Goal: Navigation & Orientation: Find specific page/section

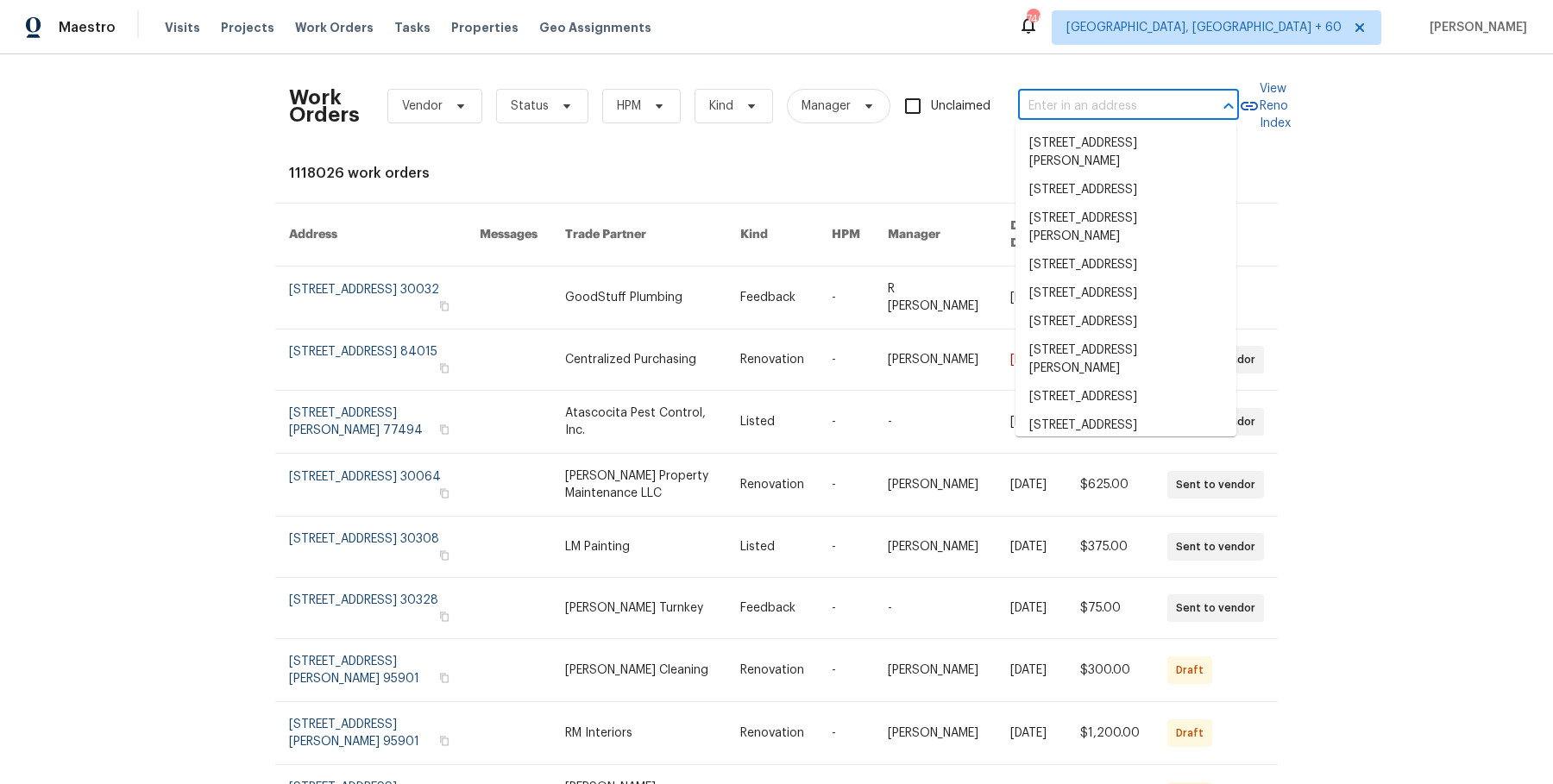
type input "[STREET_ADDRESS][PERSON_NAME]"
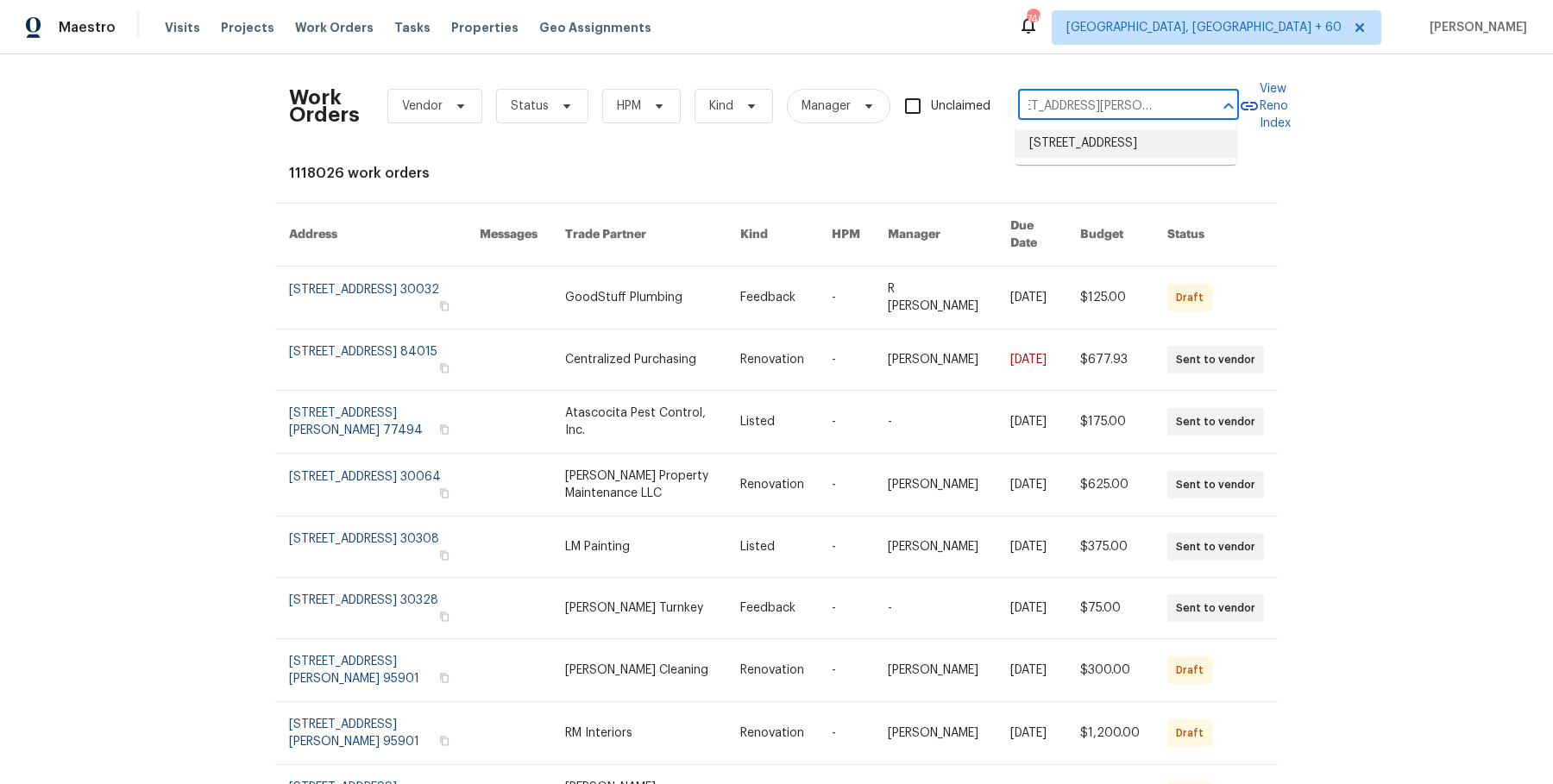
click at [1052, 140] on li "1340 Apple Blossom Dr, Cumming, GA 30041" at bounding box center [1126, 144] width 221 height 29
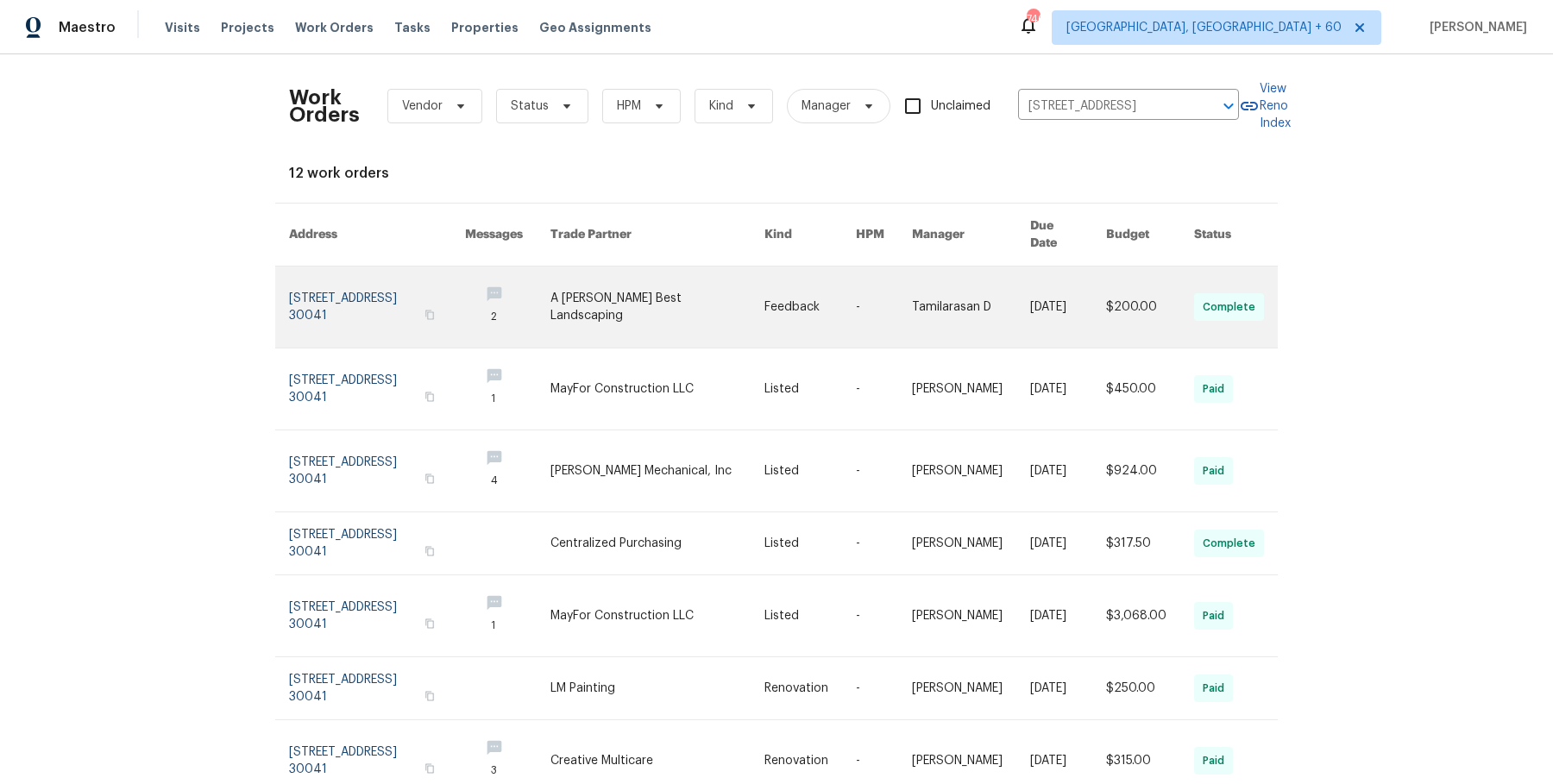
click at [977, 274] on link at bounding box center [971, 306] width 118 height 81
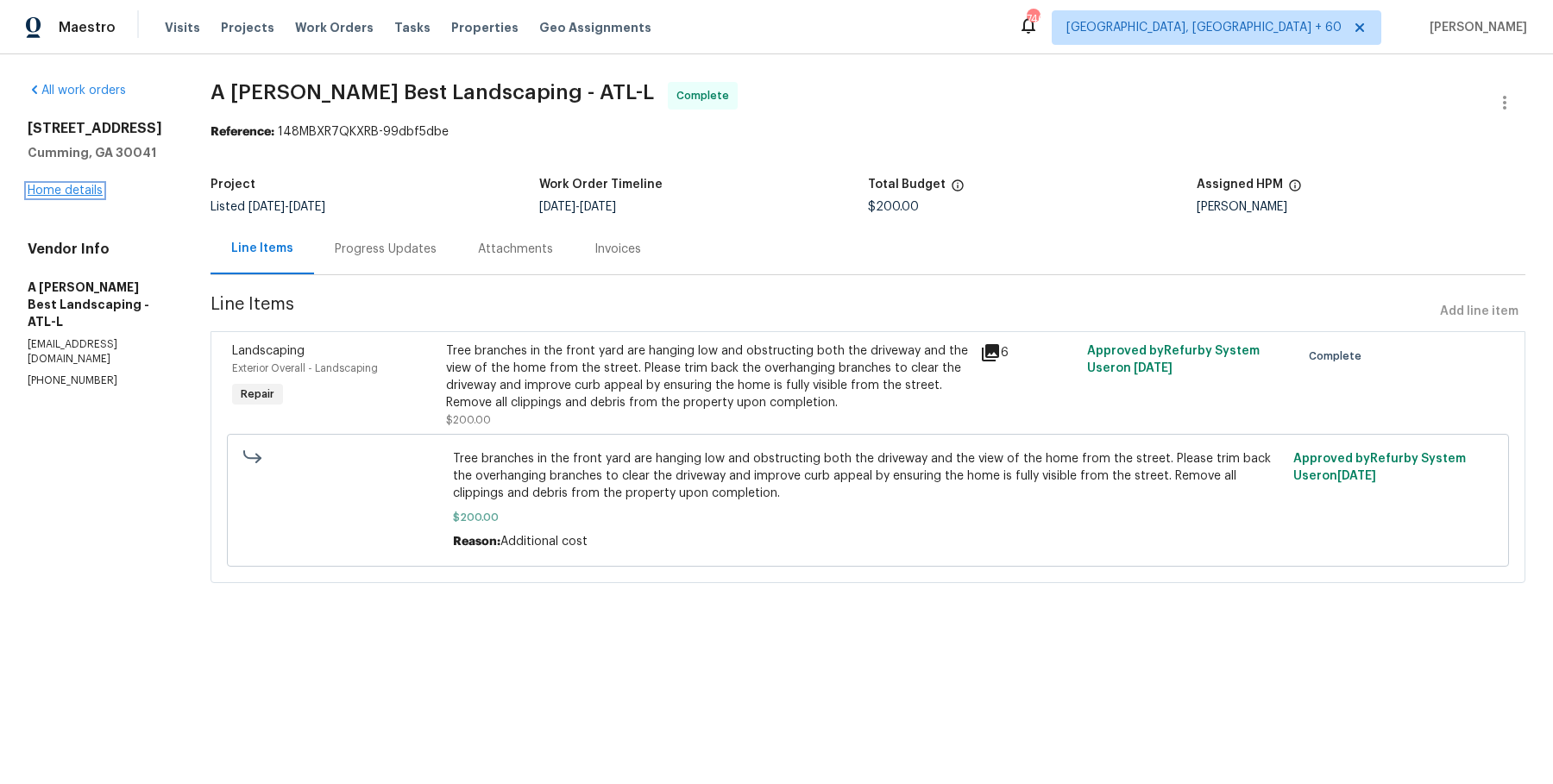
click at [82, 192] on link "Home details" at bounding box center [65, 190] width 75 height 12
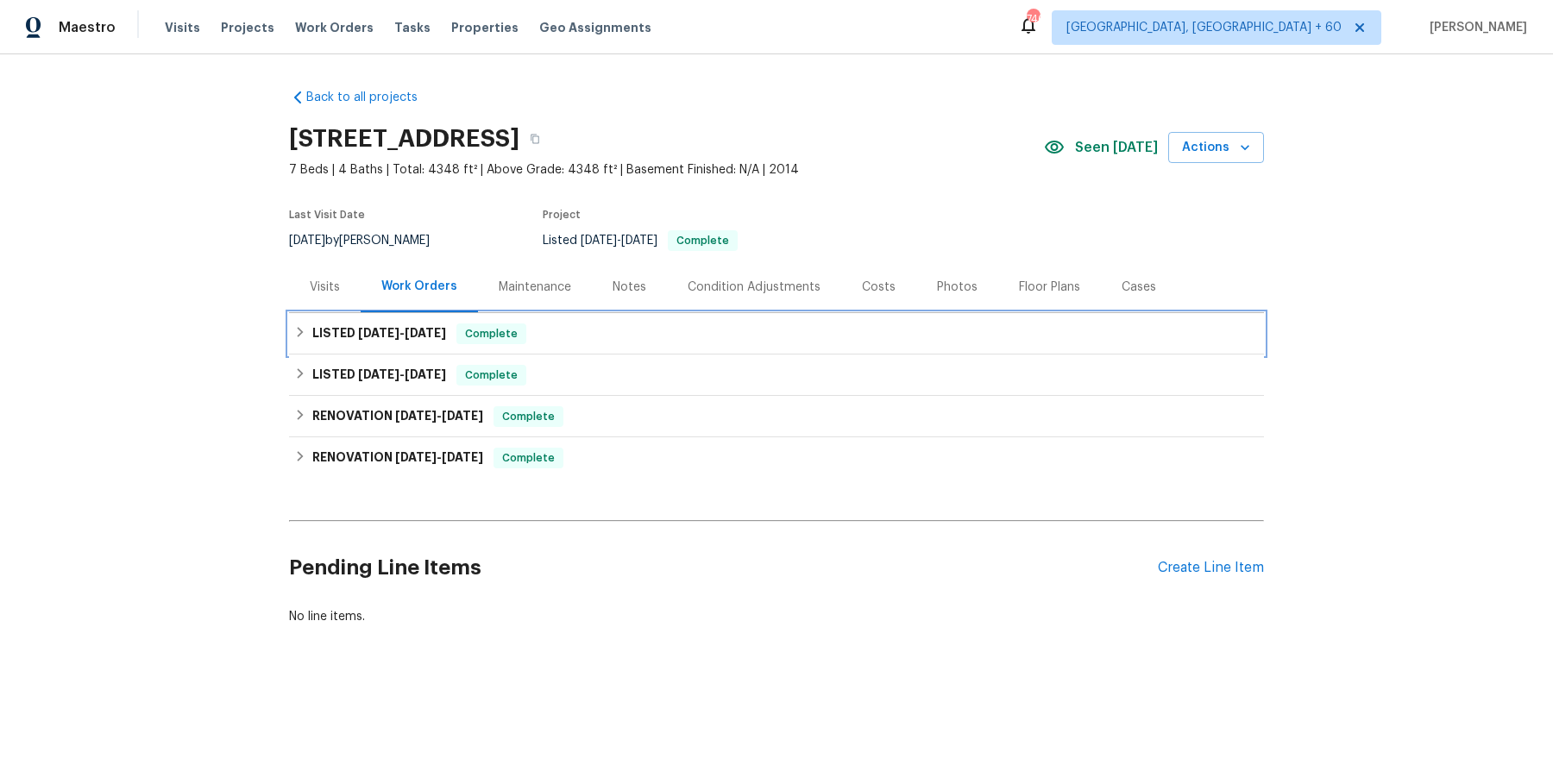
click at [386, 344] on div "LISTED 9/4/25 - 9/8/25 Complete" at bounding box center [776, 334] width 974 height 42
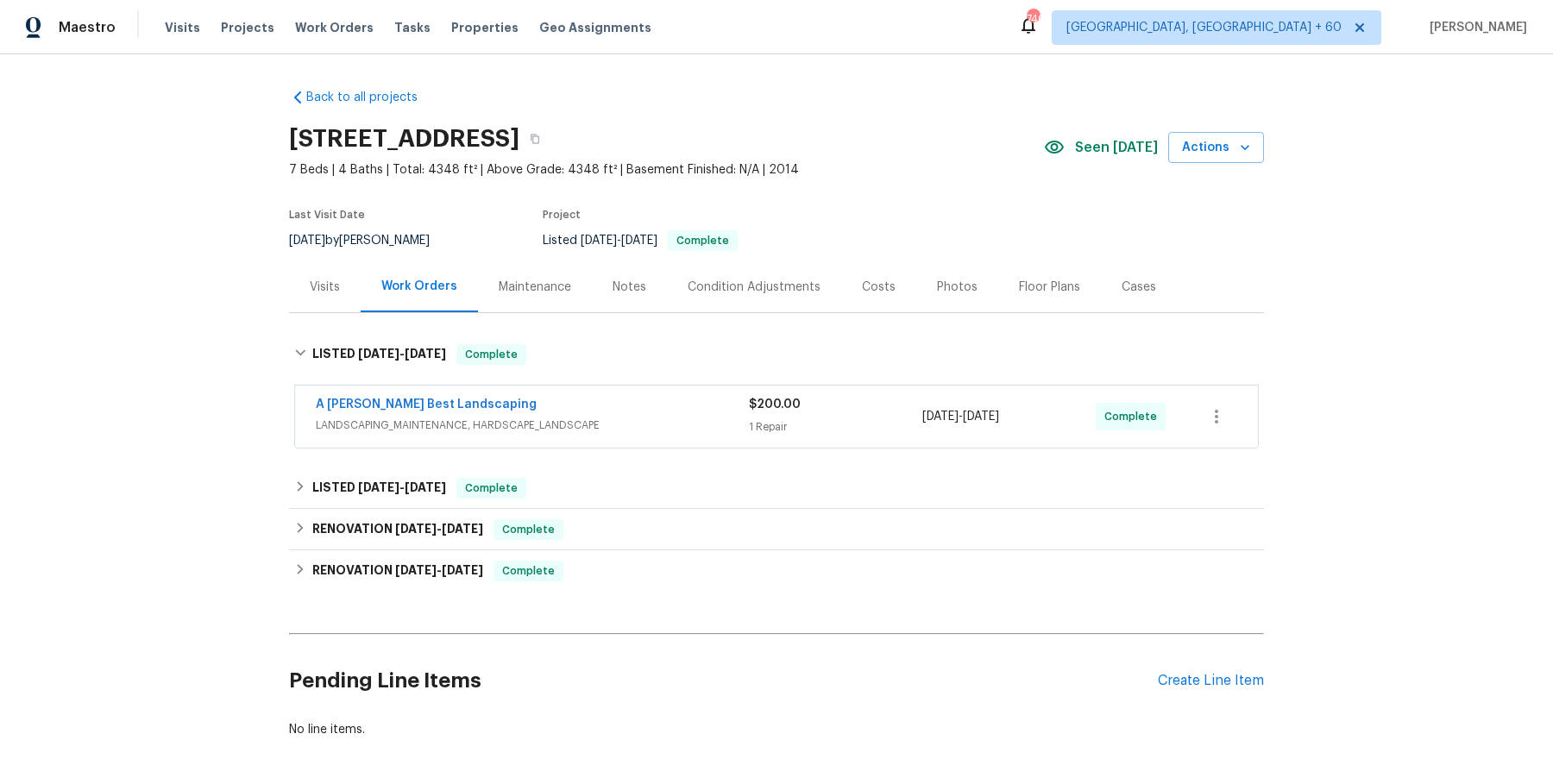
click at [485, 436] on div "A Lopez Best Landscaping LANDSCAPING_MAINTENANCE, HARDSCAPE_LANDSCAPE" at bounding box center [532, 417] width 433 height 42
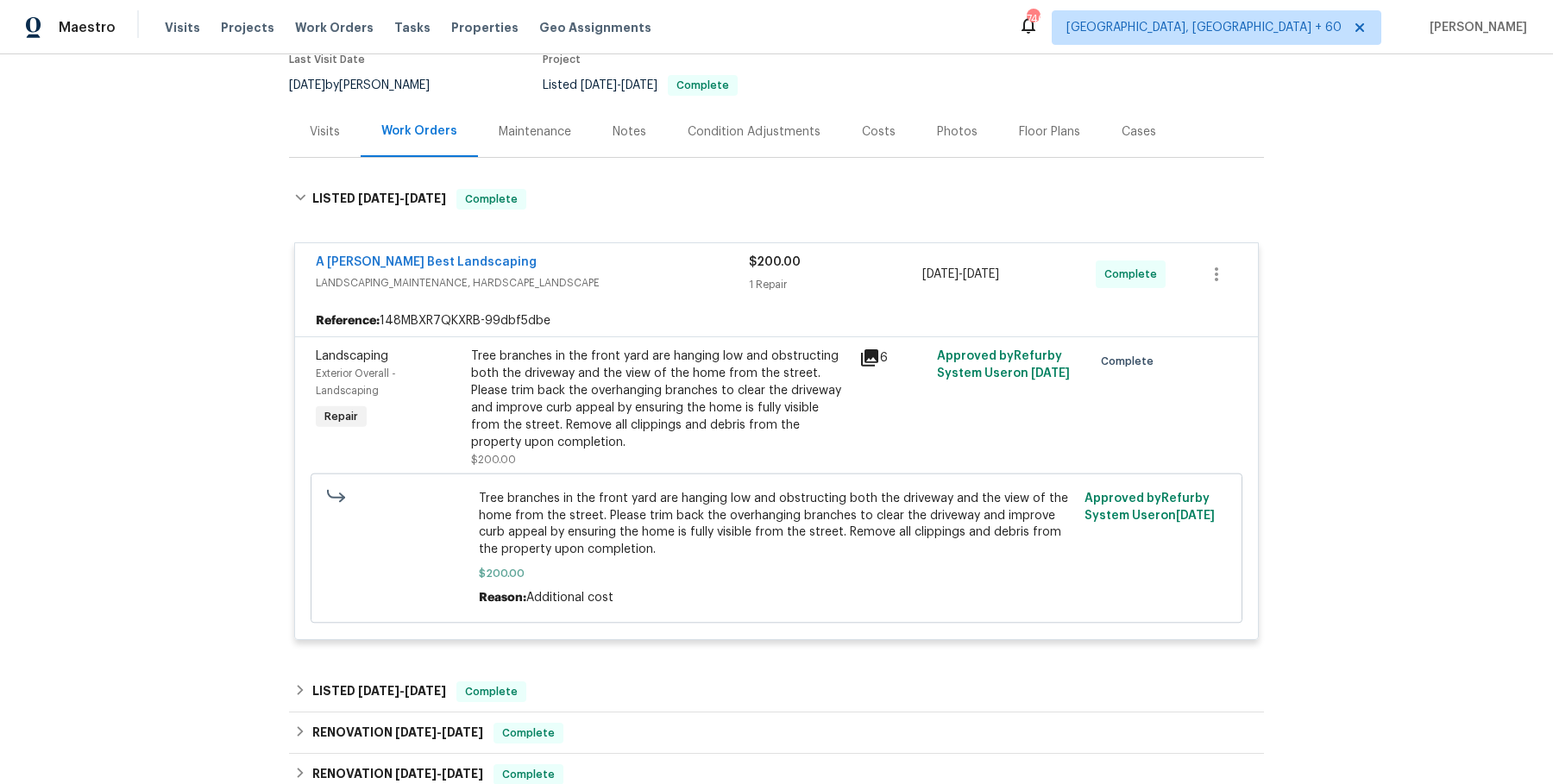
scroll to position [168, 0]
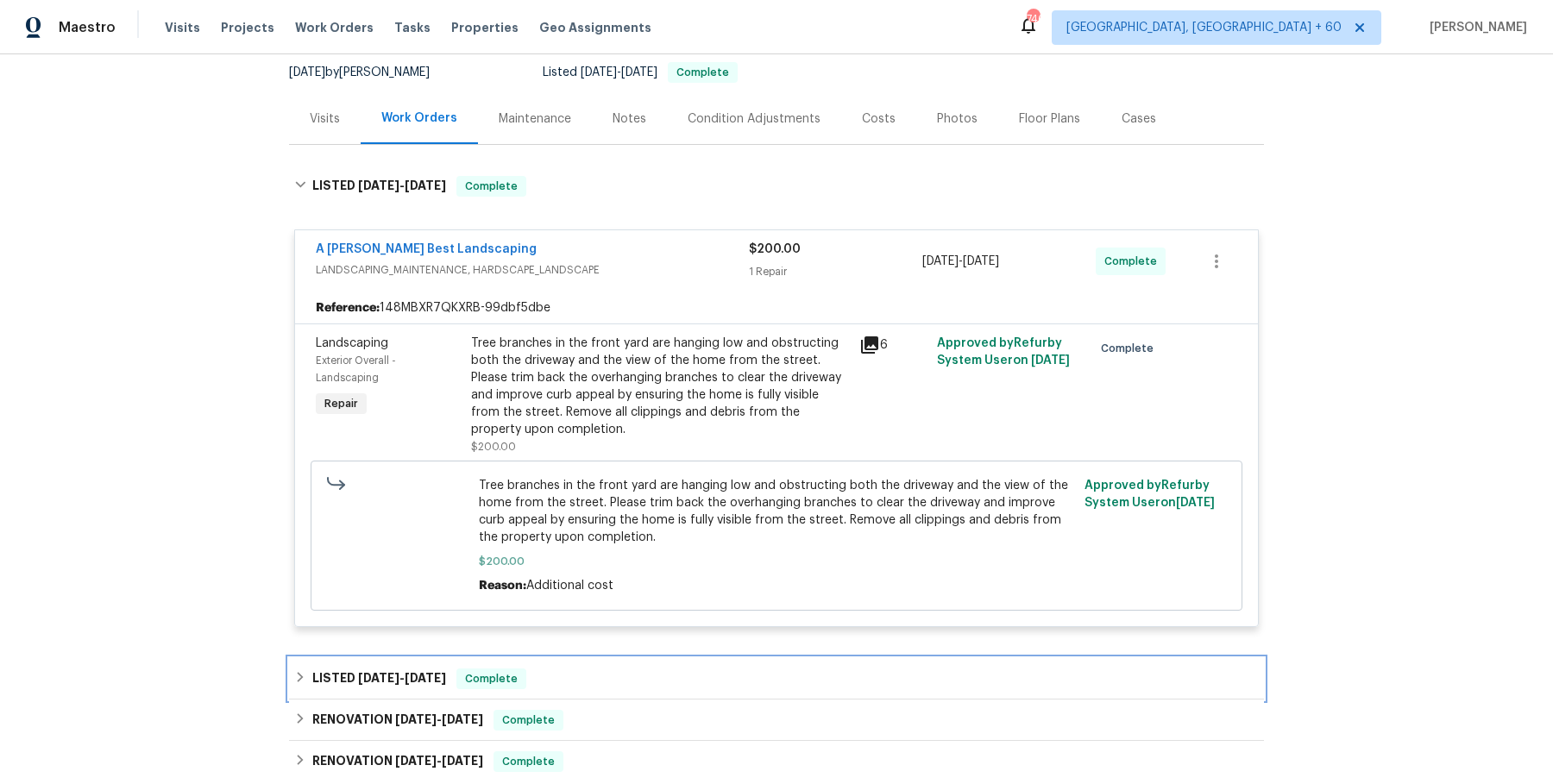
click at [513, 680] on span "Complete" at bounding box center [491, 678] width 67 height 17
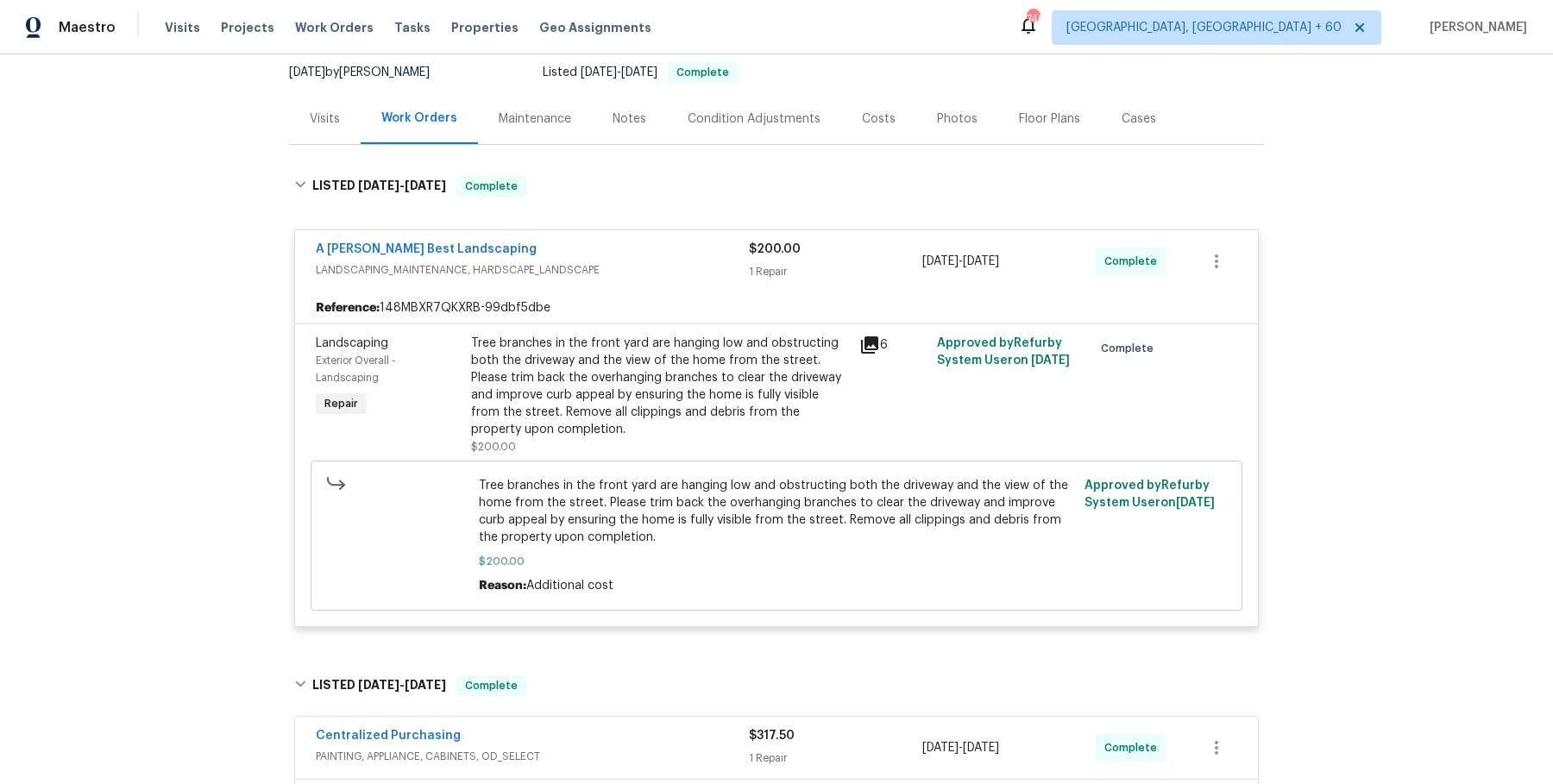
click at [534, 745] on div "Centralized Purchasing" at bounding box center [532, 737] width 433 height 21
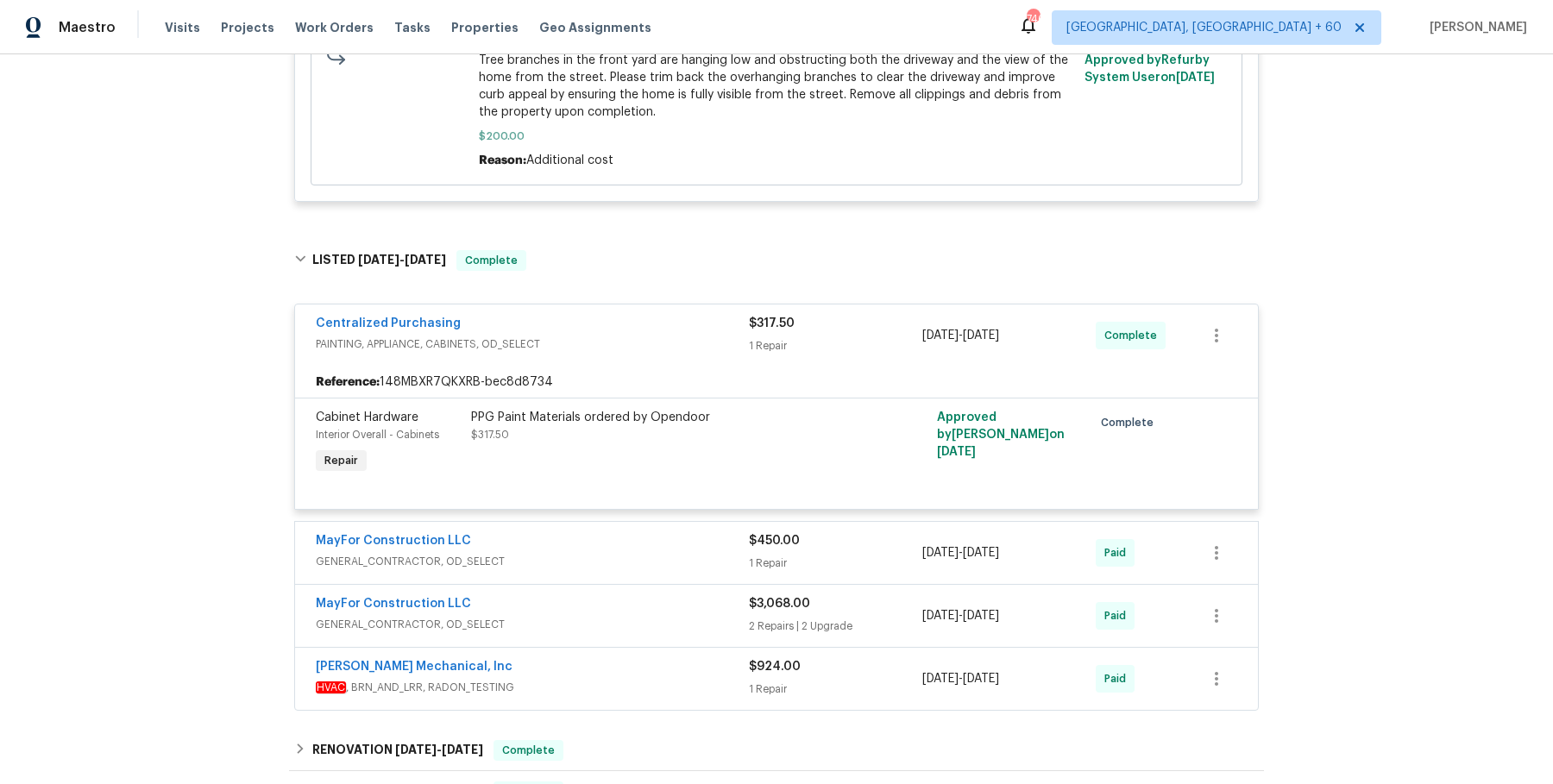
scroll to position [600, 0]
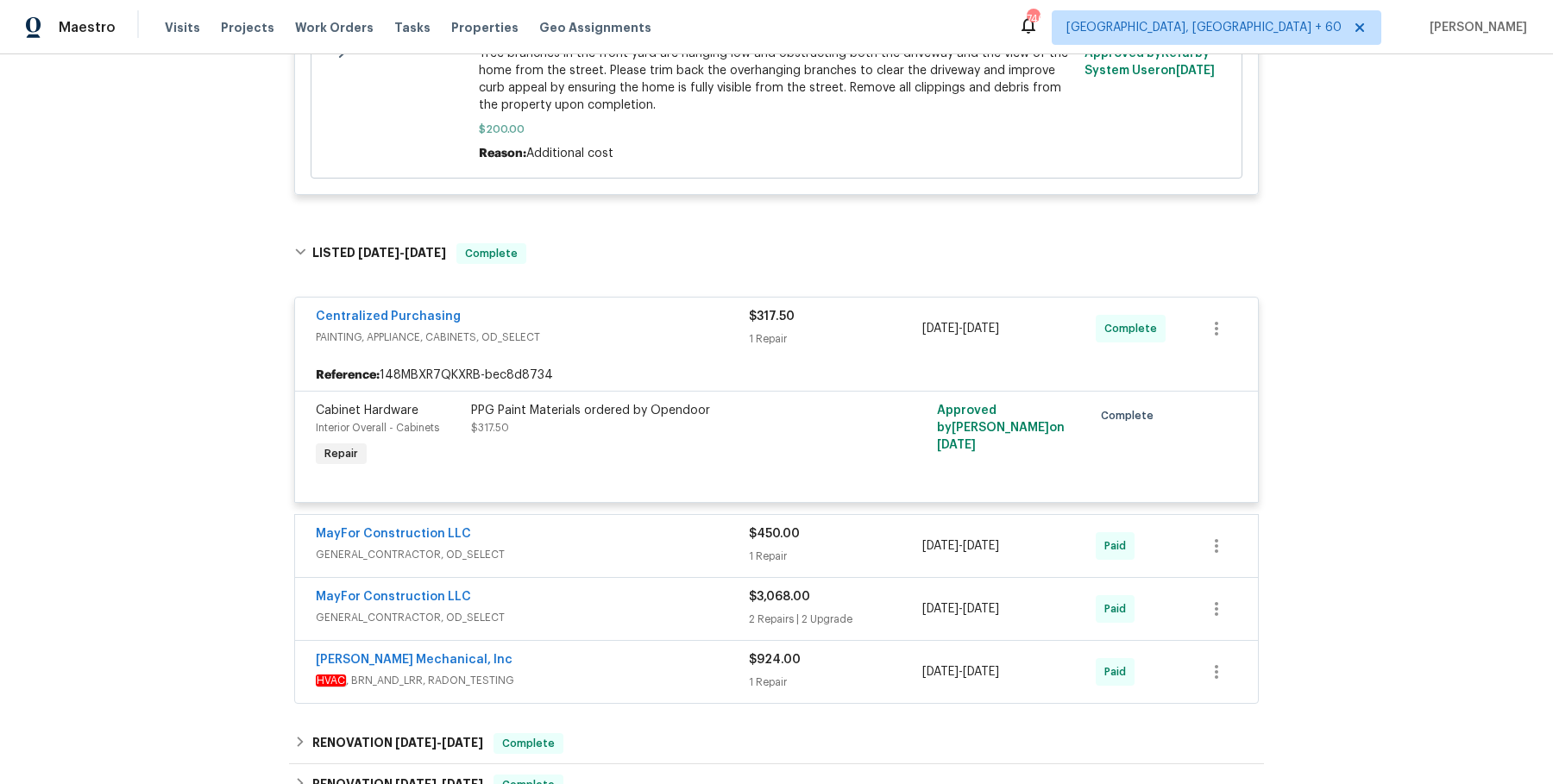
click at [653, 552] on span "GENERAL_CONTRACTOR, OD_SELECT" at bounding box center [532, 555] width 433 height 17
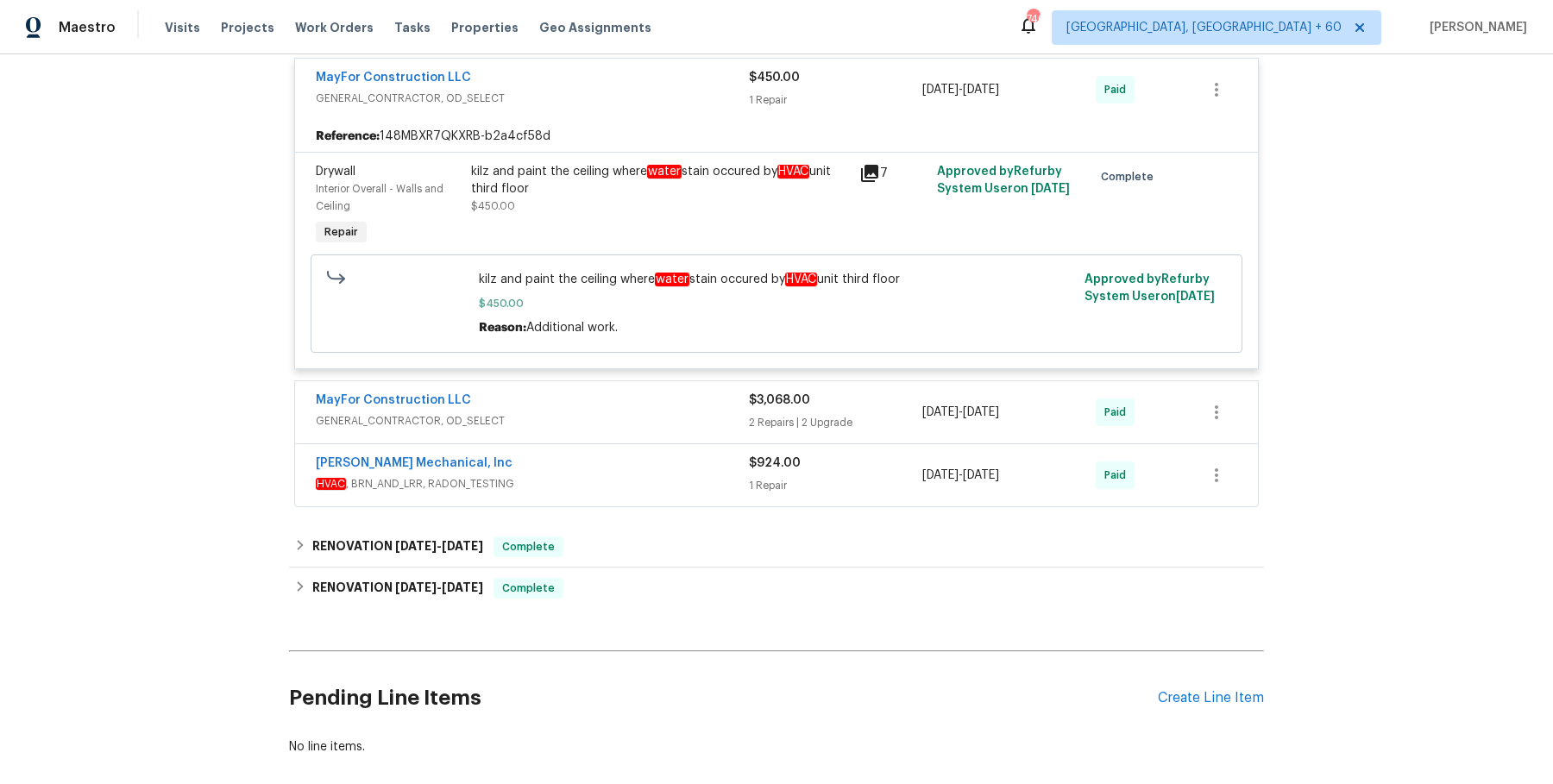
scroll to position [1059, 0]
click at [675, 535] on div "RENOVATION 4/29/25 - 5/3/25 Complete" at bounding box center [776, 545] width 964 height 21
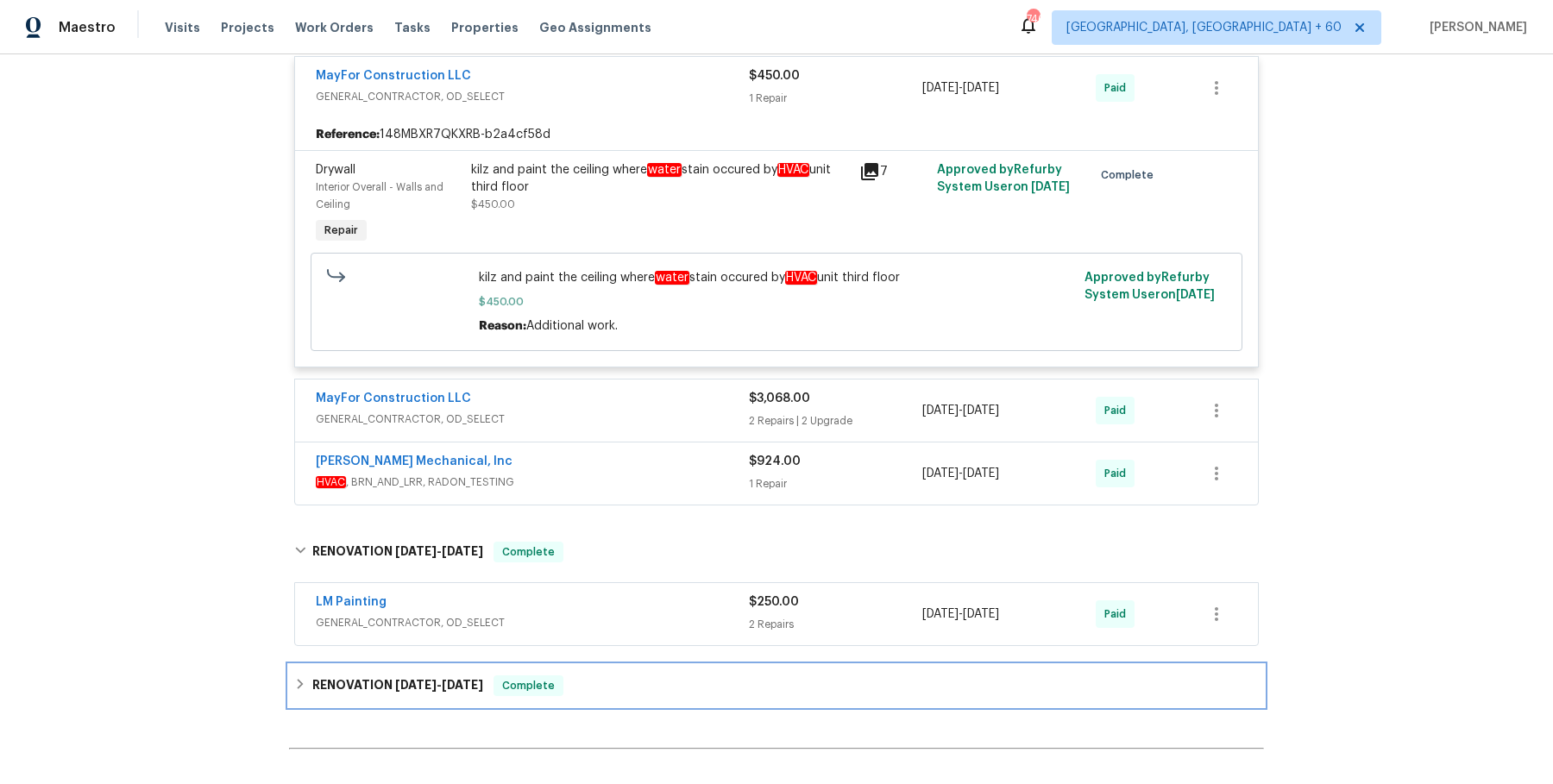
click at [639, 678] on div "RENOVATION 1/6/25 - 1/15/25 Complete" at bounding box center [776, 686] width 964 height 21
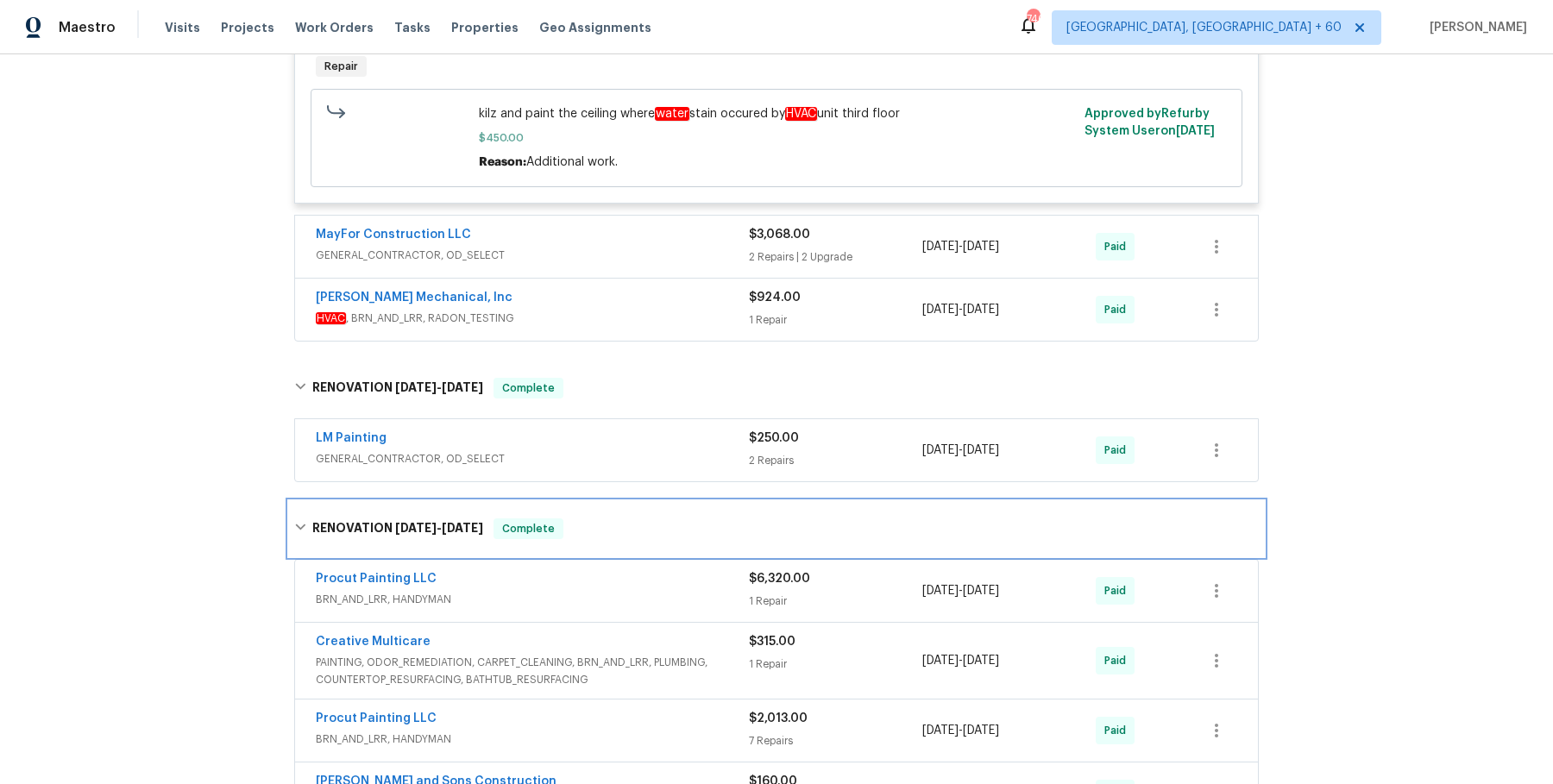
scroll to position [0, 0]
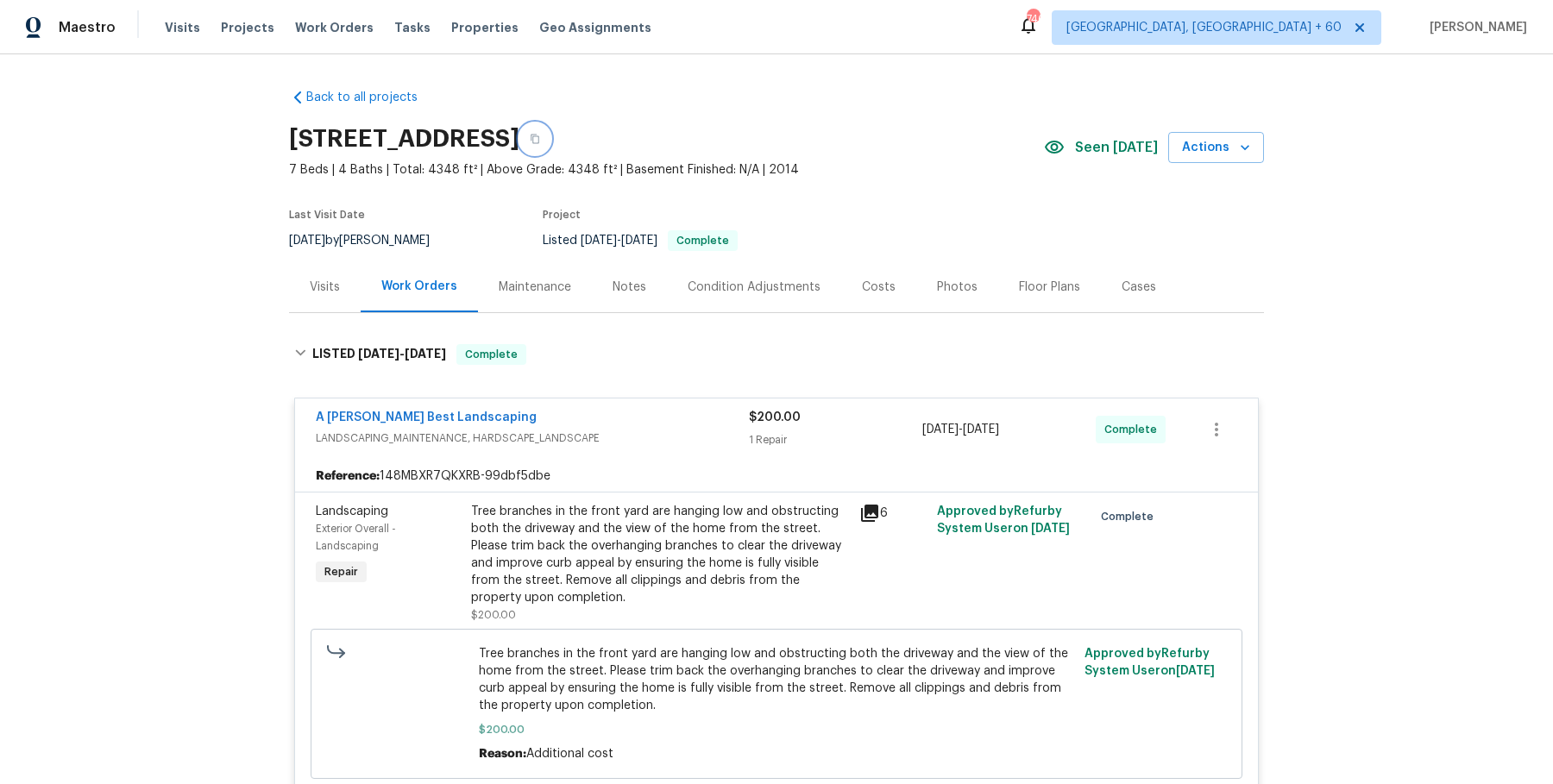
click at [550, 146] on button "button" at bounding box center [535, 139] width 31 height 31
click at [339, 22] on span "Work Orders" at bounding box center [334, 28] width 78 height 17
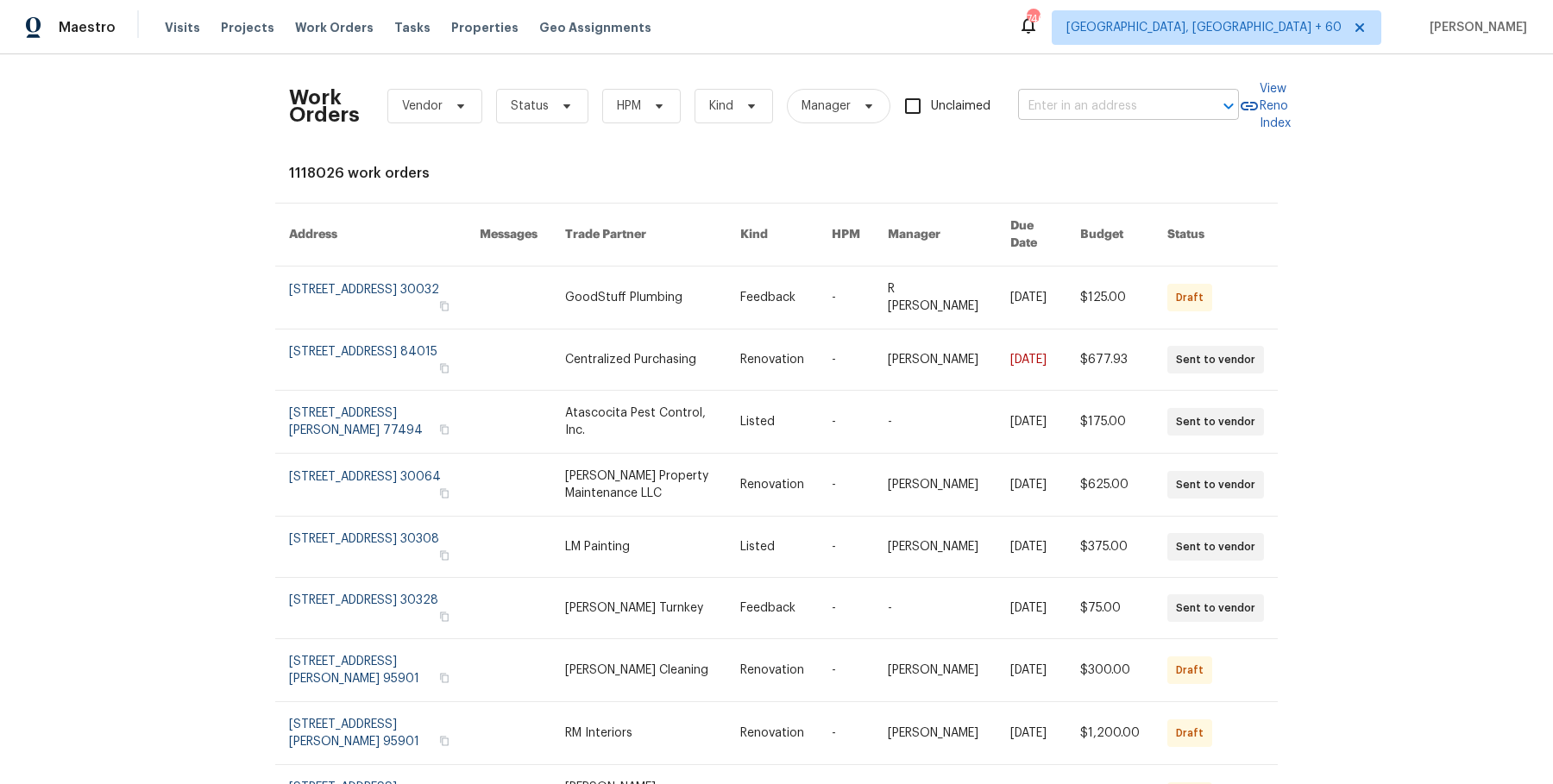
click at [1154, 107] on input "text" at bounding box center [1104, 107] width 172 height 27
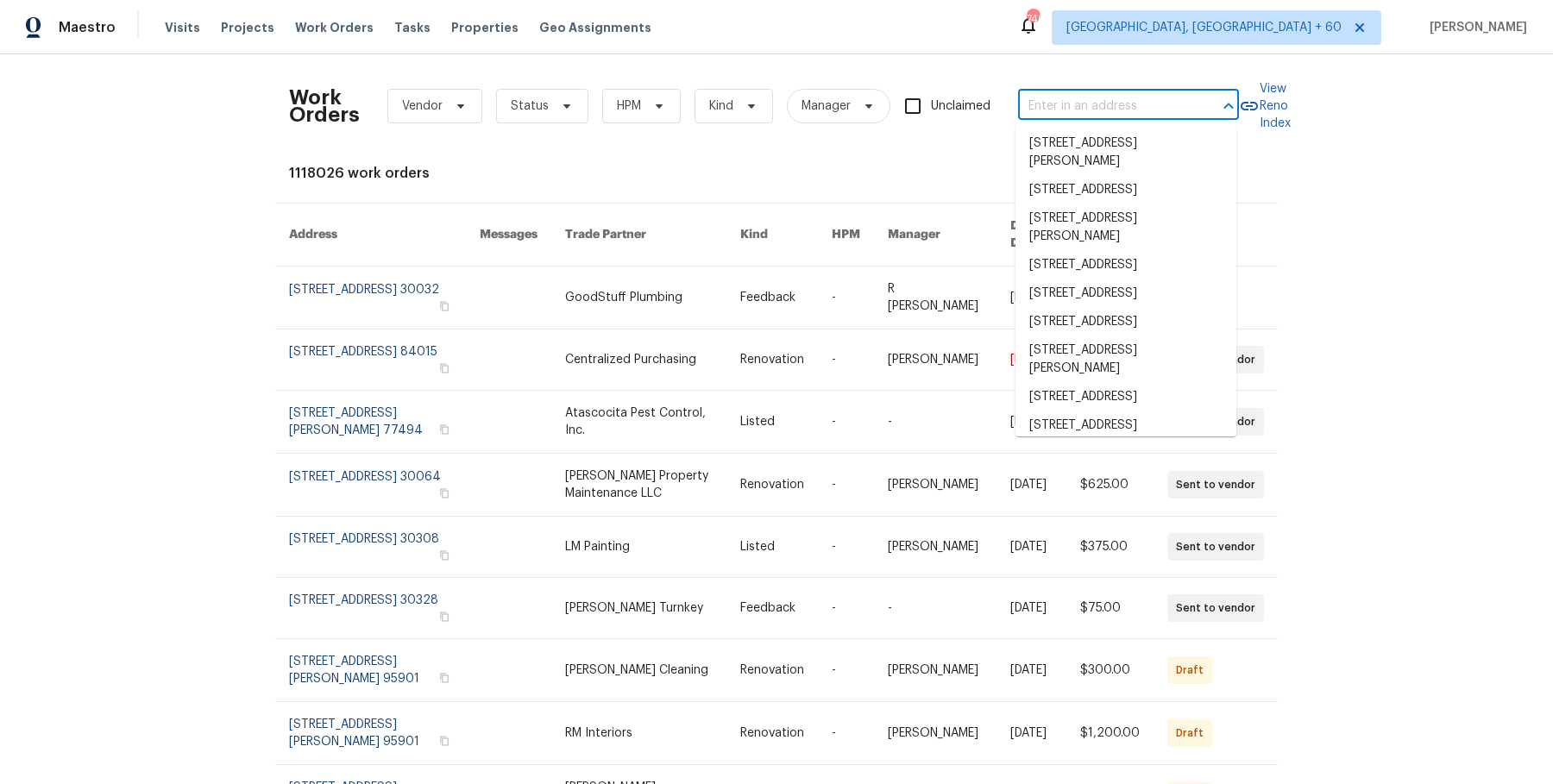
paste input "4609 Cottonwood Ln Gastonia, NC 28052"
type input "4609 Cottonwood Ln Gastonia, NC 28052"
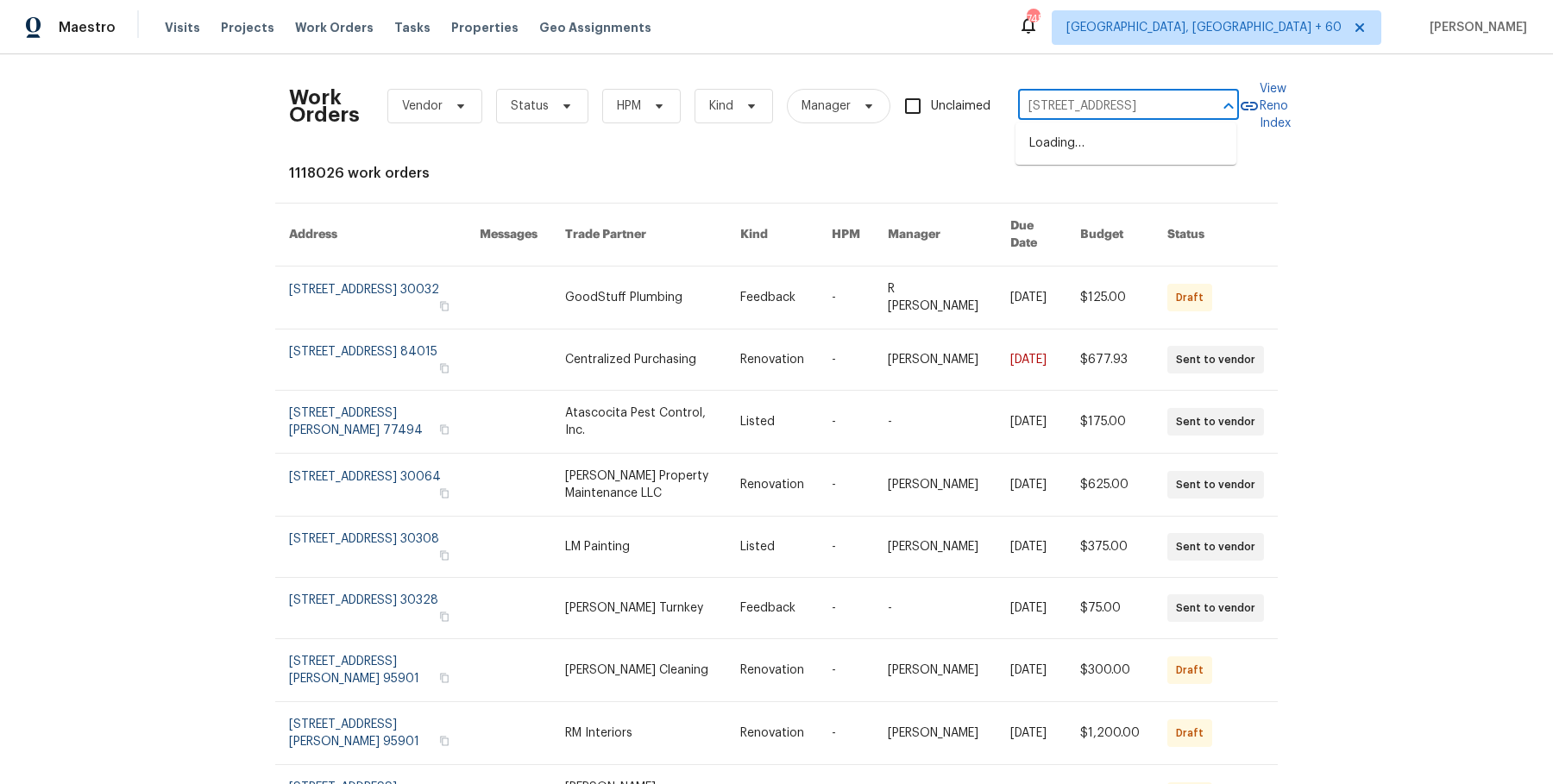
scroll to position [0, 74]
click at [1141, 153] on li "4609 Cottonwood Ln, Gastonia, NC 28052" at bounding box center [1126, 144] width 221 height 29
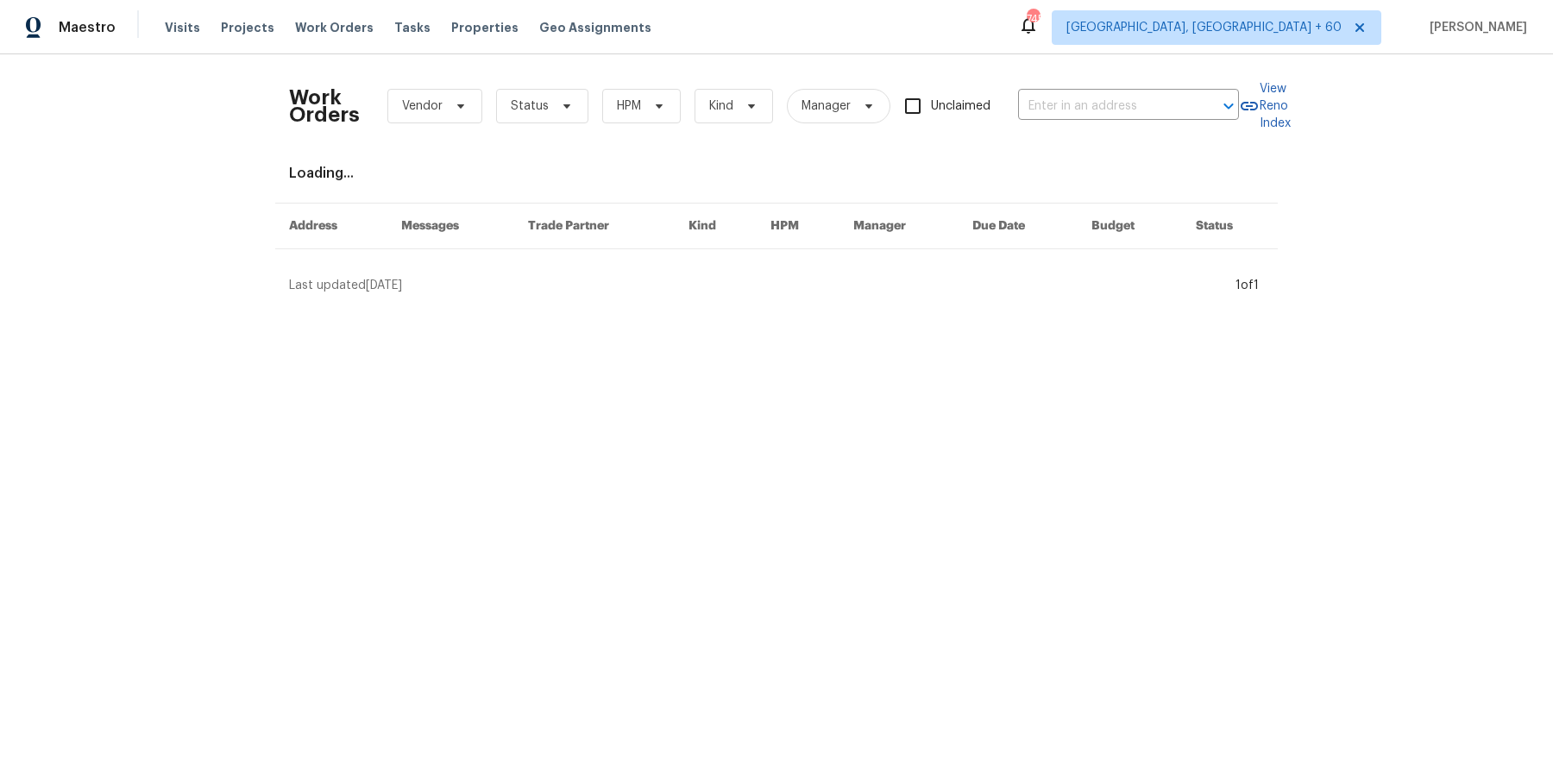
type input "4609 Cottonwood Ln, Gastonia, NC 28052"
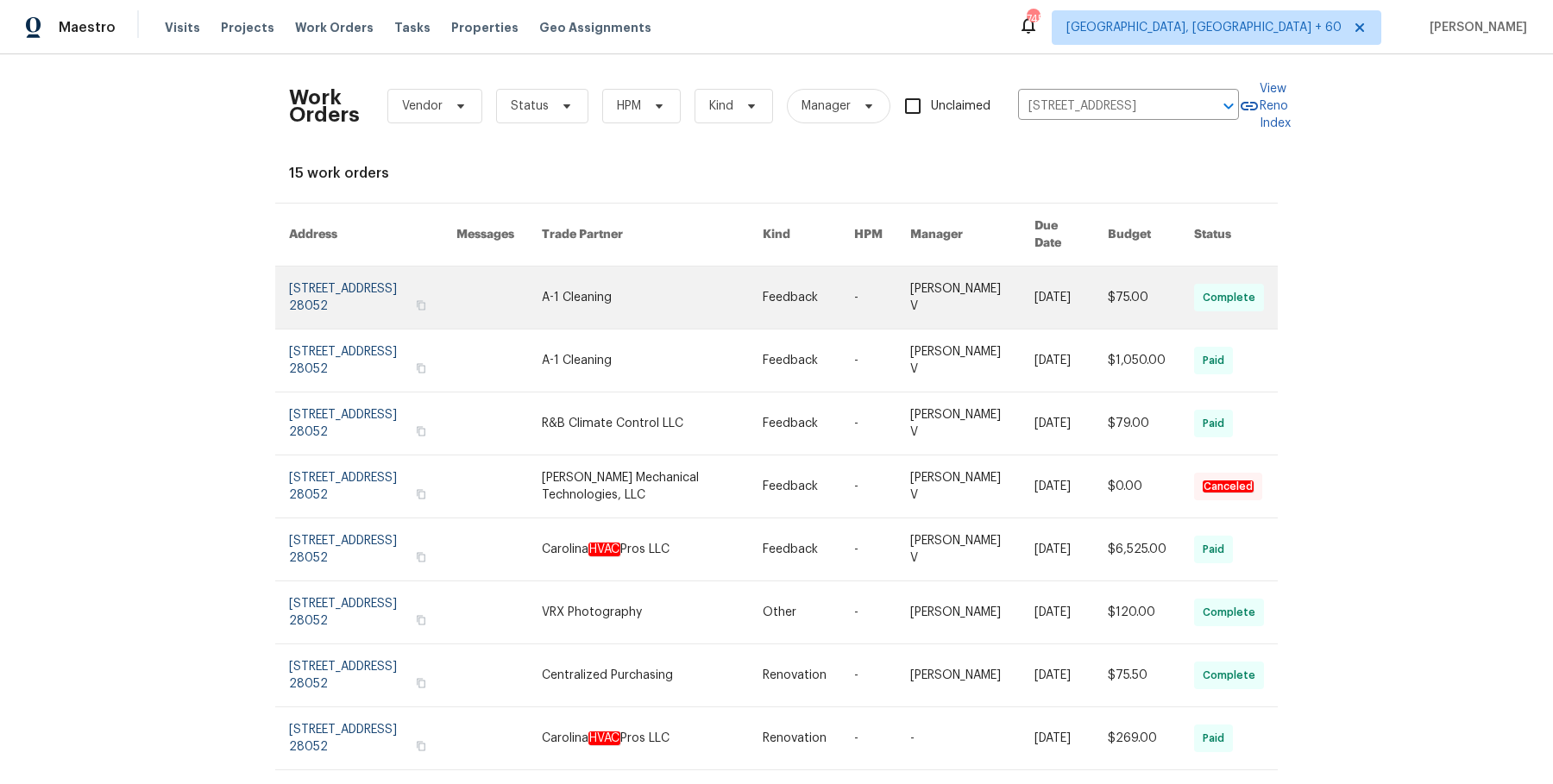
click at [936, 268] on link at bounding box center [972, 297] width 125 height 62
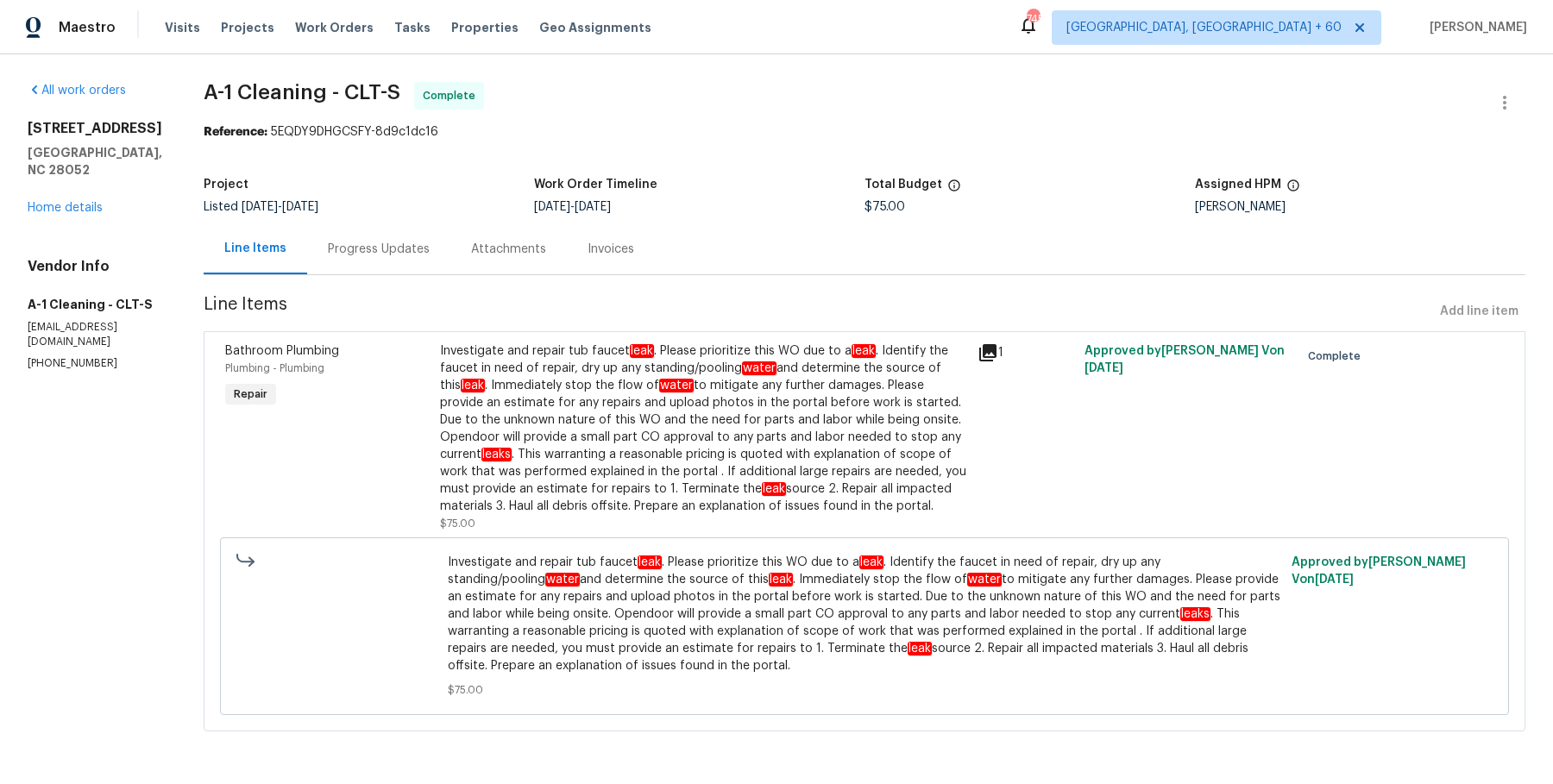
click at [347, 42] on div "Visits Projects Work Orders Tasks Properties Geo Assignments" at bounding box center [418, 28] width 507 height 34
click at [344, 34] on span "Work Orders" at bounding box center [334, 28] width 78 height 17
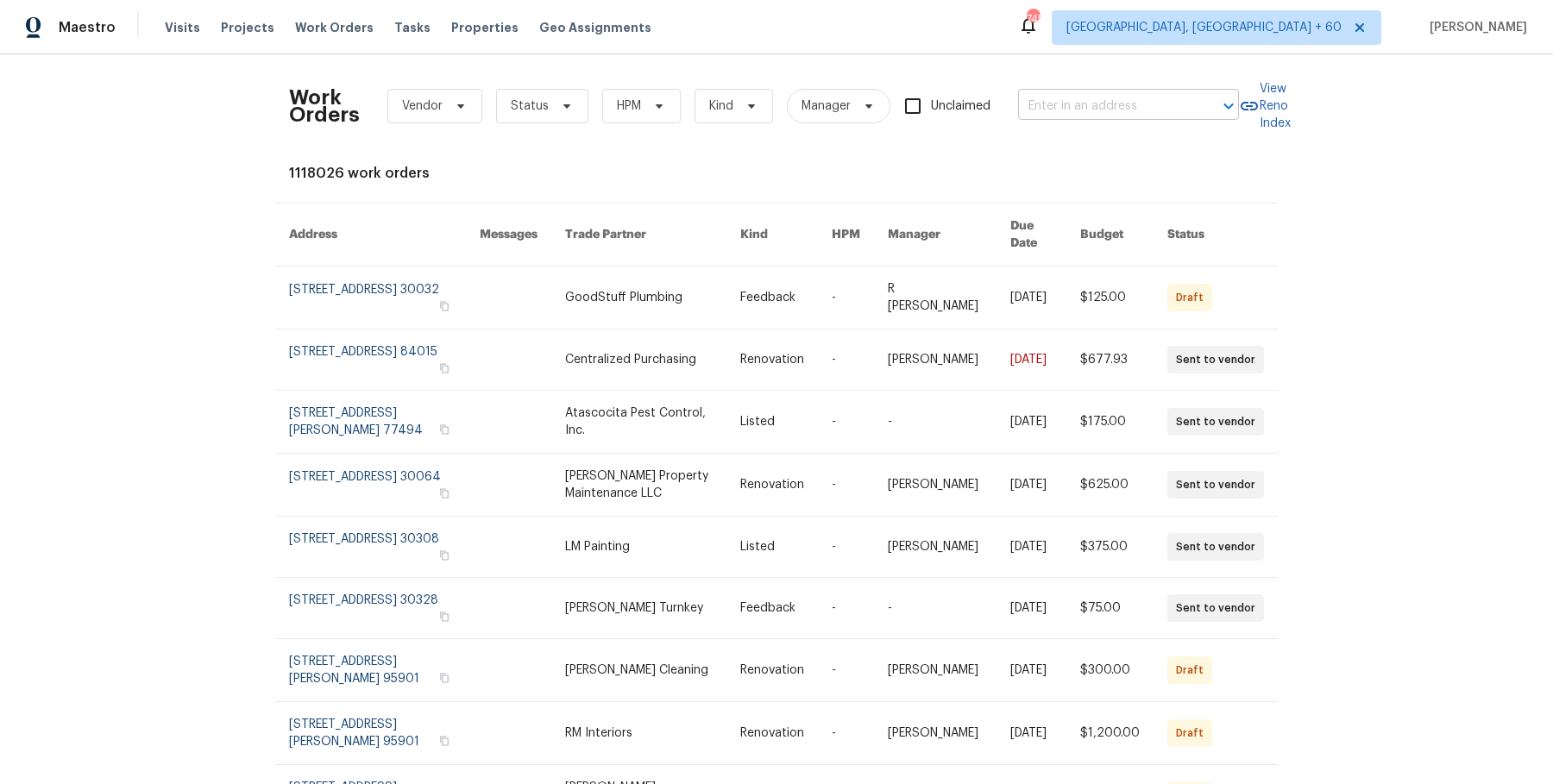
click at [1121, 108] on input "text" at bounding box center [1104, 107] width 172 height 27
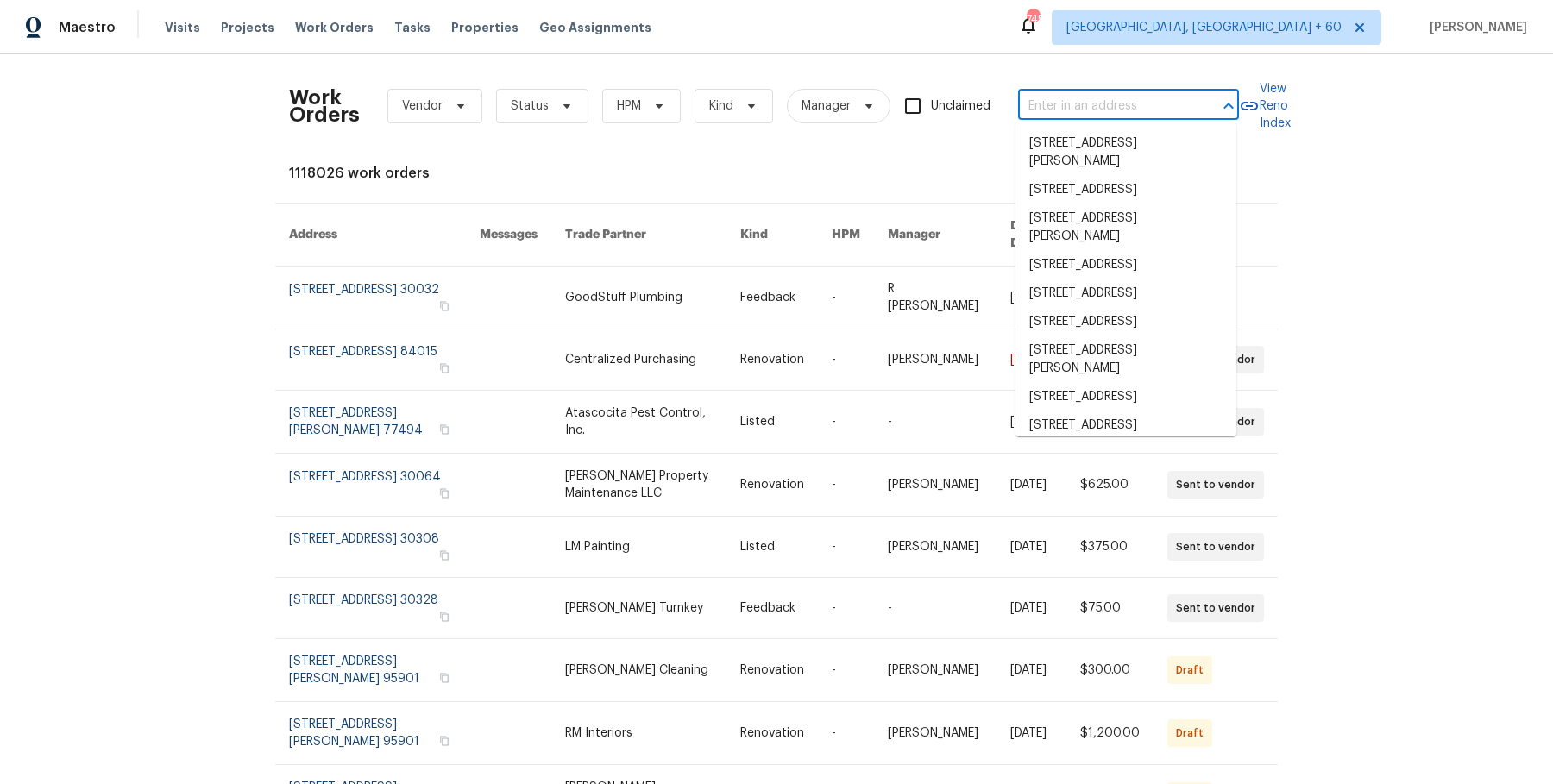
paste input "421 High Valley Blvd Greenville, SC 29605"
type input "421 High Valley Blvd Greenville, SC 29605"
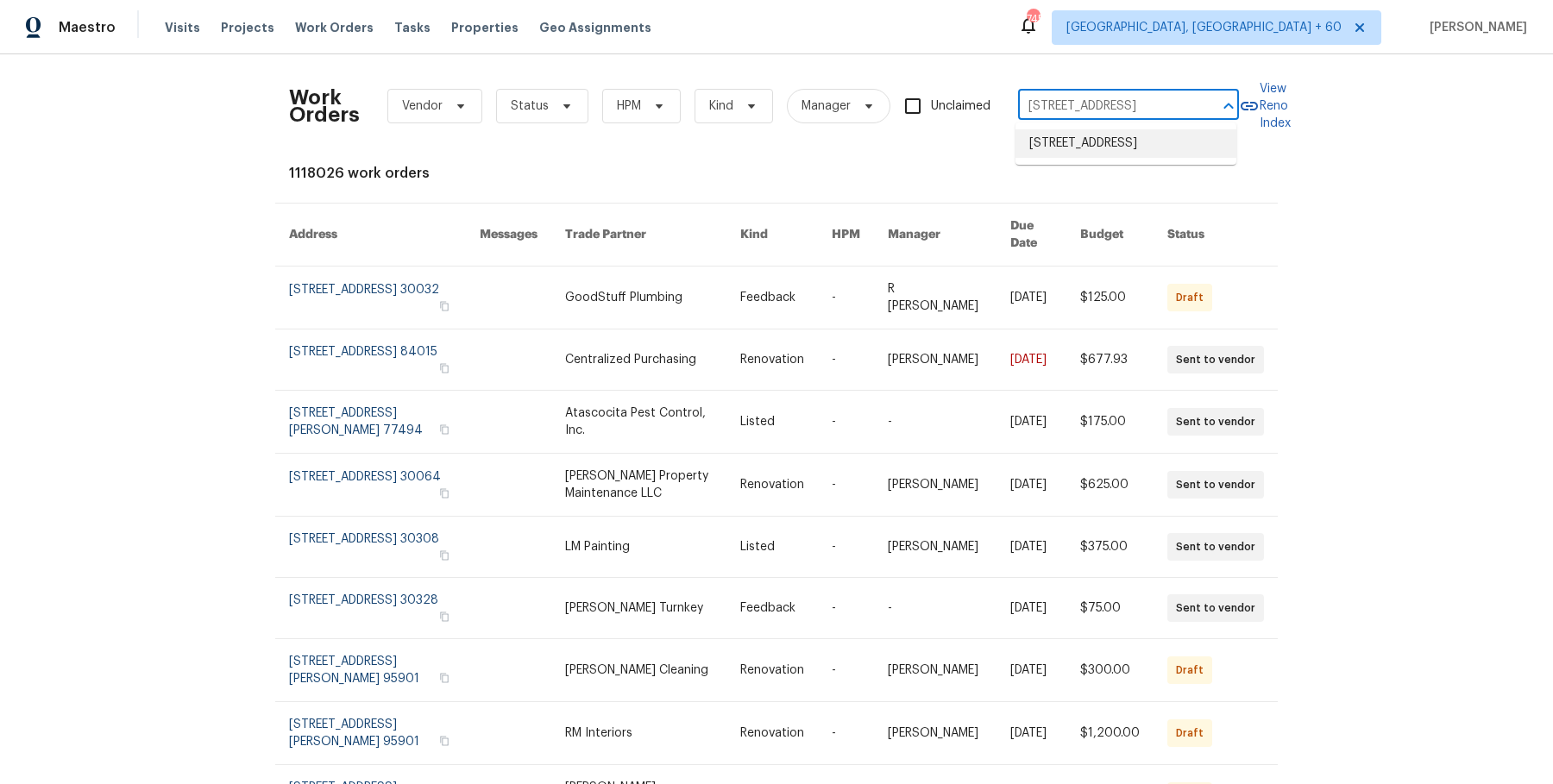
click at [1099, 142] on li "421 High Valley Blvd, Greenville, SC 29605" at bounding box center [1126, 144] width 221 height 29
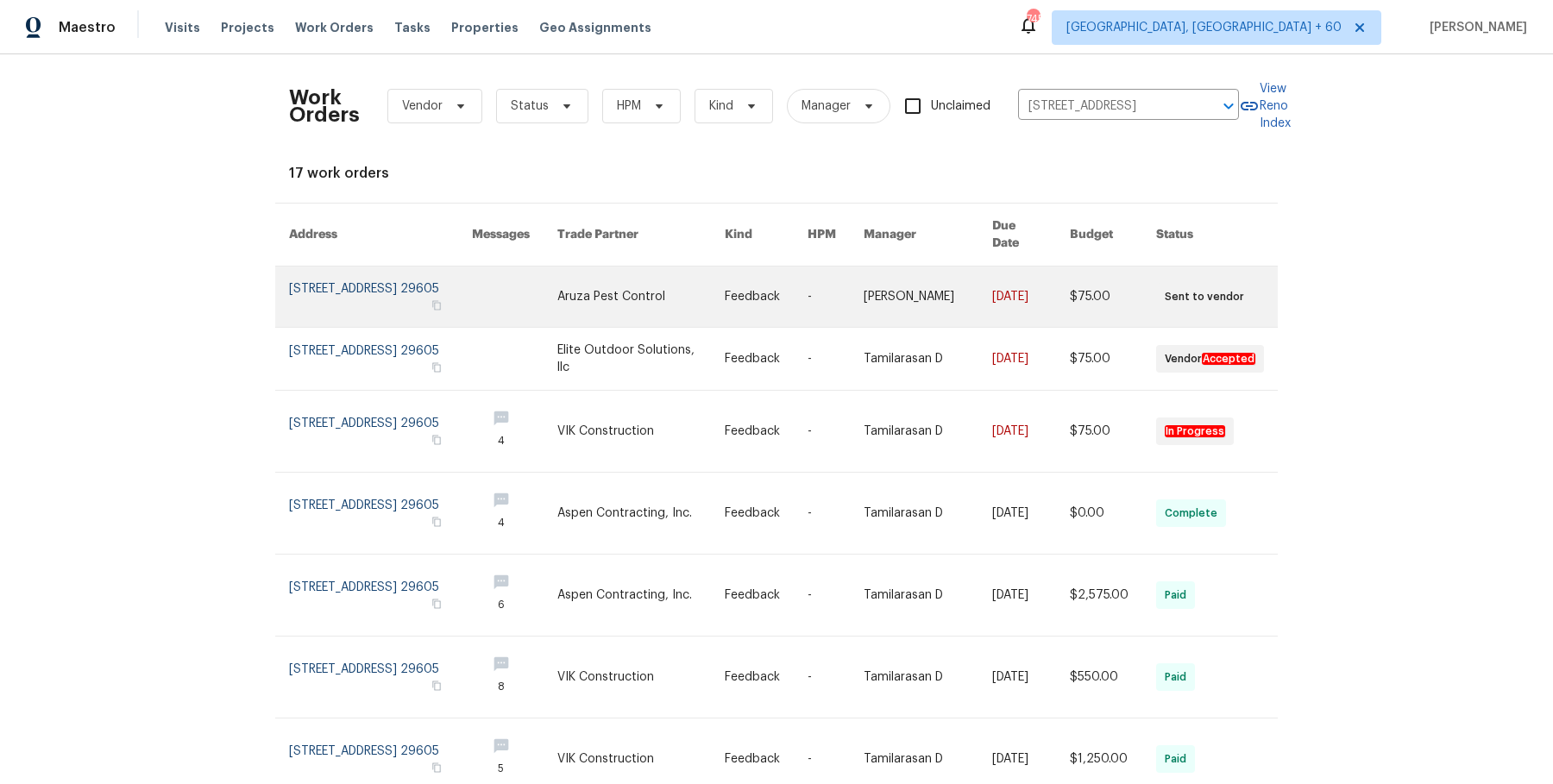
click at [979, 294] on td "[DATE]" at bounding box center [1017, 297] width 78 height 61
click at [807, 287] on link at bounding box center [765, 296] width 83 height 60
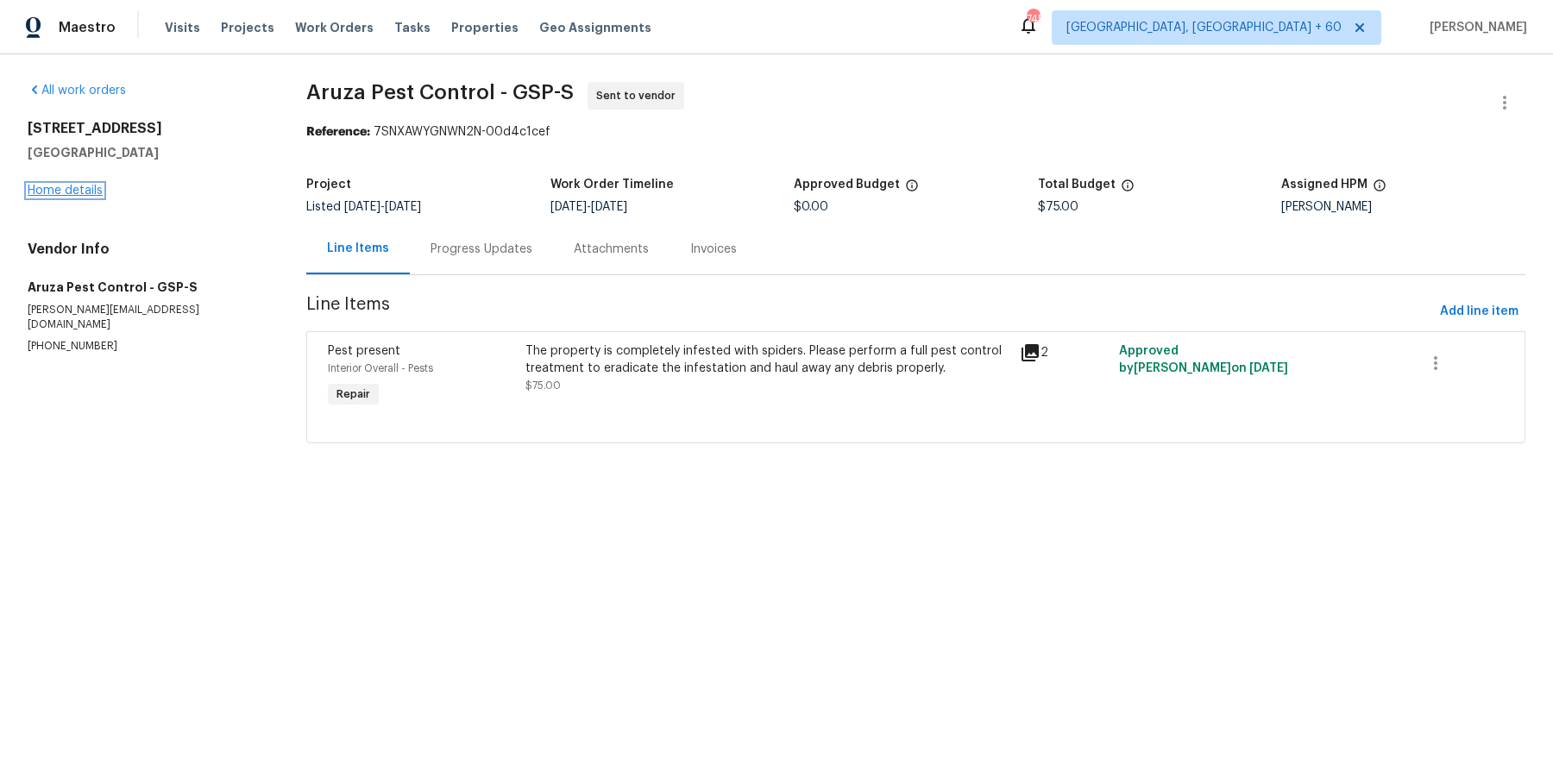
click at [94, 191] on link "Home details" at bounding box center [65, 190] width 75 height 12
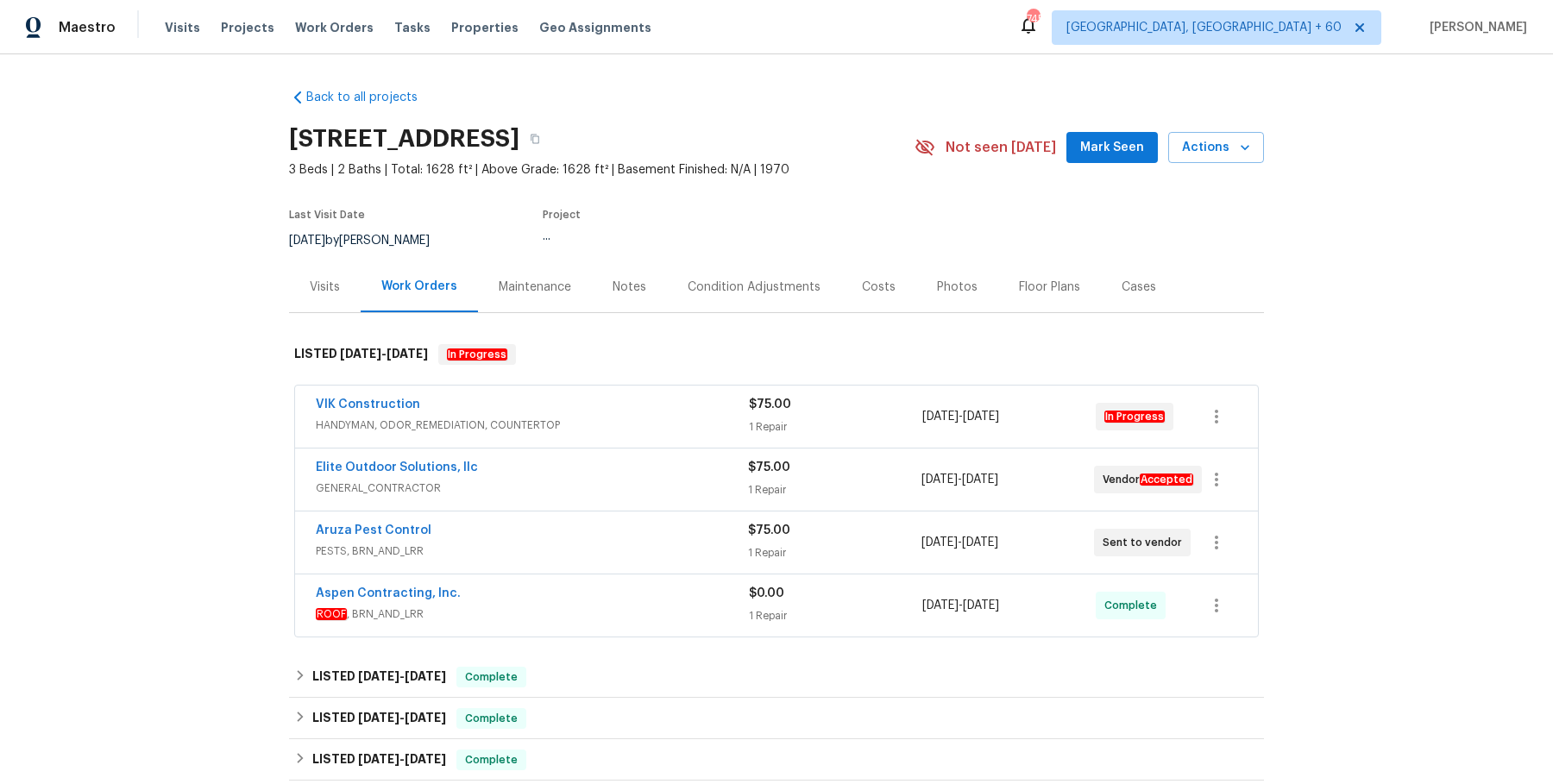
click at [614, 409] on div "VIK Construction" at bounding box center [532, 406] width 433 height 21
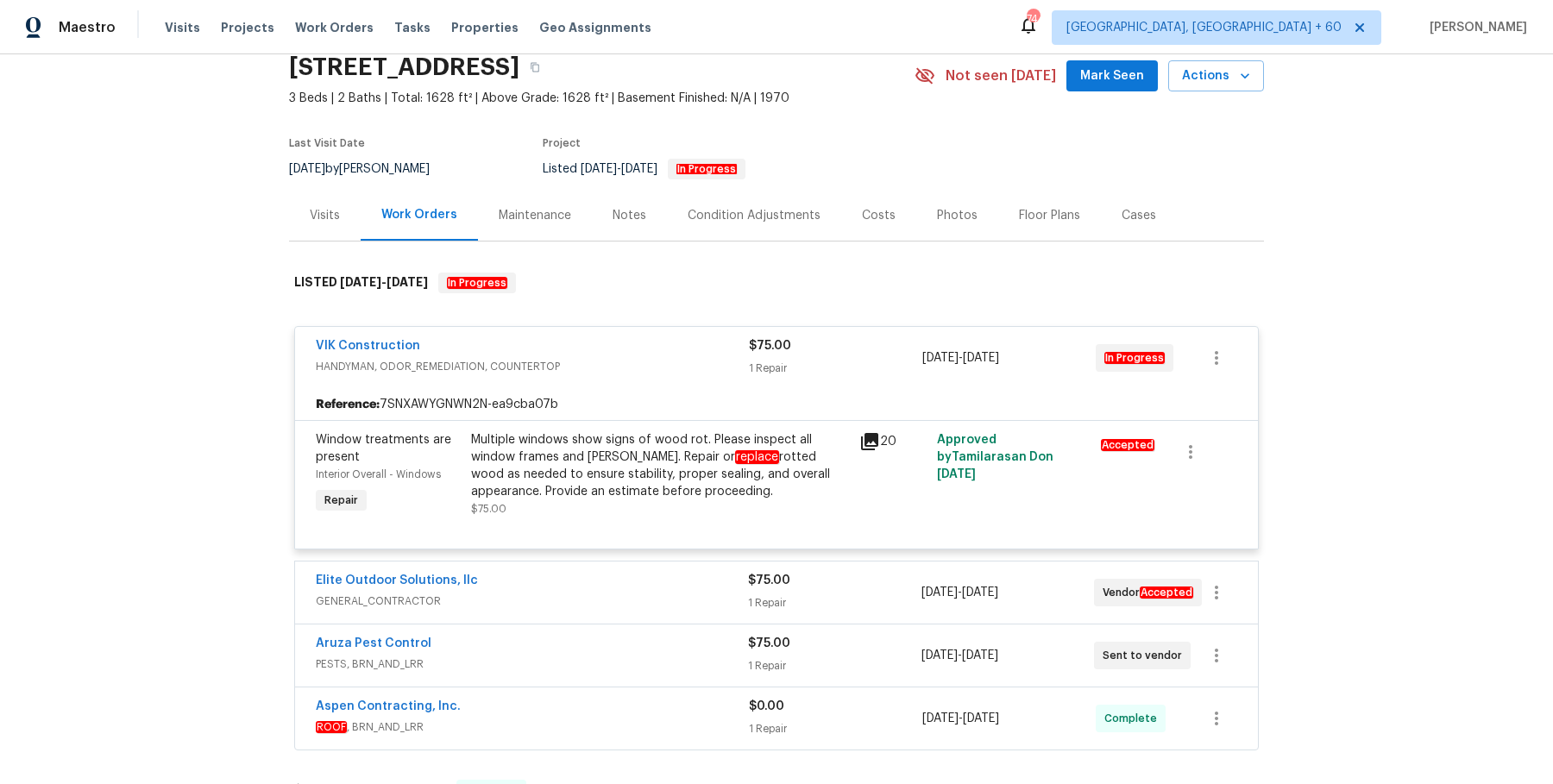
click at [659, 595] on span "GENERAL_CONTRACTOR" at bounding box center [532, 601] width 432 height 17
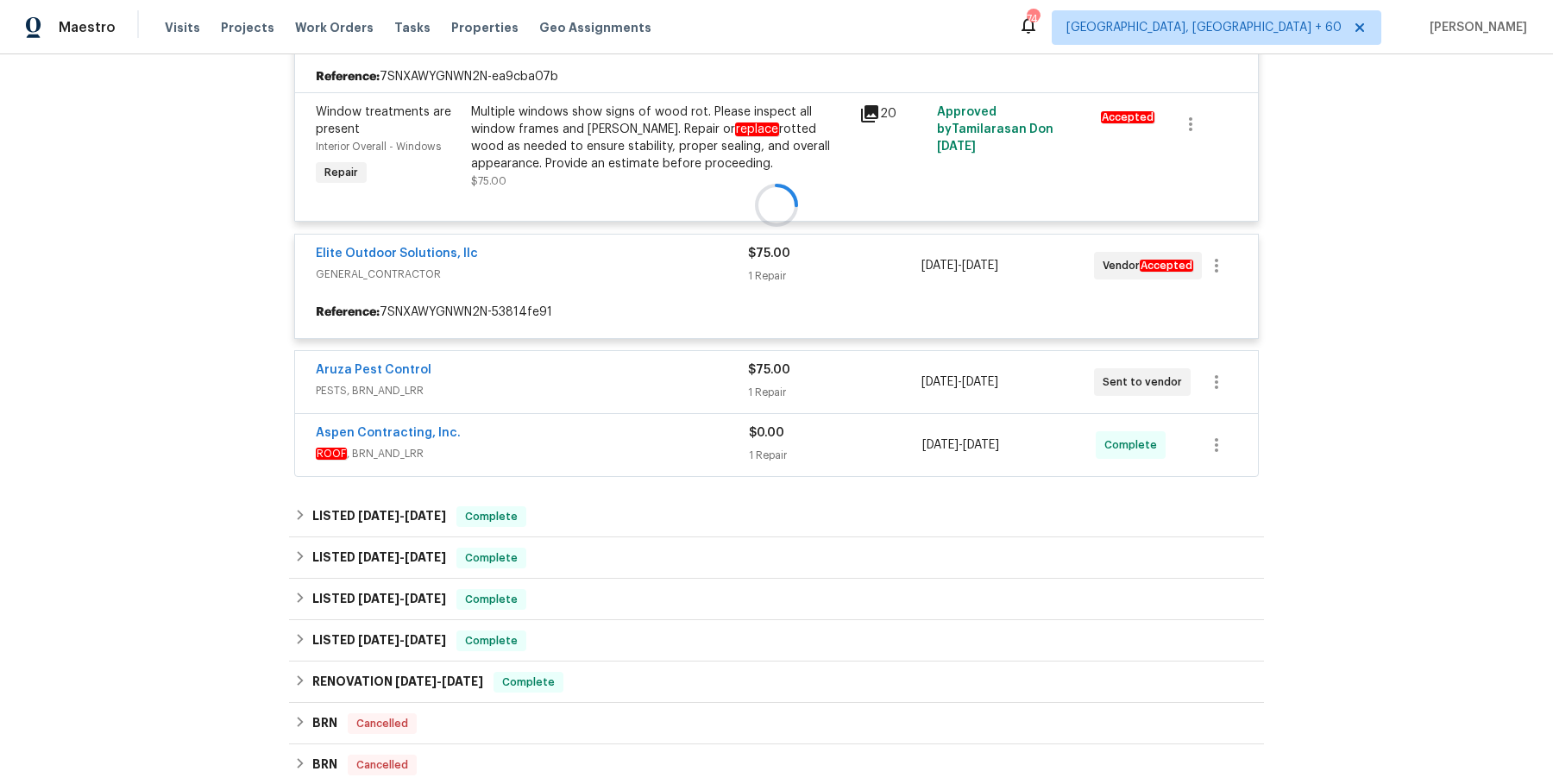
scroll to position [402, 0]
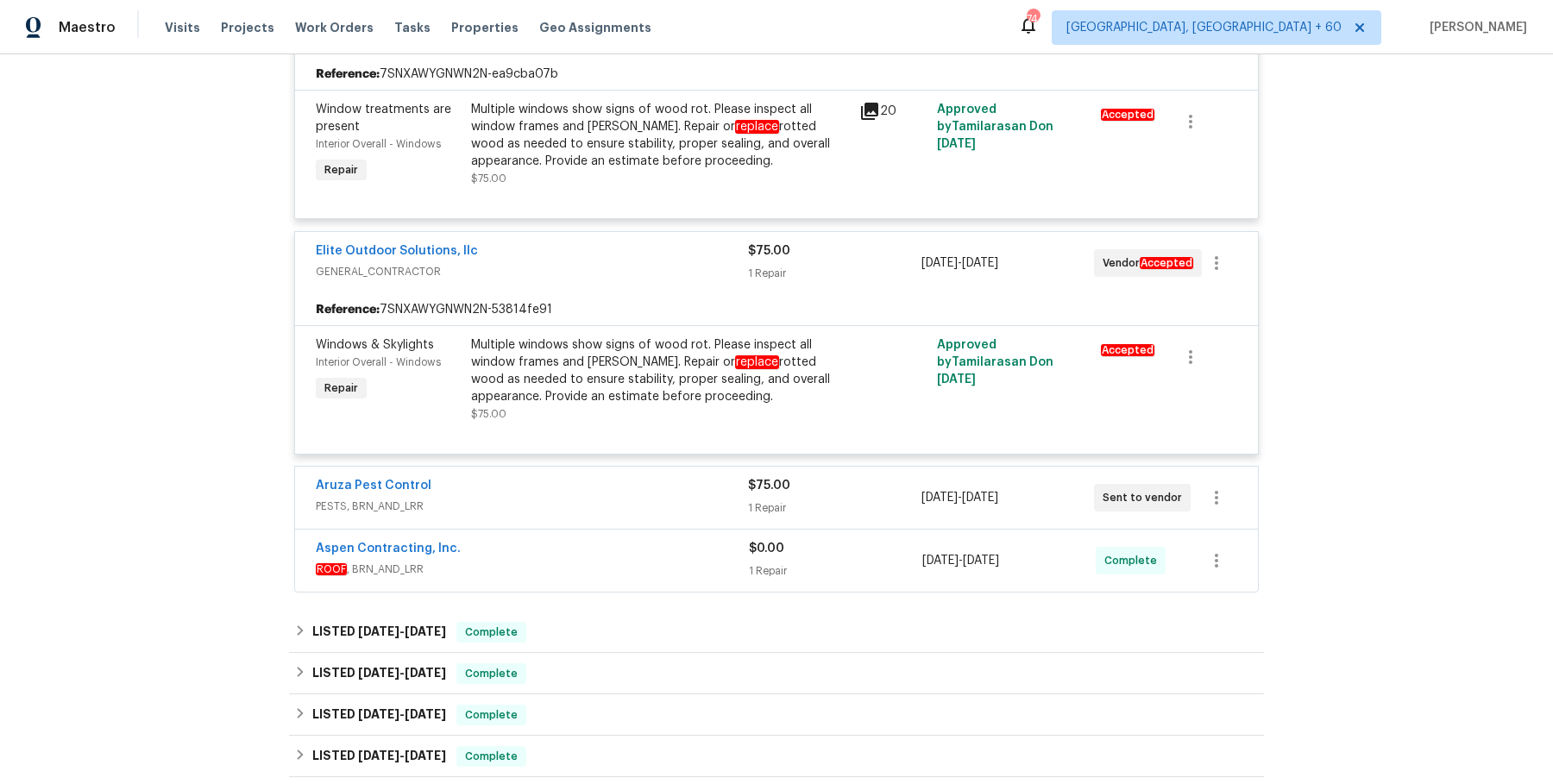
click at [670, 513] on div "Aruza Pest Control PESTS, BRN_AND_LRR" at bounding box center [532, 498] width 432 height 42
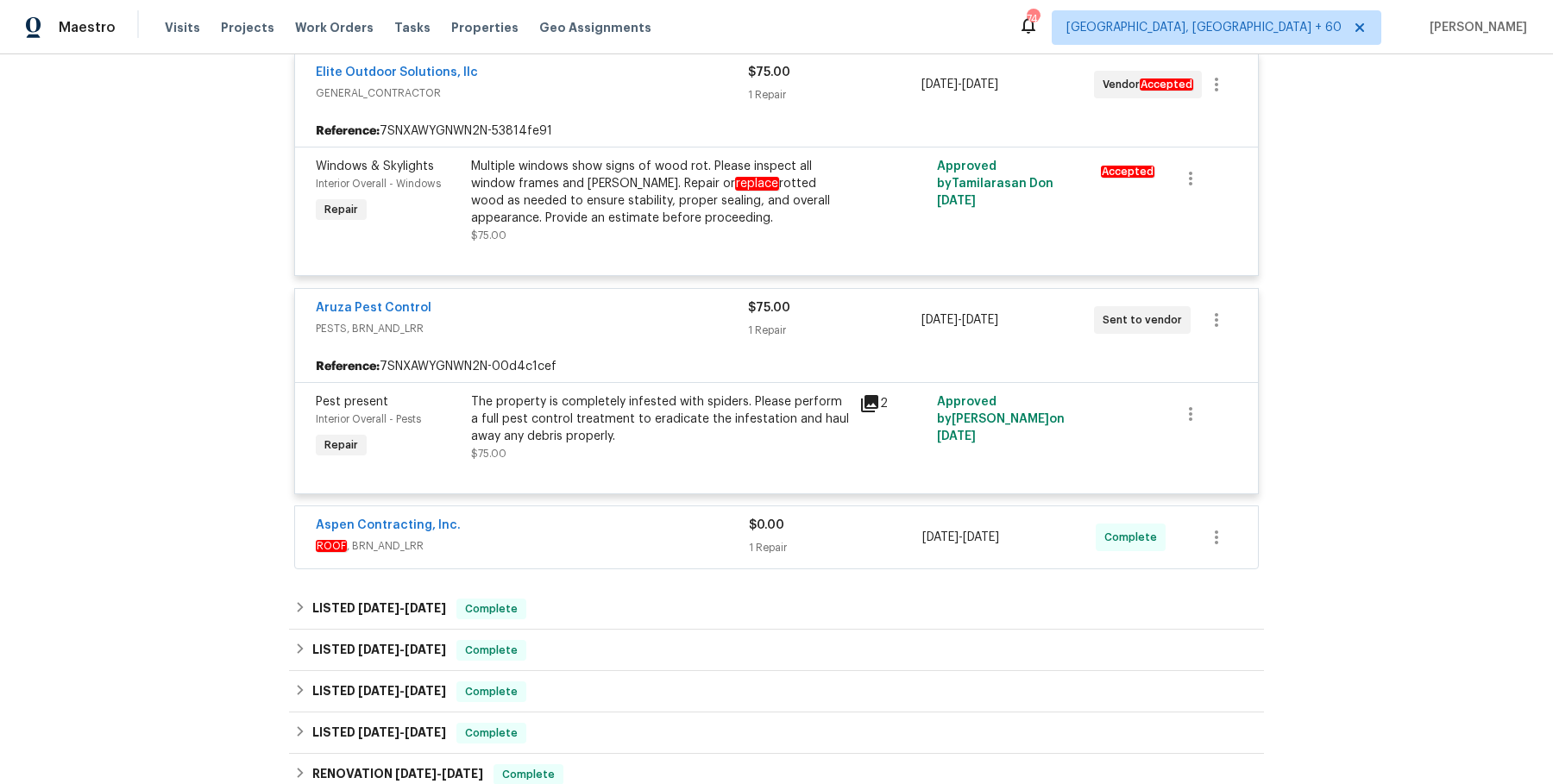
click at [665, 526] on div "Aspen Contracting, Inc." at bounding box center [532, 527] width 433 height 21
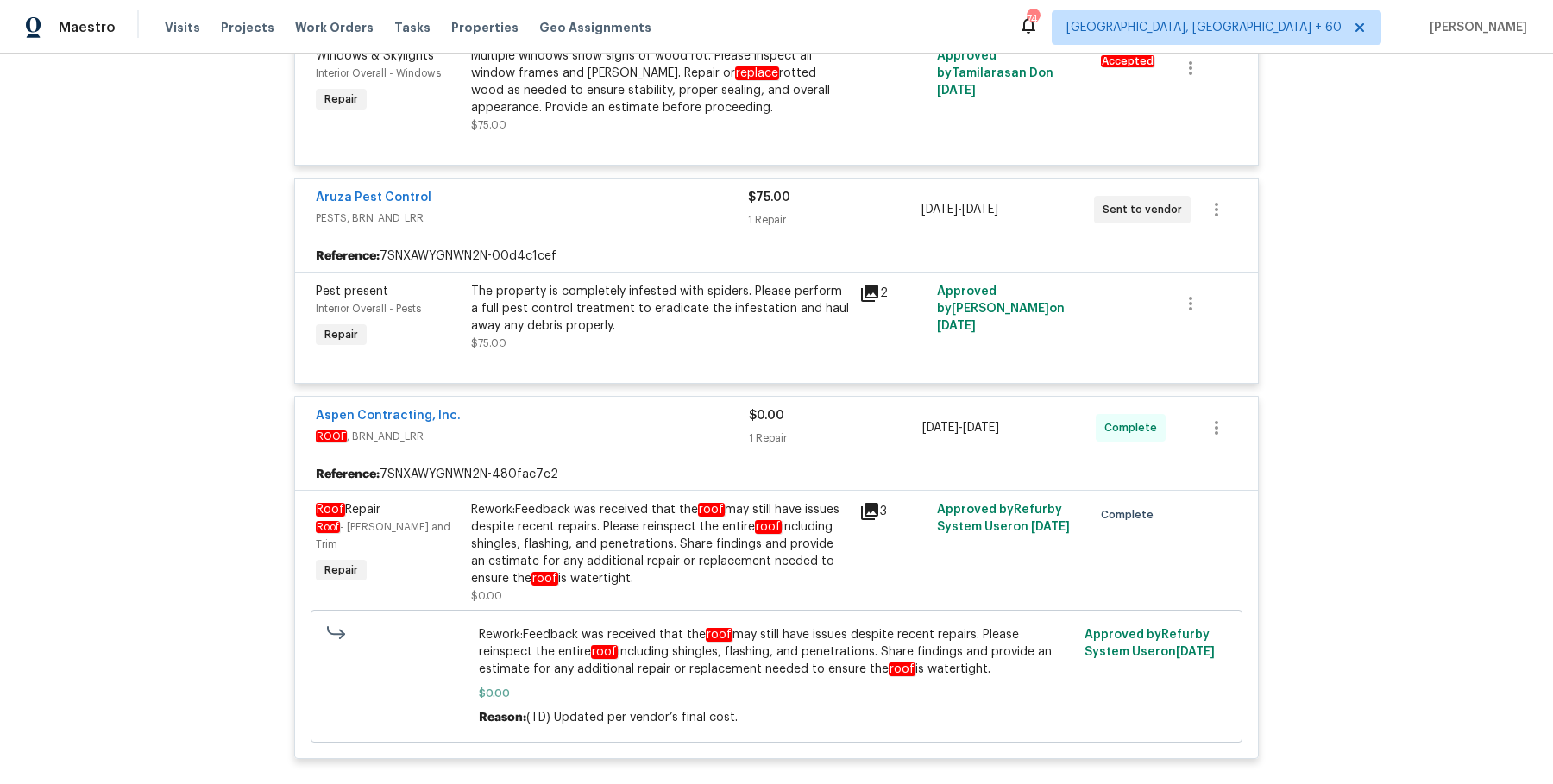
scroll to position [928, 0]
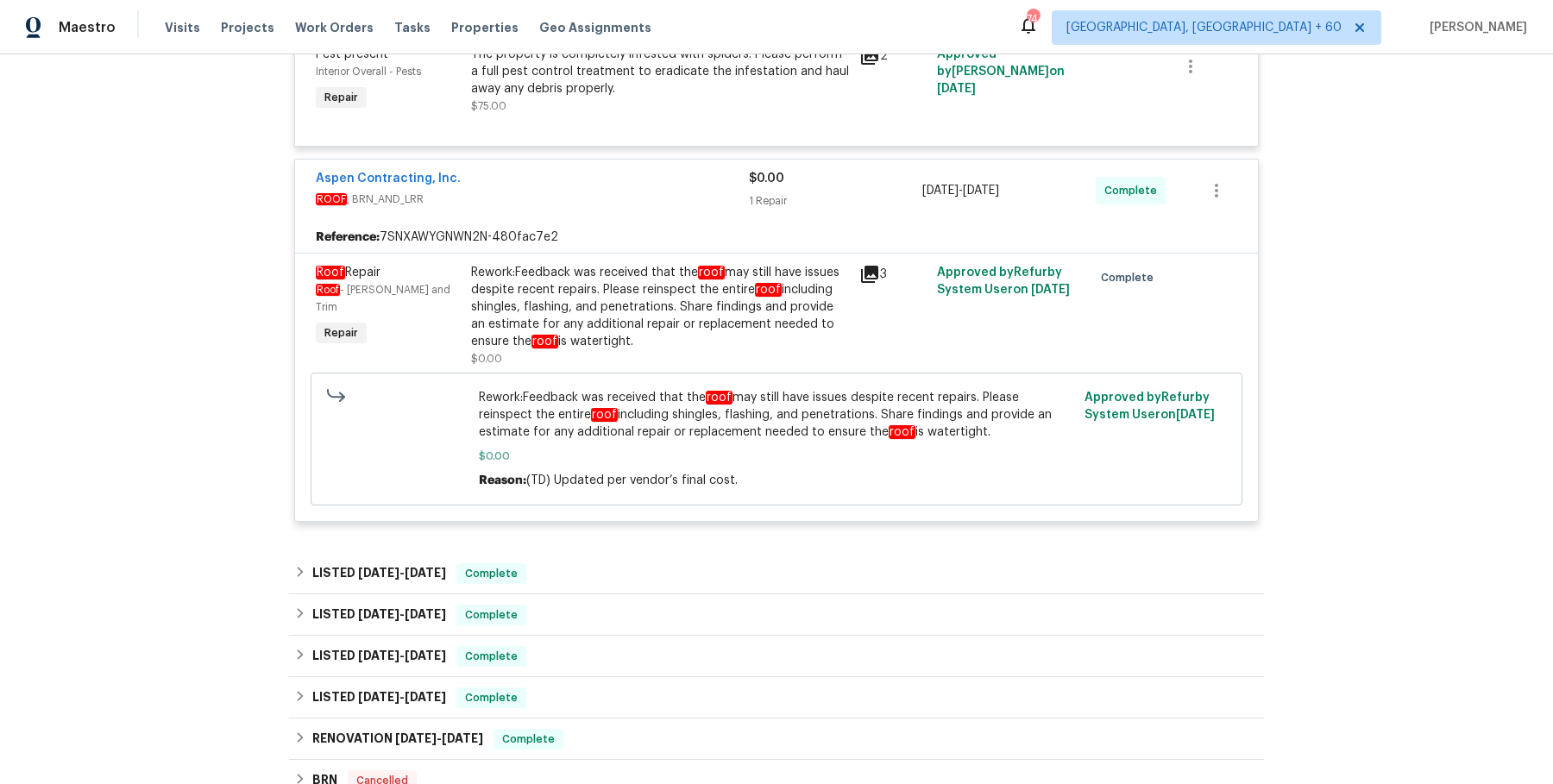
click at [423, 170] on span "Aspen Contracting, Inc." at bounding box center [388, 179] width 145 height 17
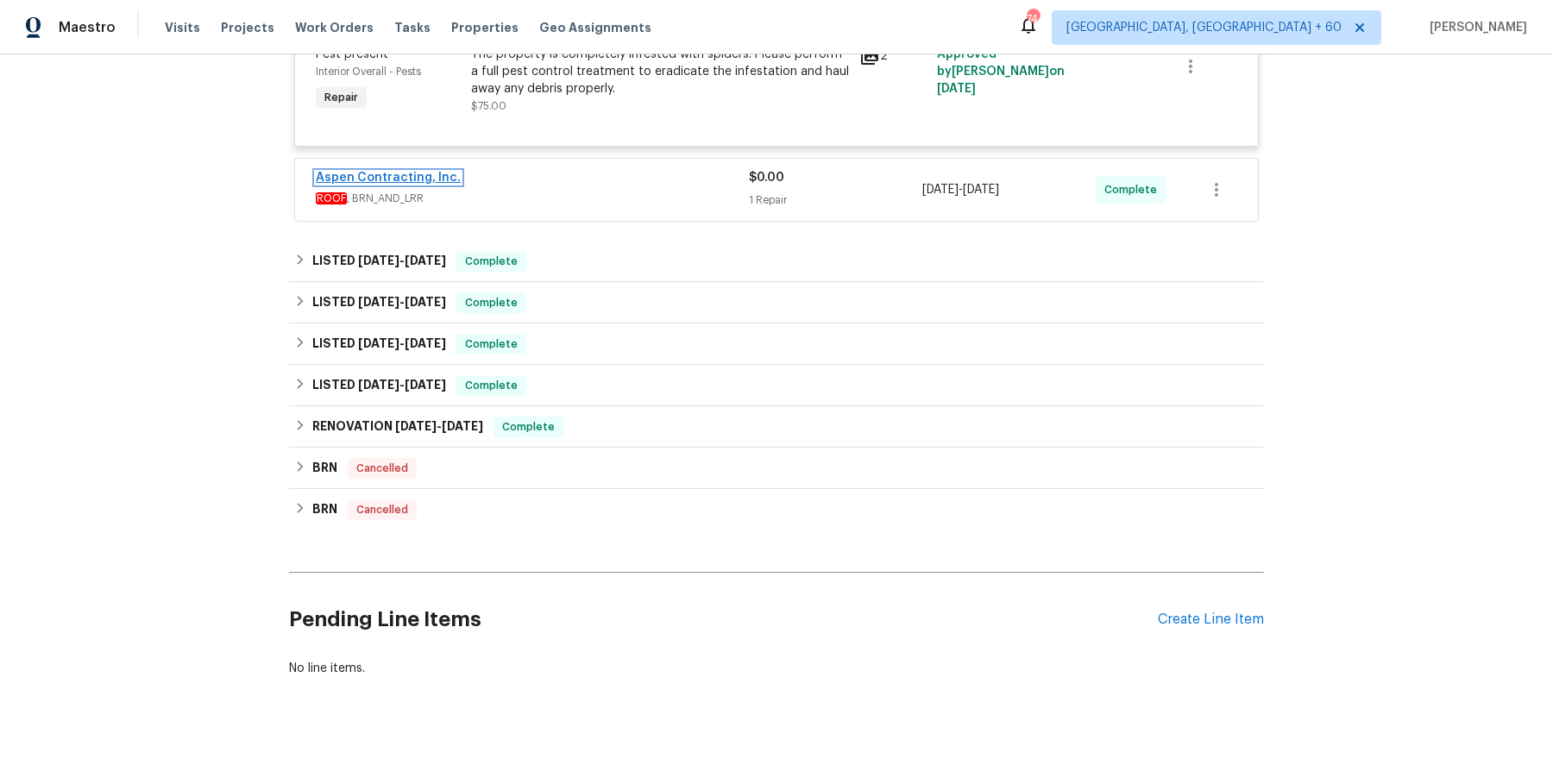
click at [420, 180] on link "Aspen Contracting, Inc." at bounding box center [388, 177] width 145 height 12
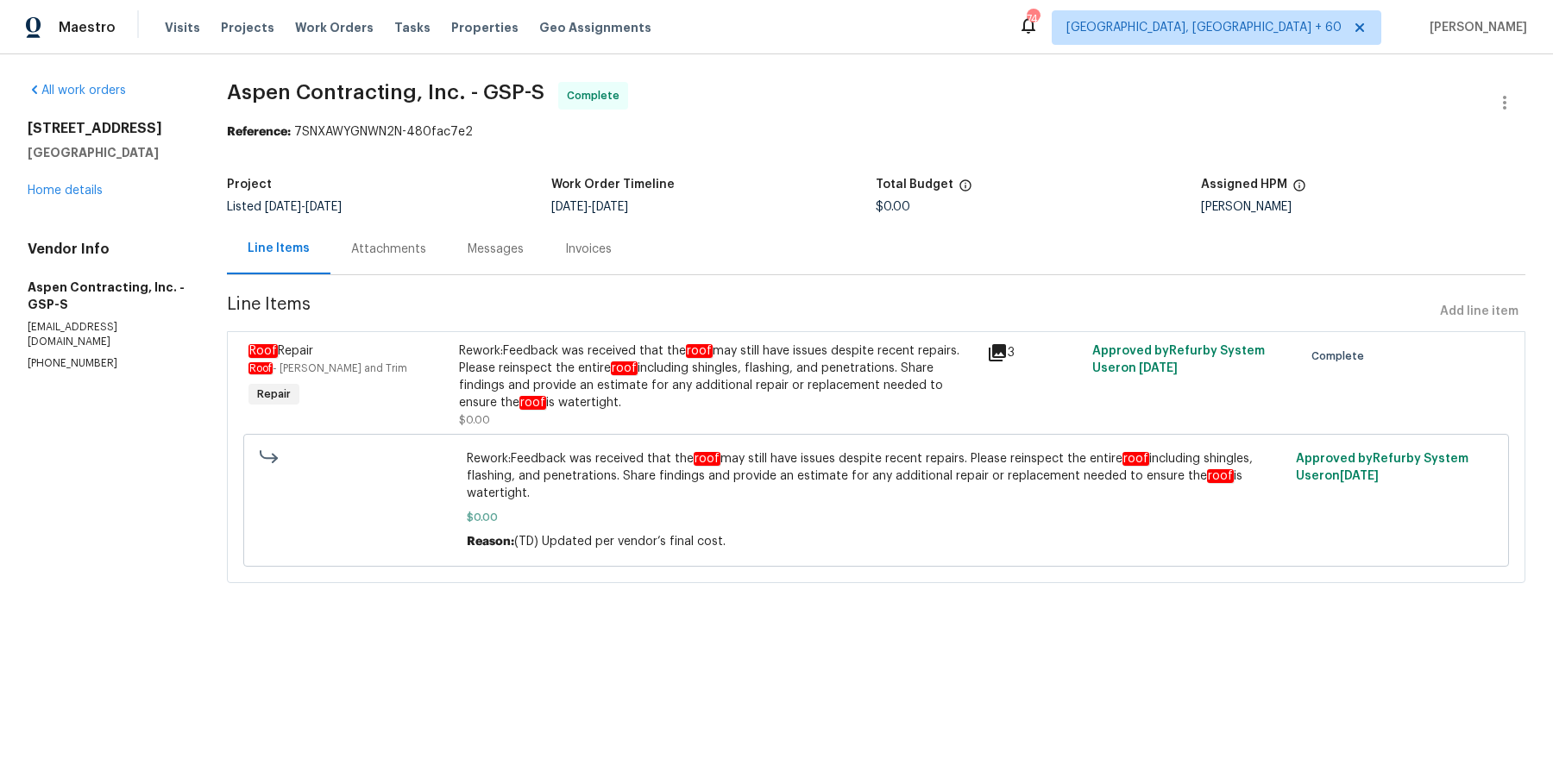
click at [478, 256] on div "Messages" at bounding box center [495, 249] width 56 height 17
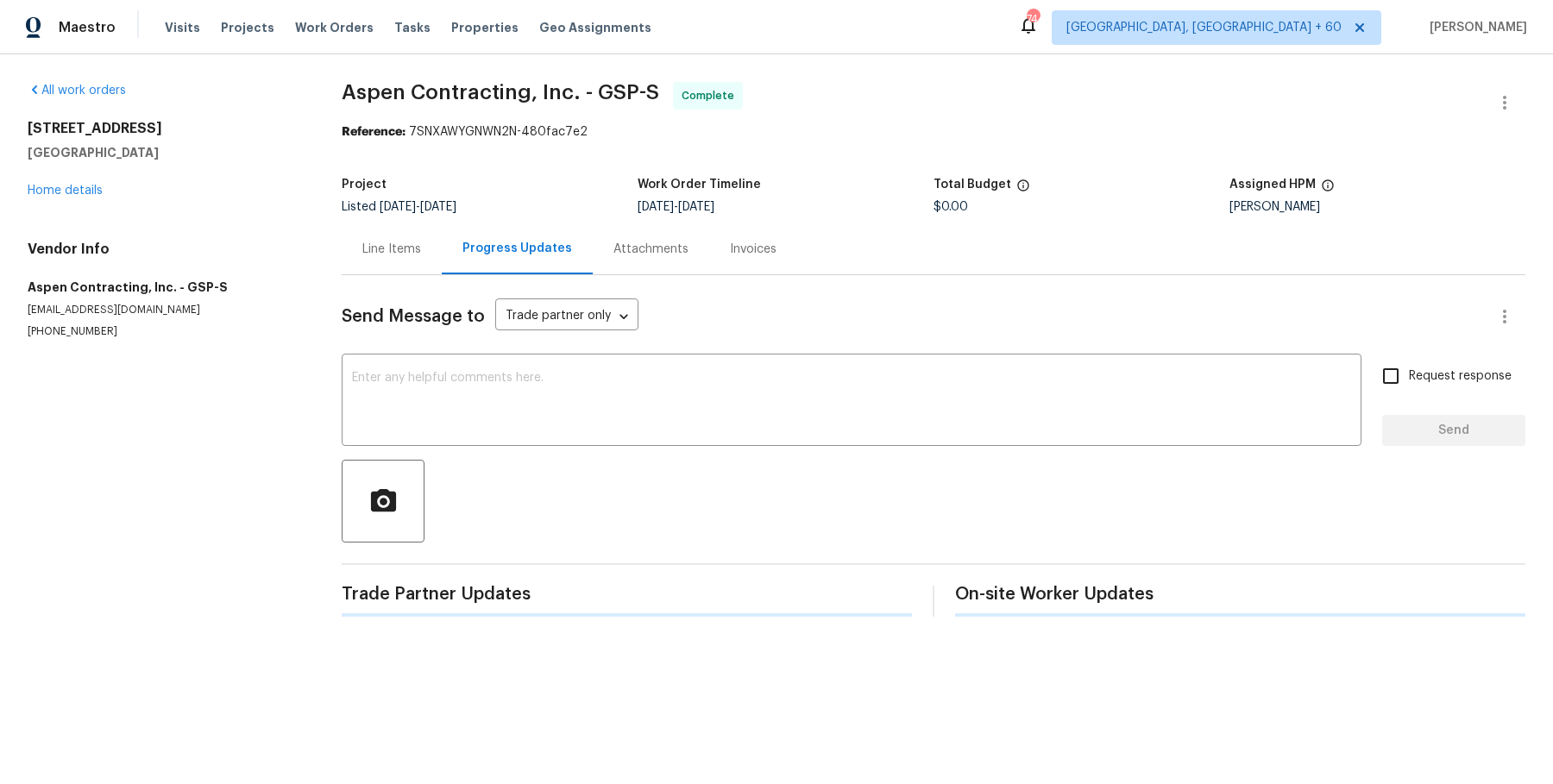
click at [461, 254] on div "Progress Updates" at bounding box center [517, 248] width 151 height 50
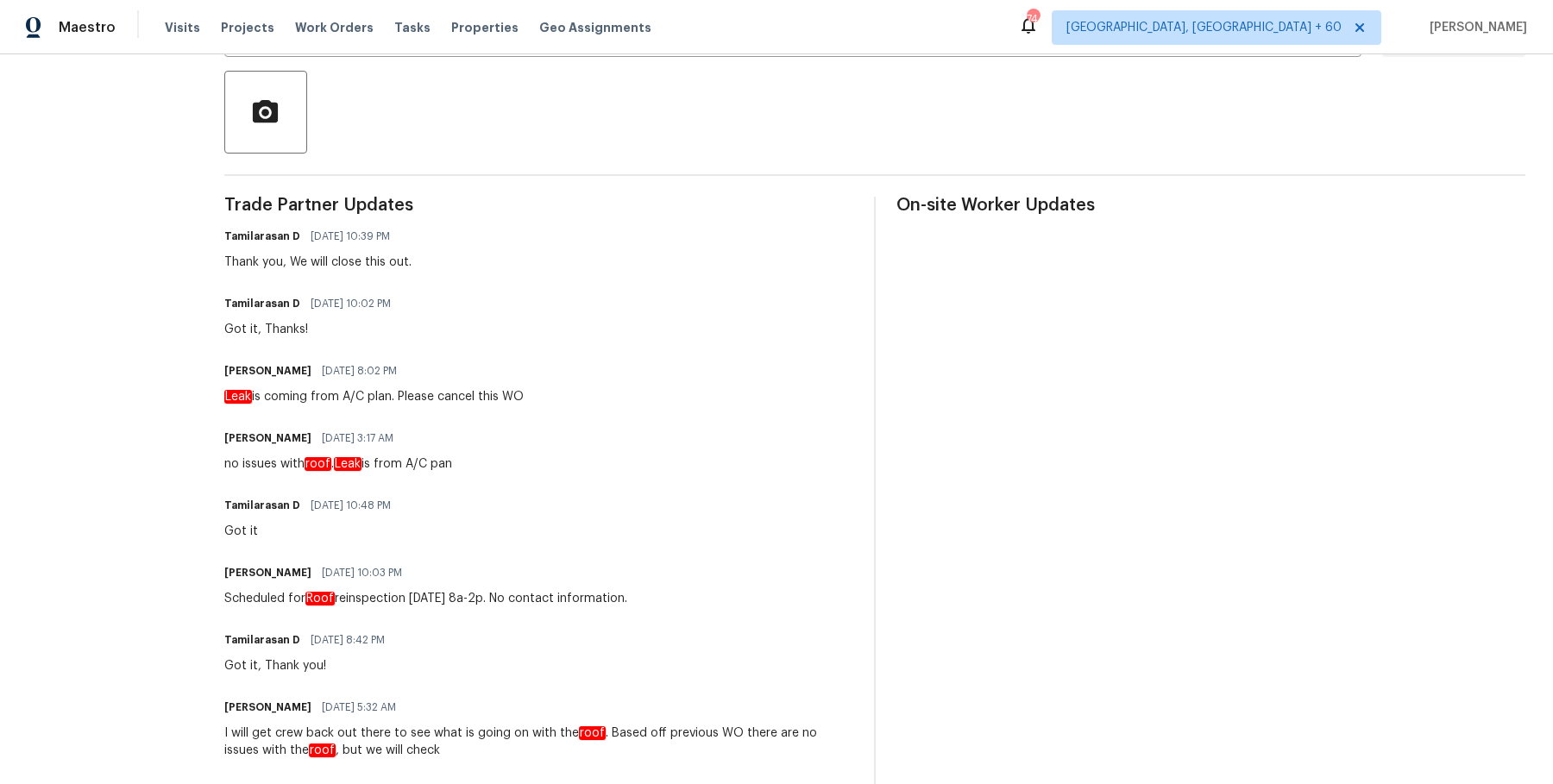
scroll to position [367, 0]
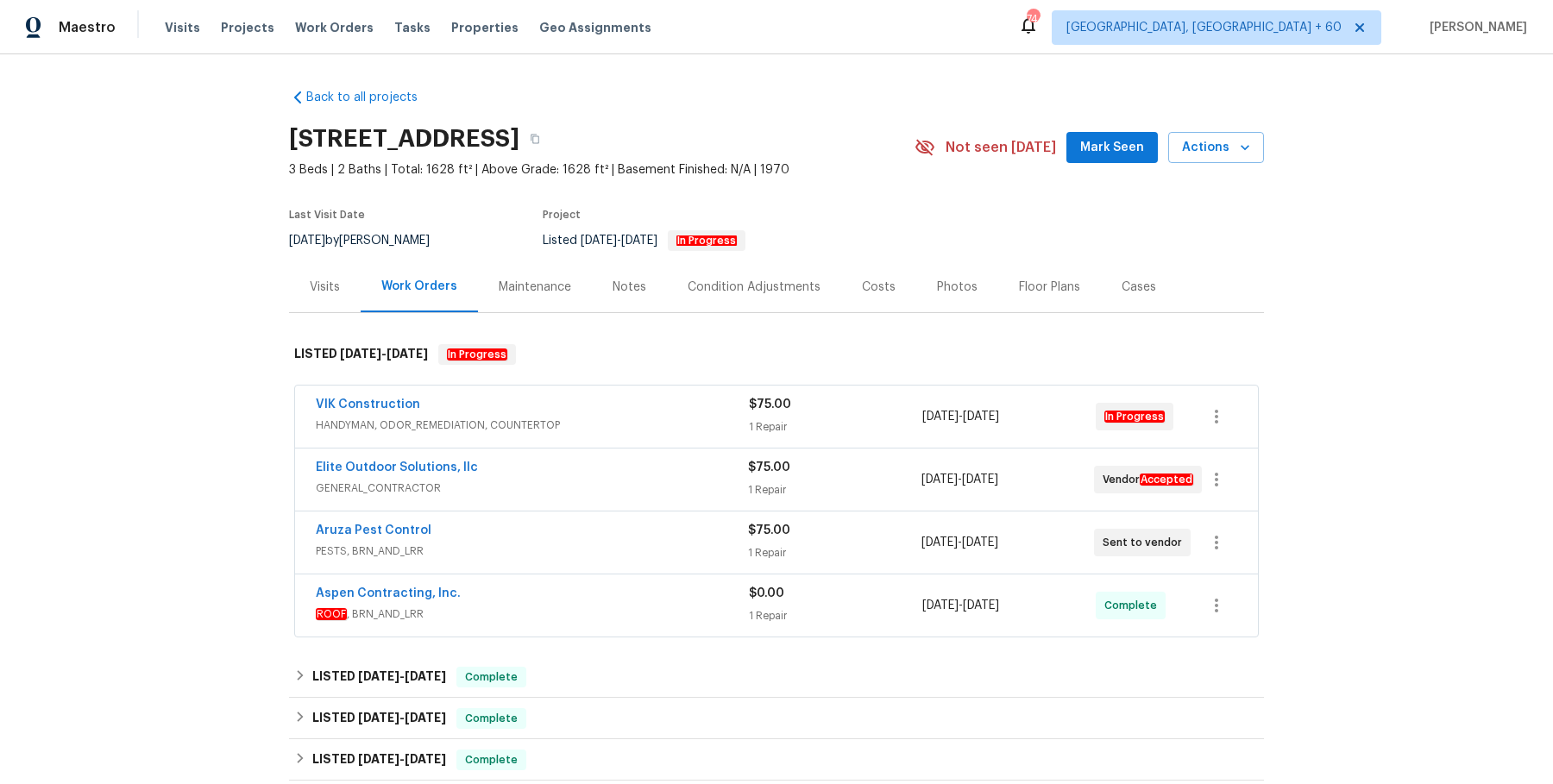
click at [548, 421] on span "HANDYMAN, ODOR_REMEDIATION, COUNTERTOP" at bounding box center [532, 425] width 433 height 17
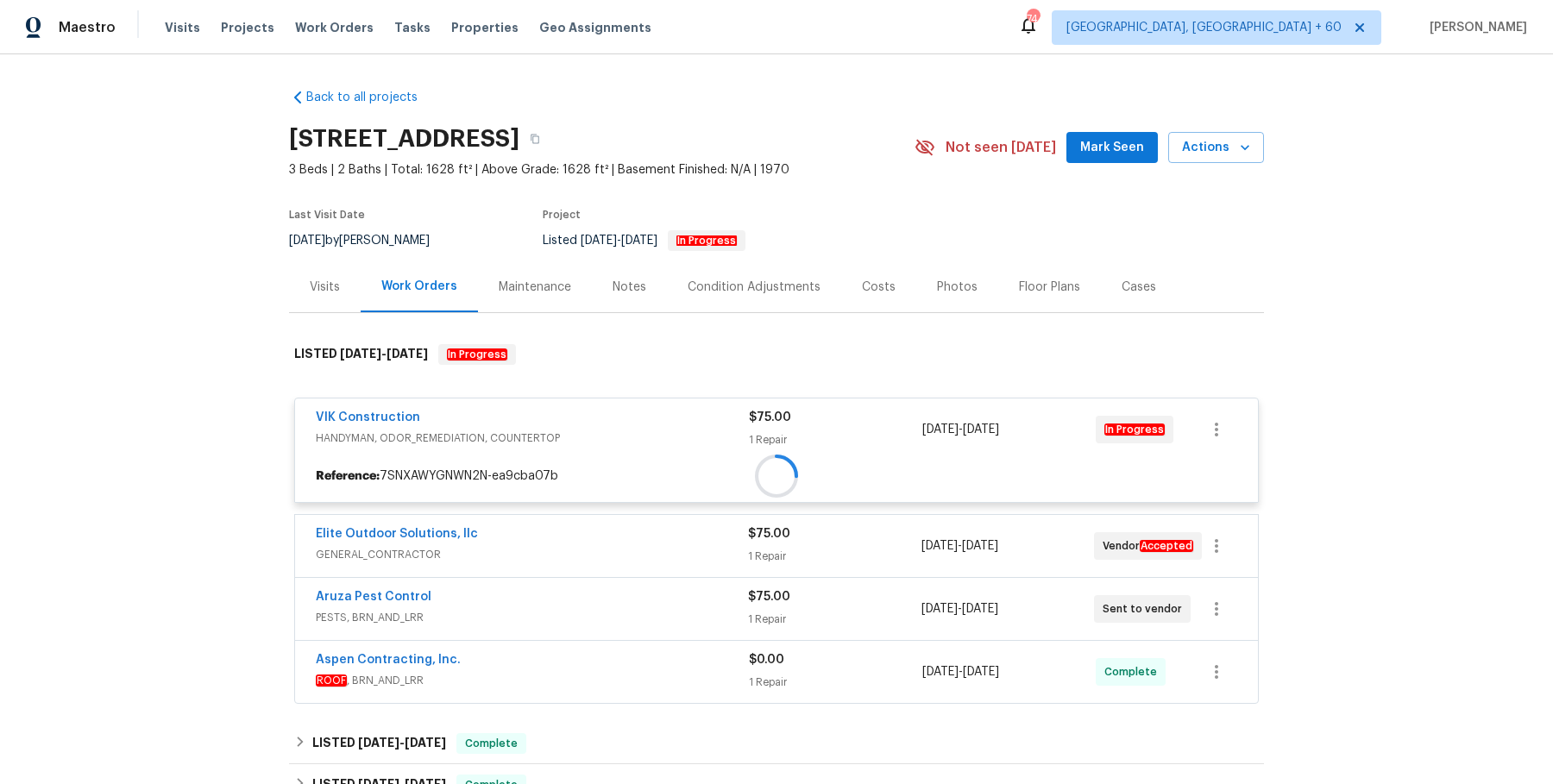
scroll to position [78, 0]
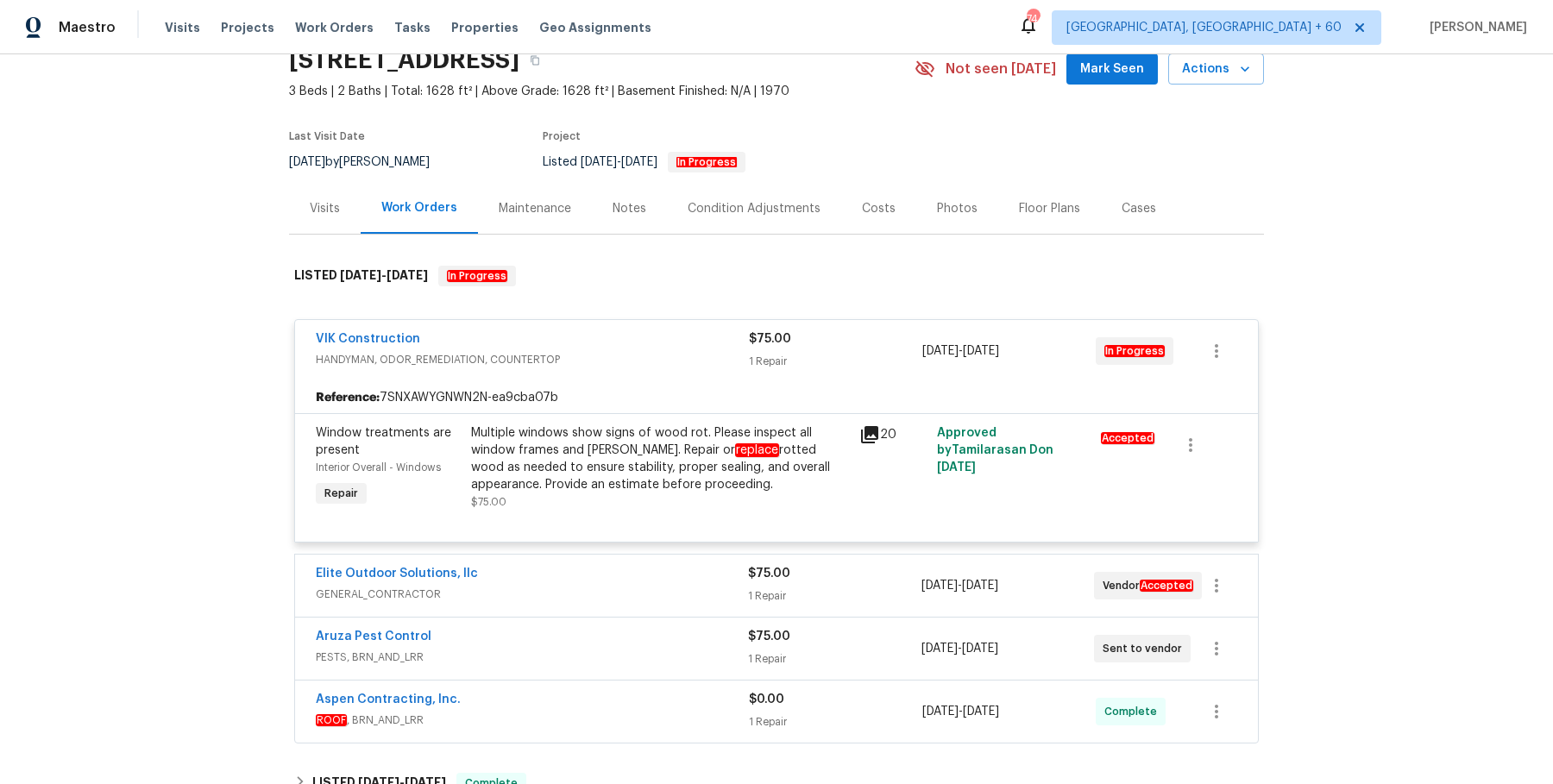
click at [614, 578] on div "Elite Outdoor Solutions, llc" at bounding box center [532, 576] width 432 height 21
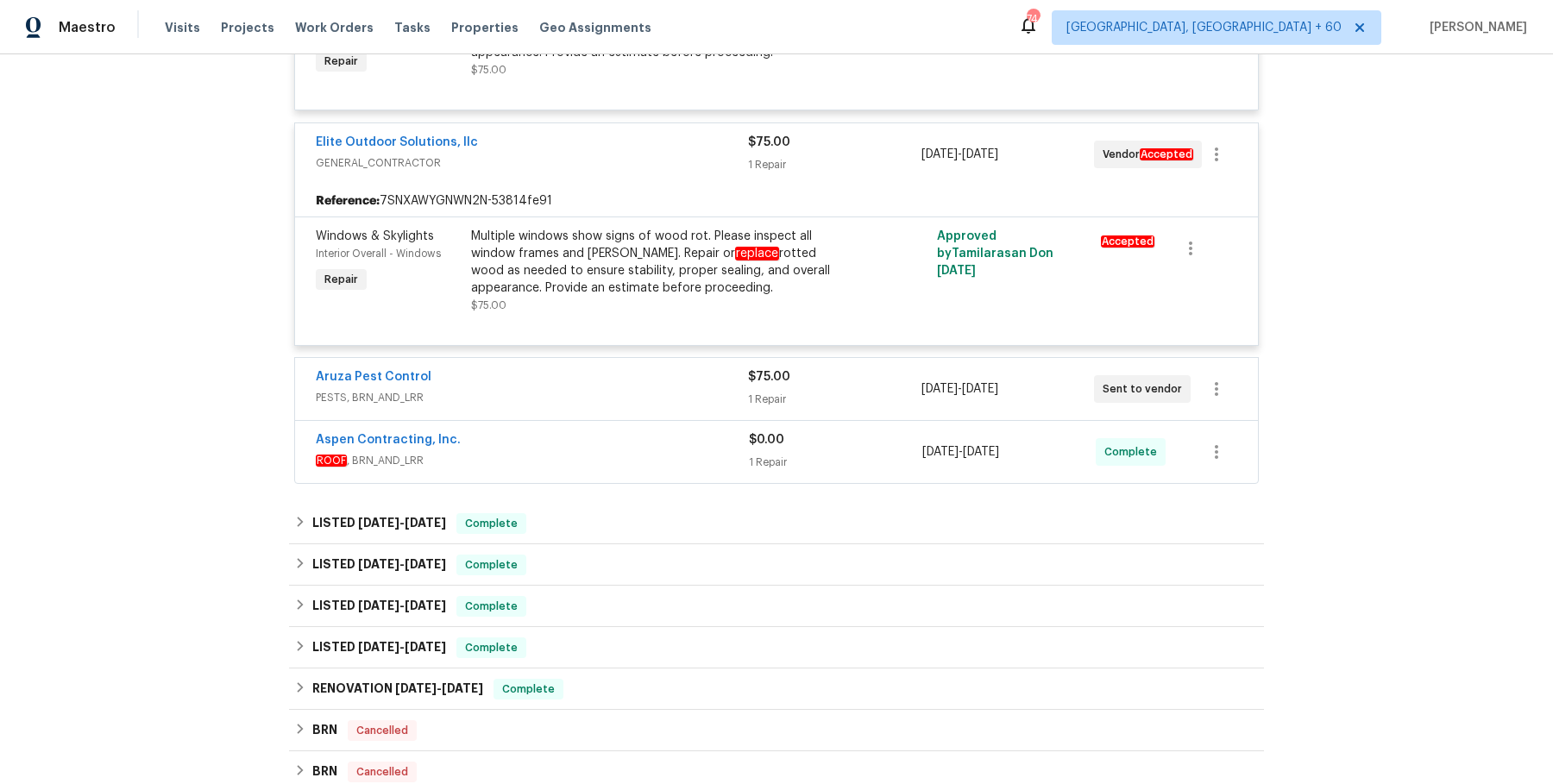
scroll to position [533, 0]
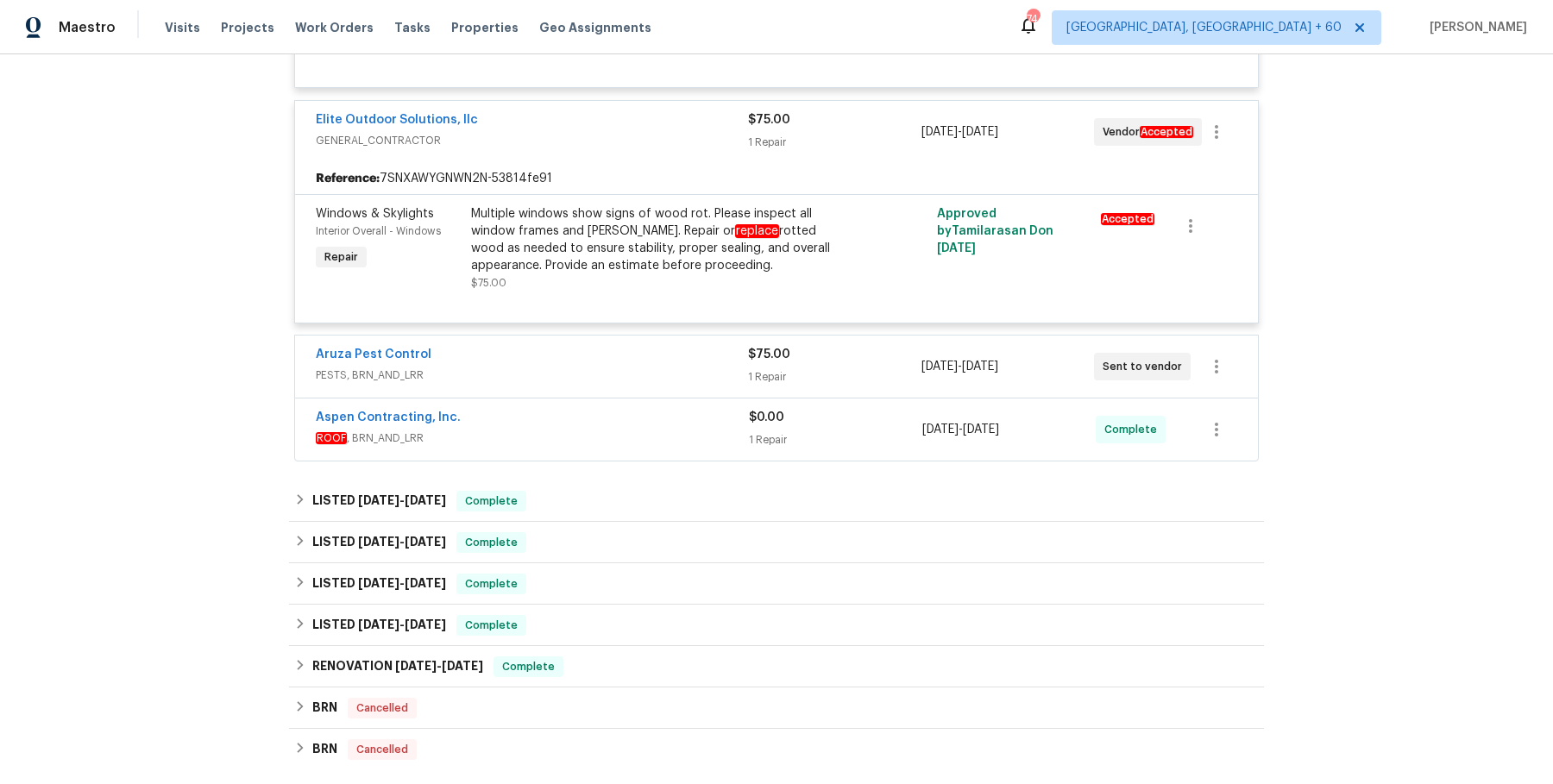
click at [637, 366] on span "PESTS, BRN_AND_LRR" at bounding box center [532, 375] width 432 height 17
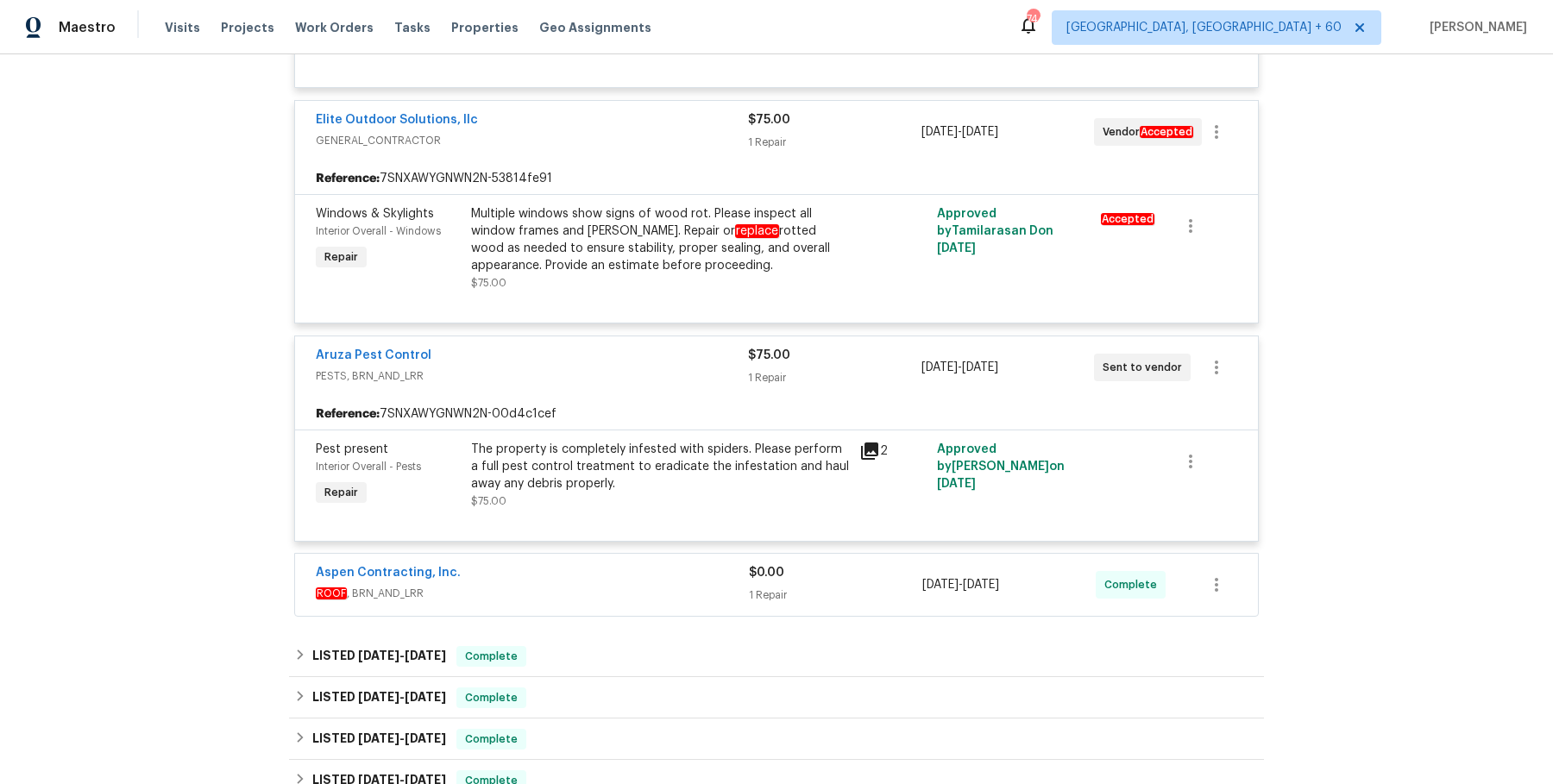
click at [605, 579] on div "Aspen Contracting, Inc." at bounding box center [532, 575] width 433 height 21
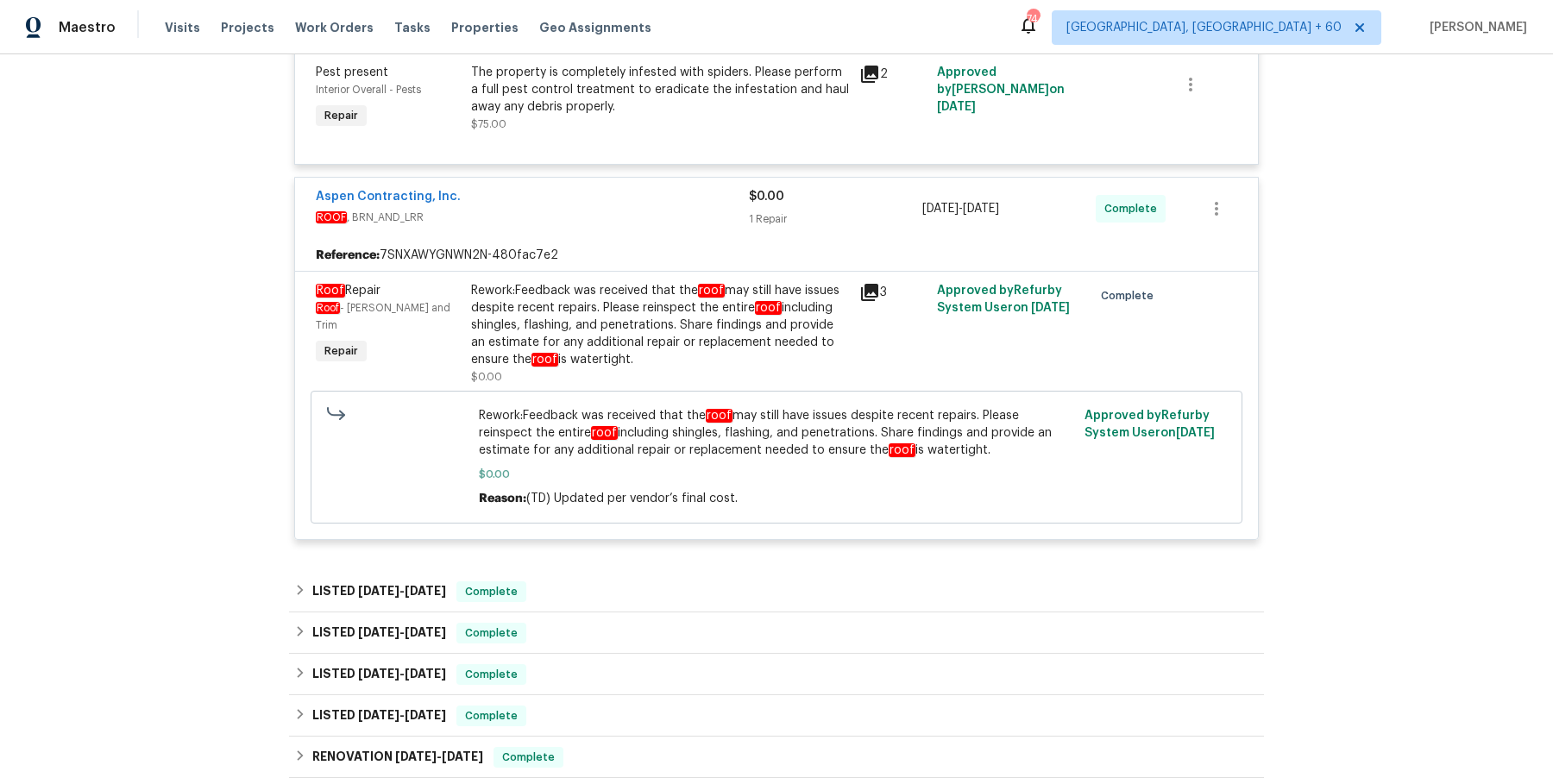
scroll to position [951, 0]
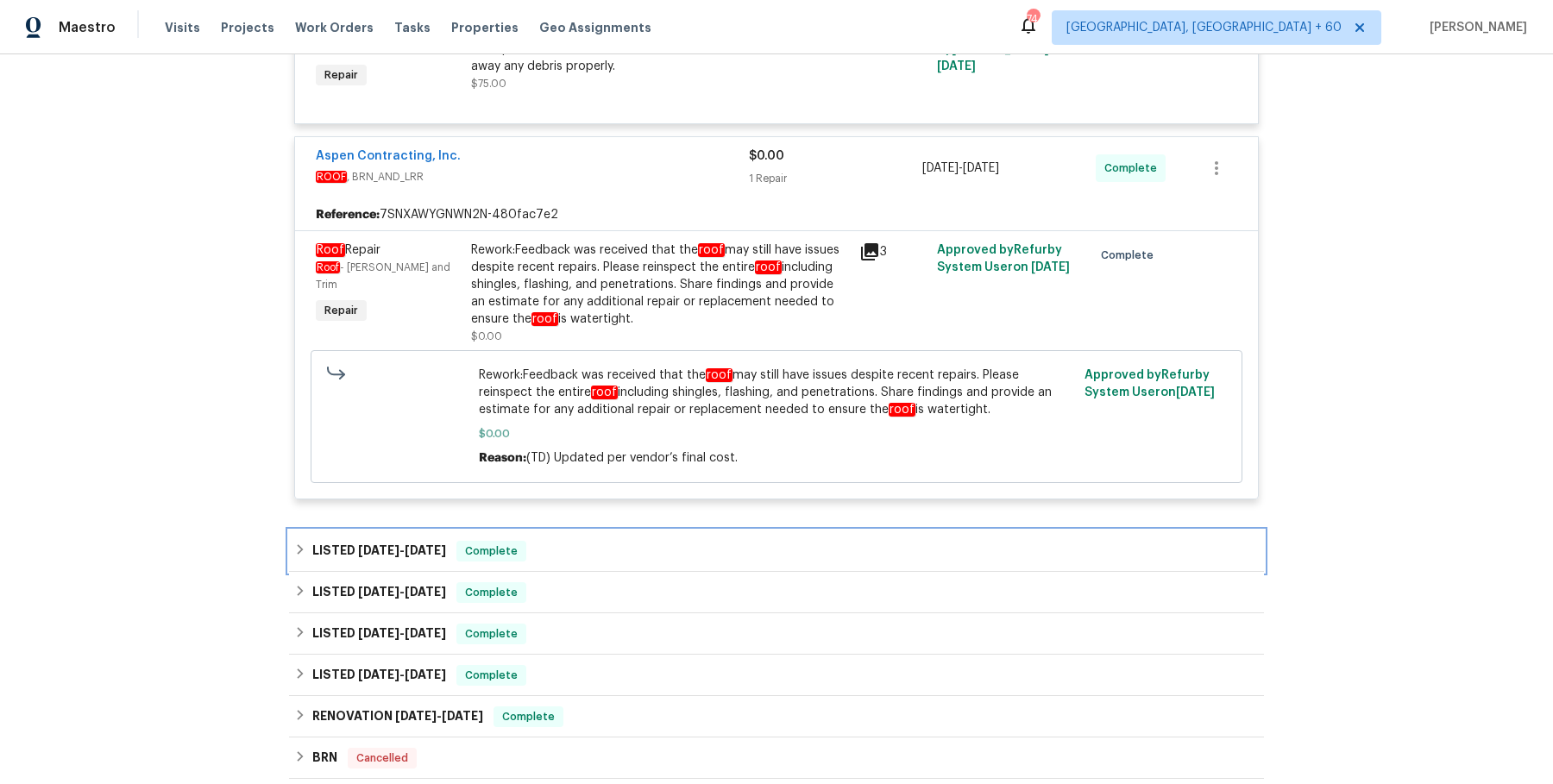
click at [530, 549] on div "LISTED 7/9/25 - 7/31/25 Complete" at bounding box center [776, 551] width 964 height 21
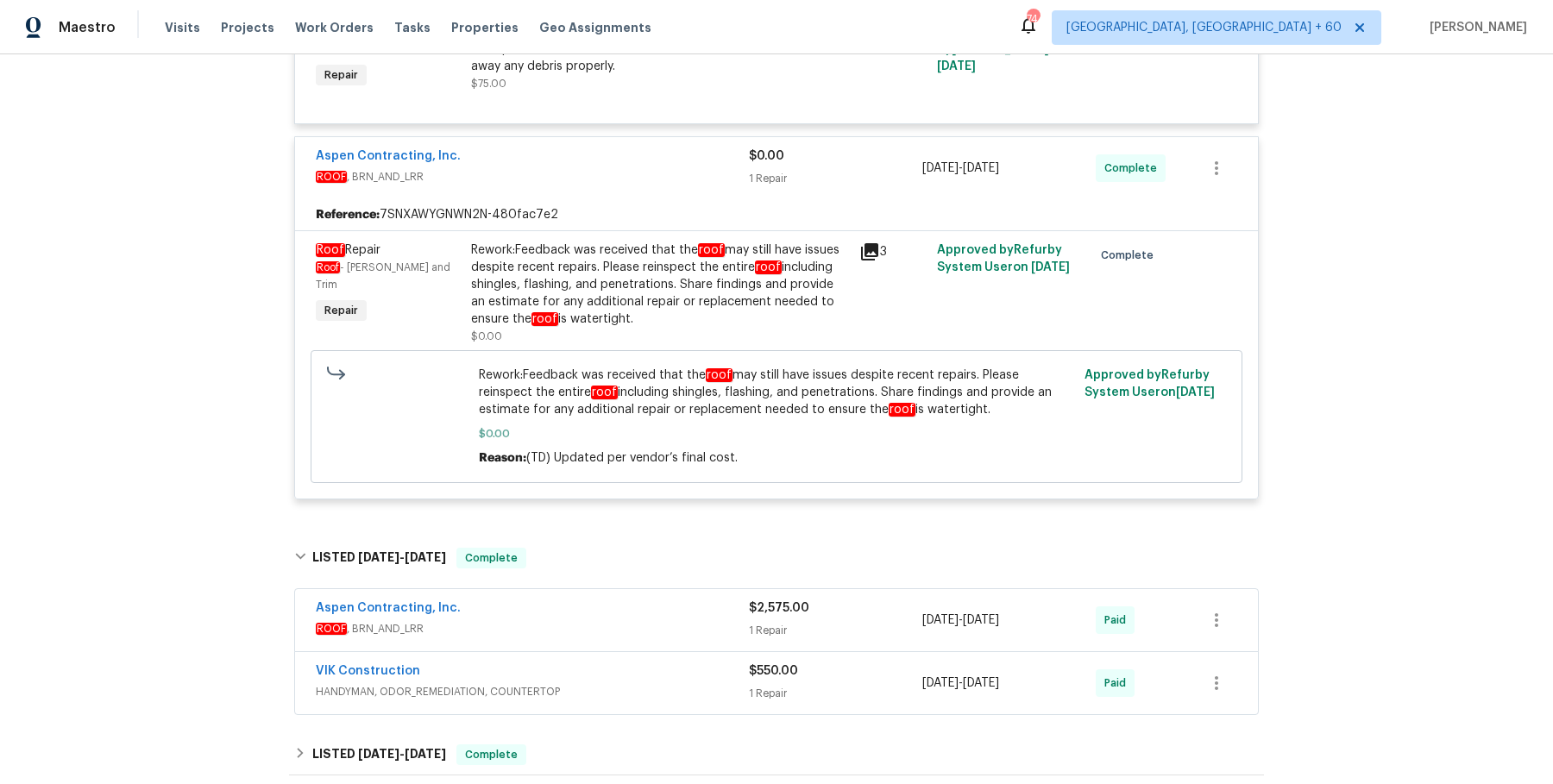
click at [549, 611] on div "Aspen Contracting, Inc." at bounding box center [532, 610] width 433 height 21
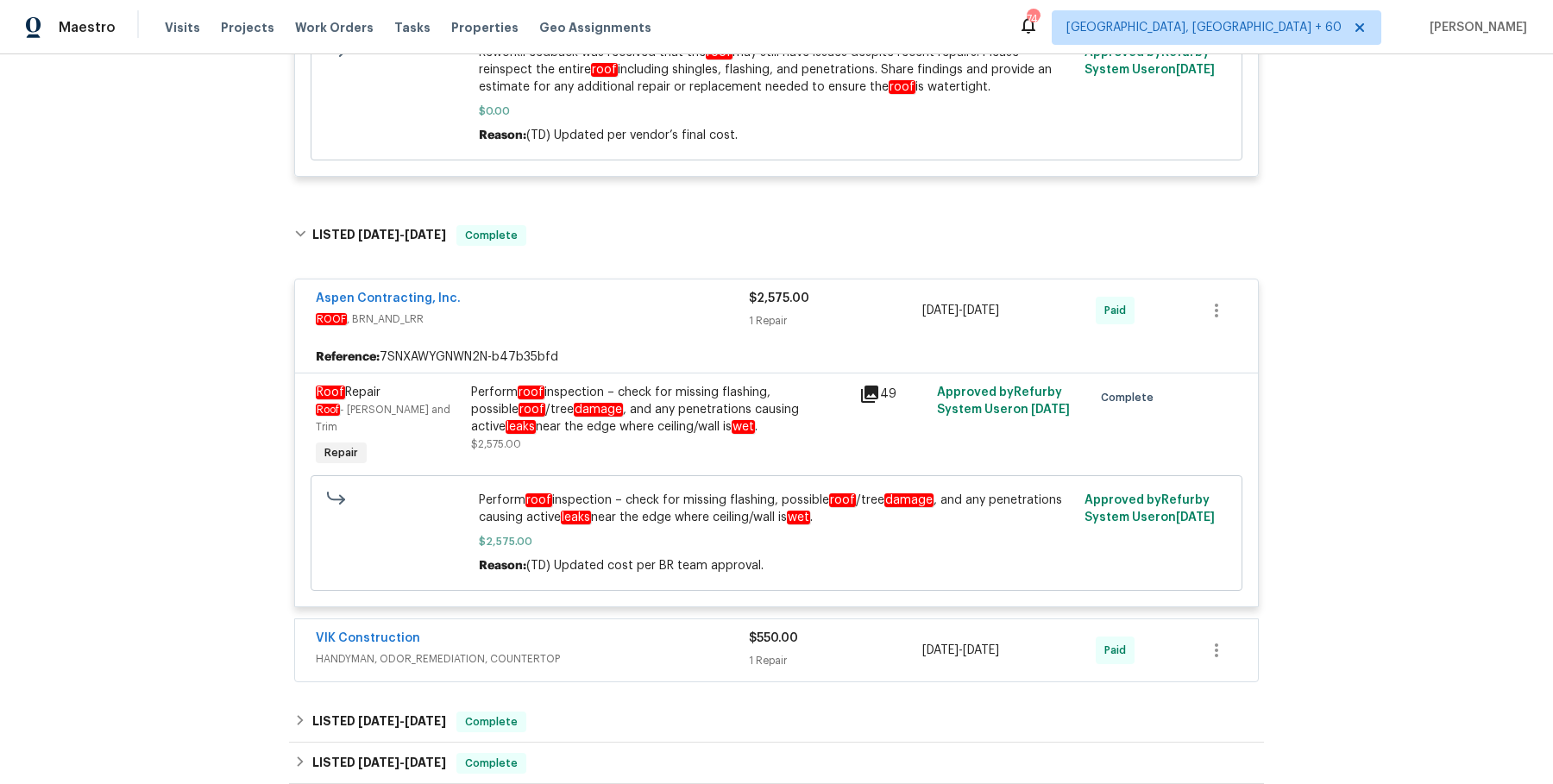
scroll to position [1278, 0]
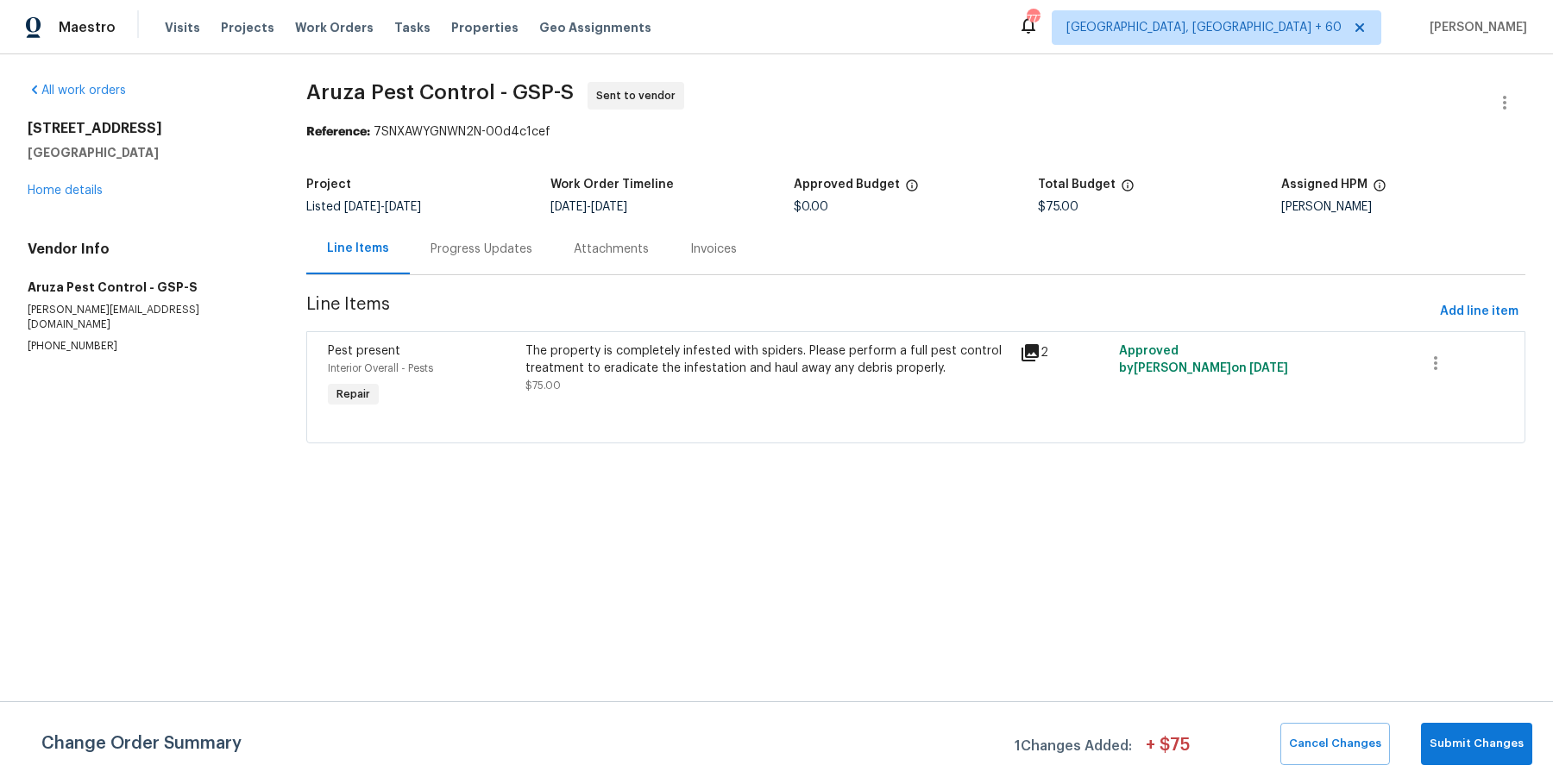
click at [364, 26] on div "Visits Projects Work Orders Tasks Properties Geo Assignments" at bounding box center [418, 28] width 507 height 34
click at [335, 28] on span "Work Orders" at bounding box center [334, 28] width 78 height 17
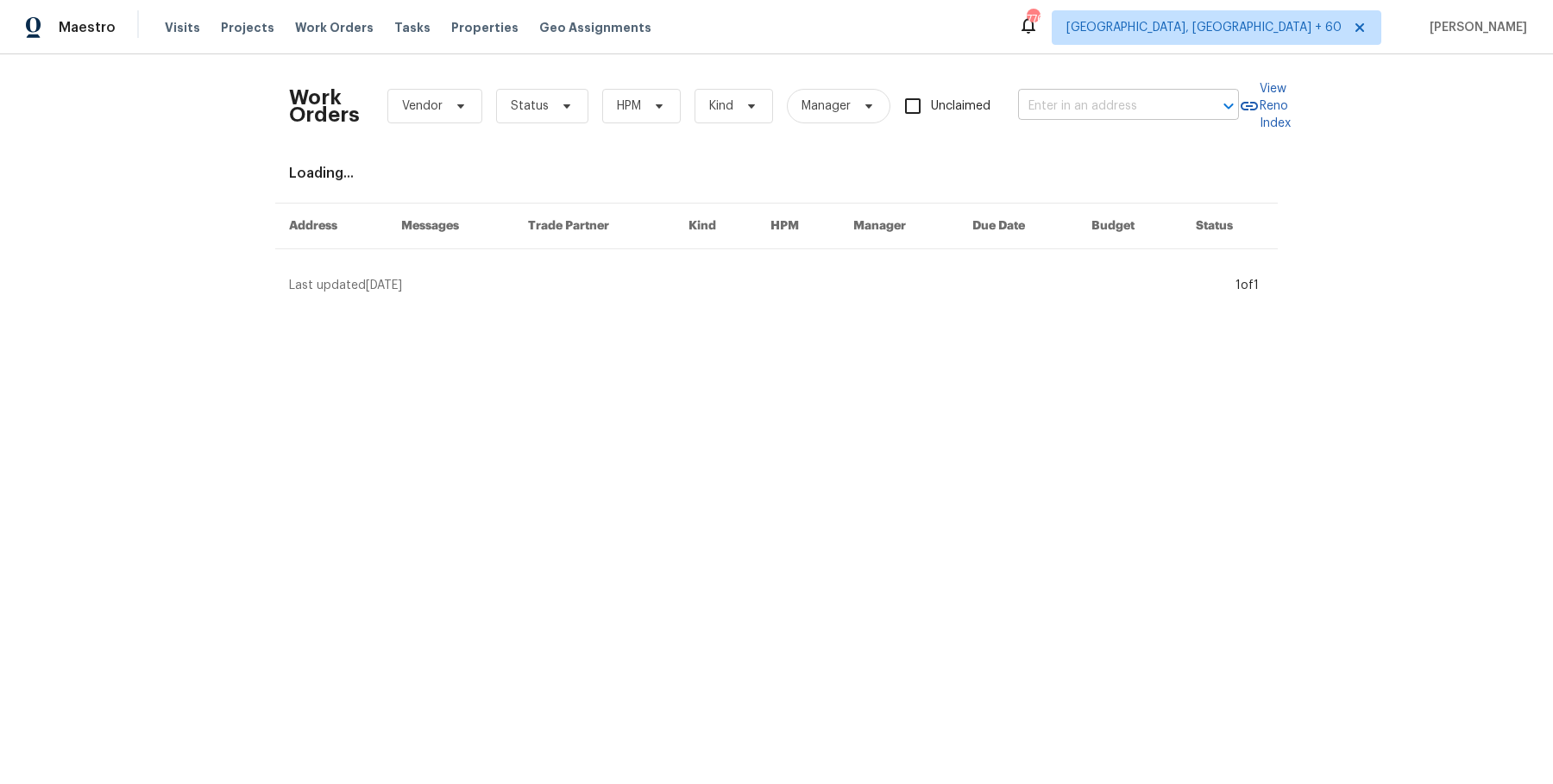
click at [1120, 101] on input "text" at bounding box center [1104, 107] width 172 height 27
paste input "[STREET_ADDRESS][PERSON_NAME]"
type input "[STREET_ADDRESS][PERSON_NAME]"
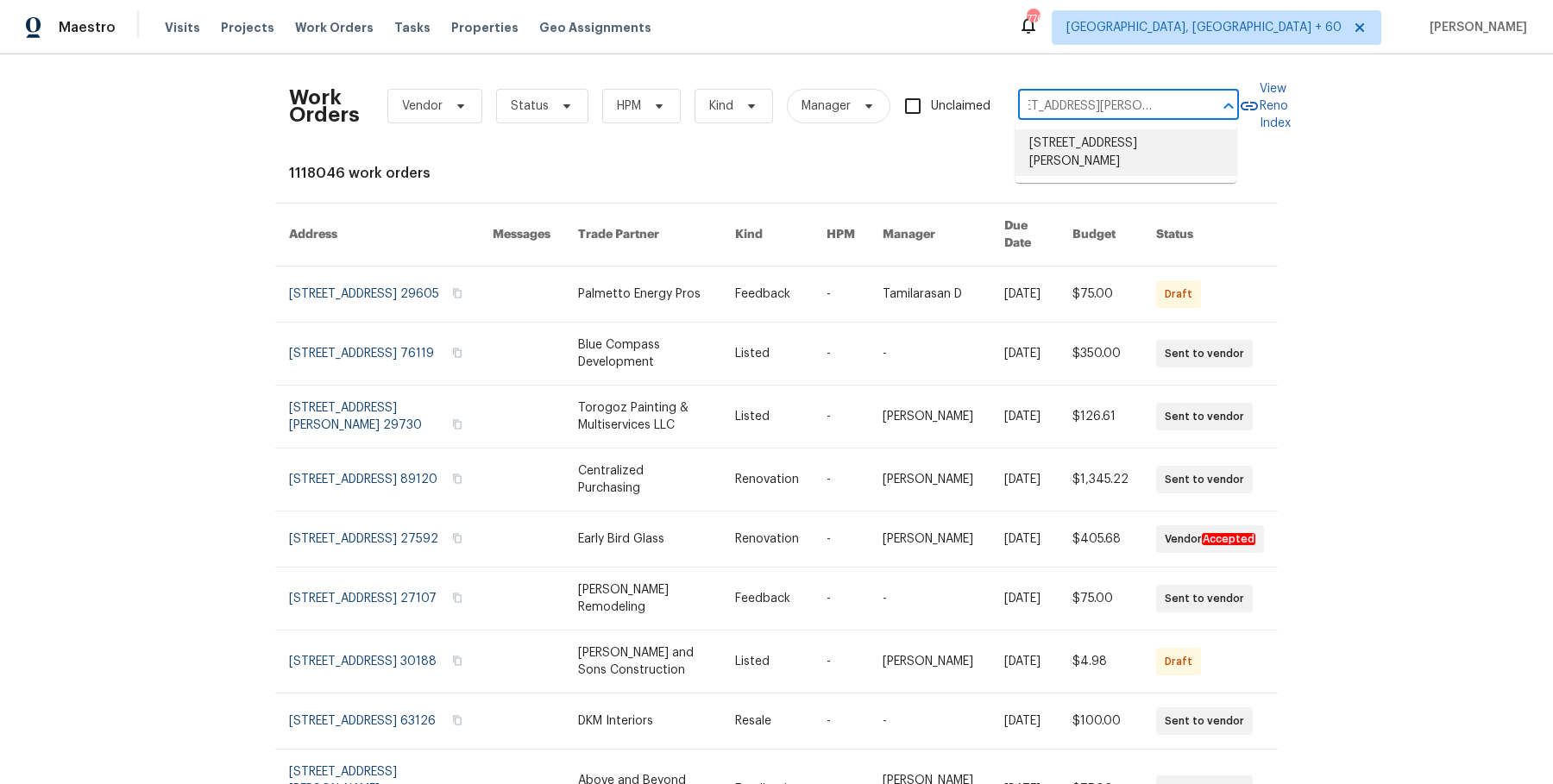
click at [1111, 153] on li "[STREET_ADDRESS][PERSON_NAME]" at bounding box center [1126, 152] width 221 height 47
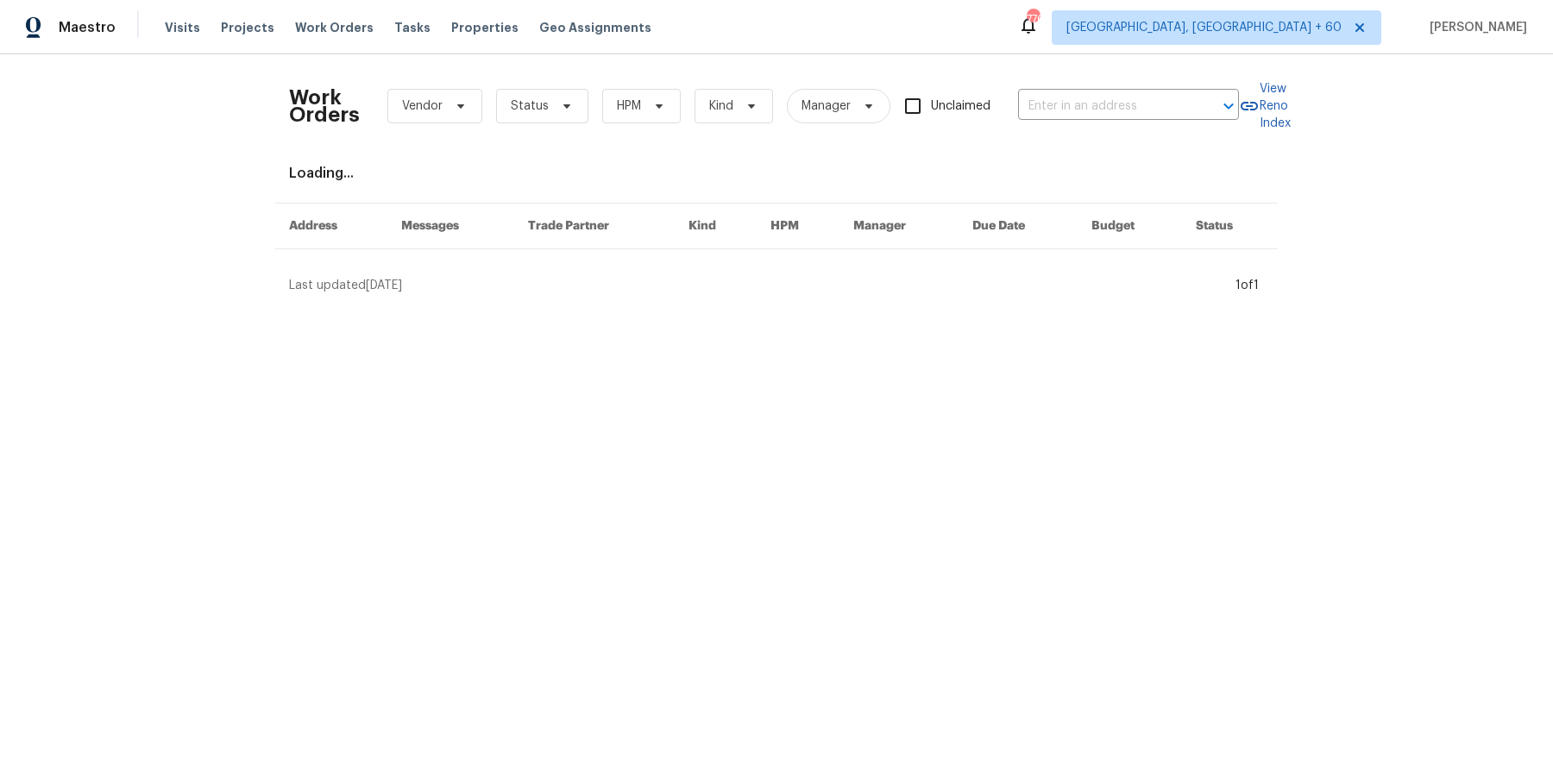
type input "[STREET_ADDRESS][PERSON_NAME]"
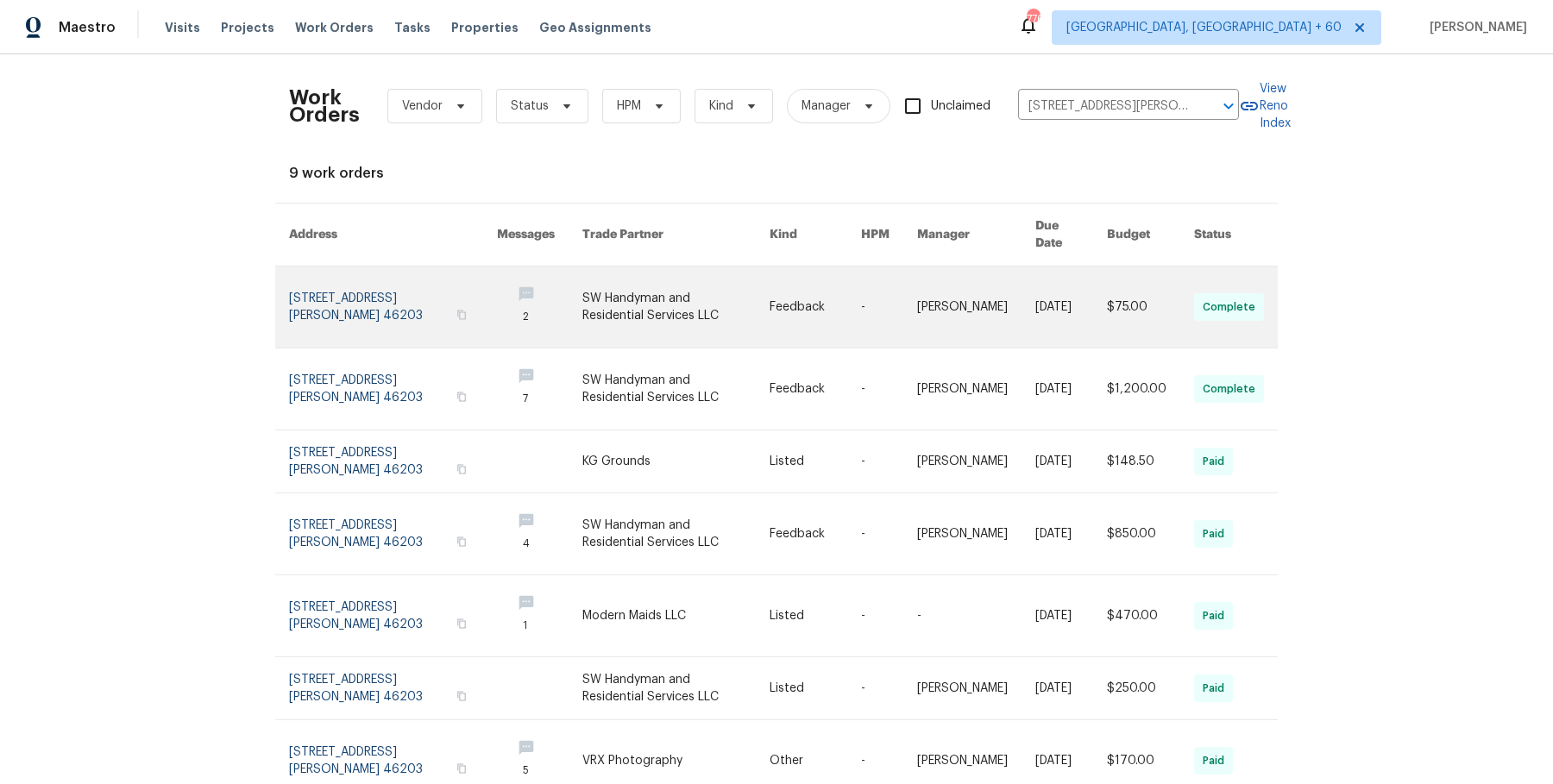
click at [981, 294] on link at bounding box center [976, 306] width 118 height 81
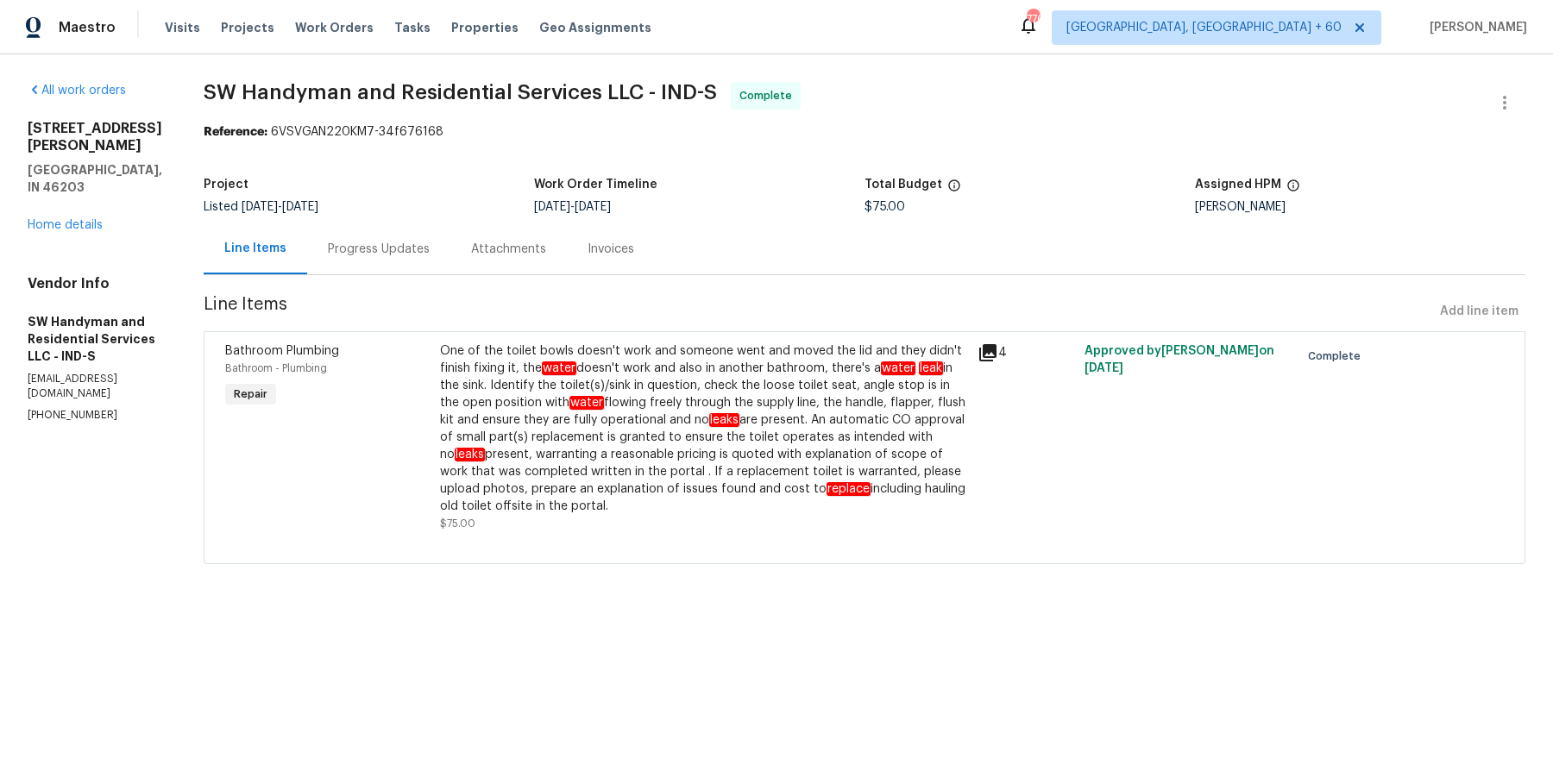
click at [92, 180] on div "[STREET_ADDRESS][PERSON_NAME] Home details" at bounding box center [94, 177] width 134 height 114
click at [92, 219] on link "Home details" at bounding box center [65, 225] width 75 height 12
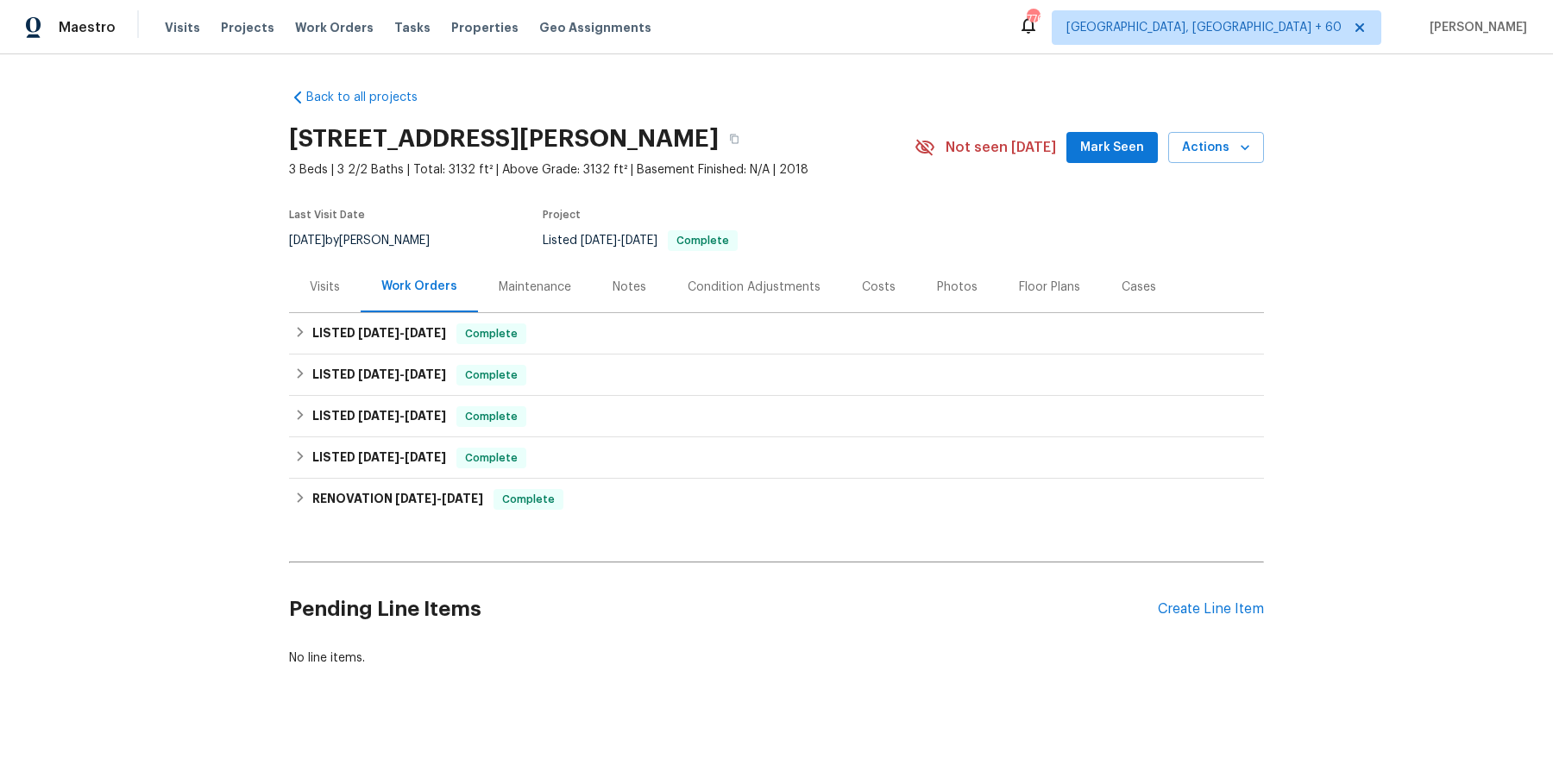
click at [659, 355] on div "LISTED [DATE] - [DATE] Complete SW Handyman and Residential Services LLC HANDYM…" at bounding box center [776, 376] width 974 height 42
click at [660, 333] on div "LISTED [DATE] - [DATE] Complete" at bounding box center [776, 334] width 964 height 21
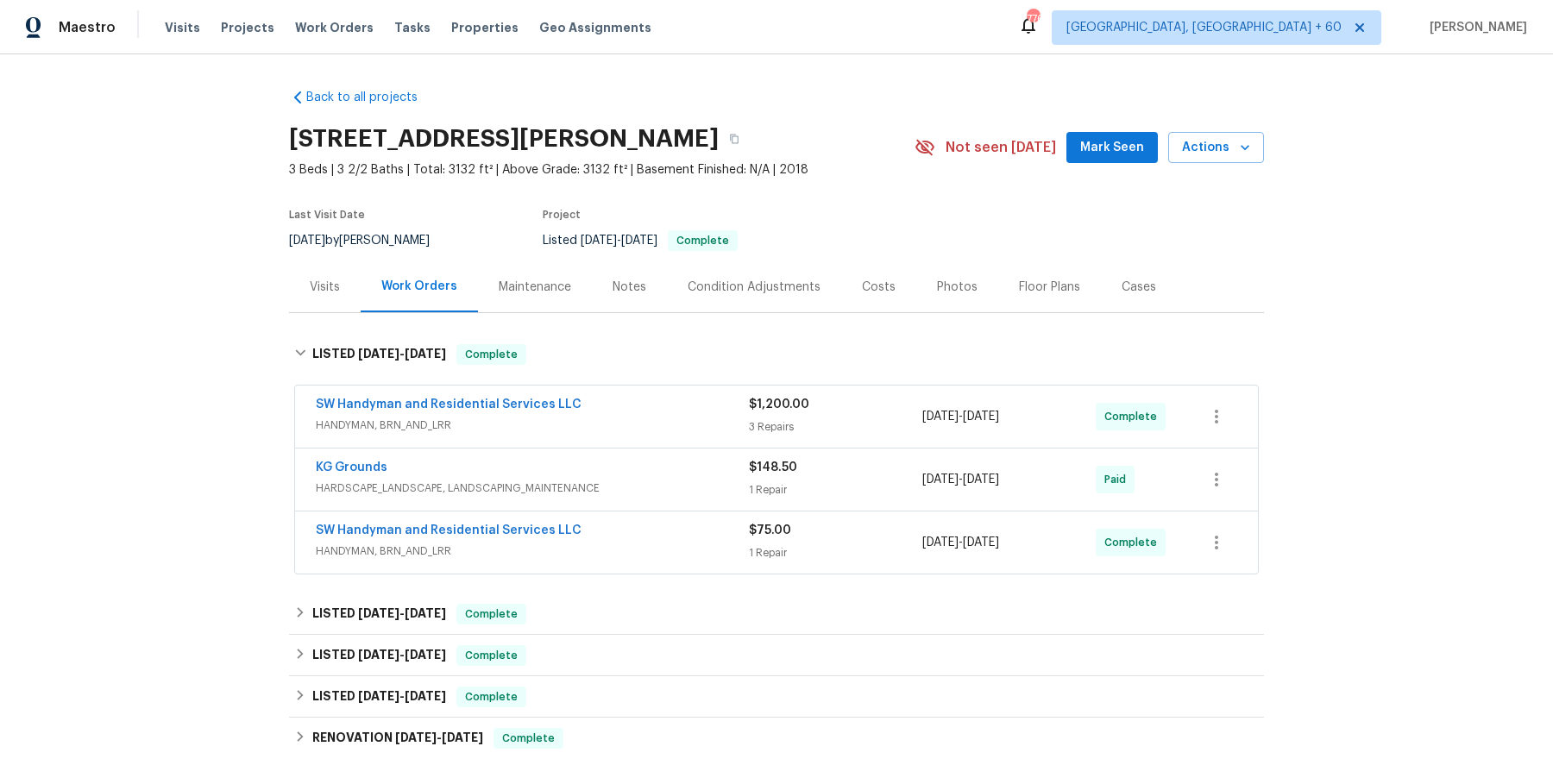
click at [647, 430] on span "HANDYMAN, BRN_AND_LRR" at bounding box center [532, 425] width 433 height 17
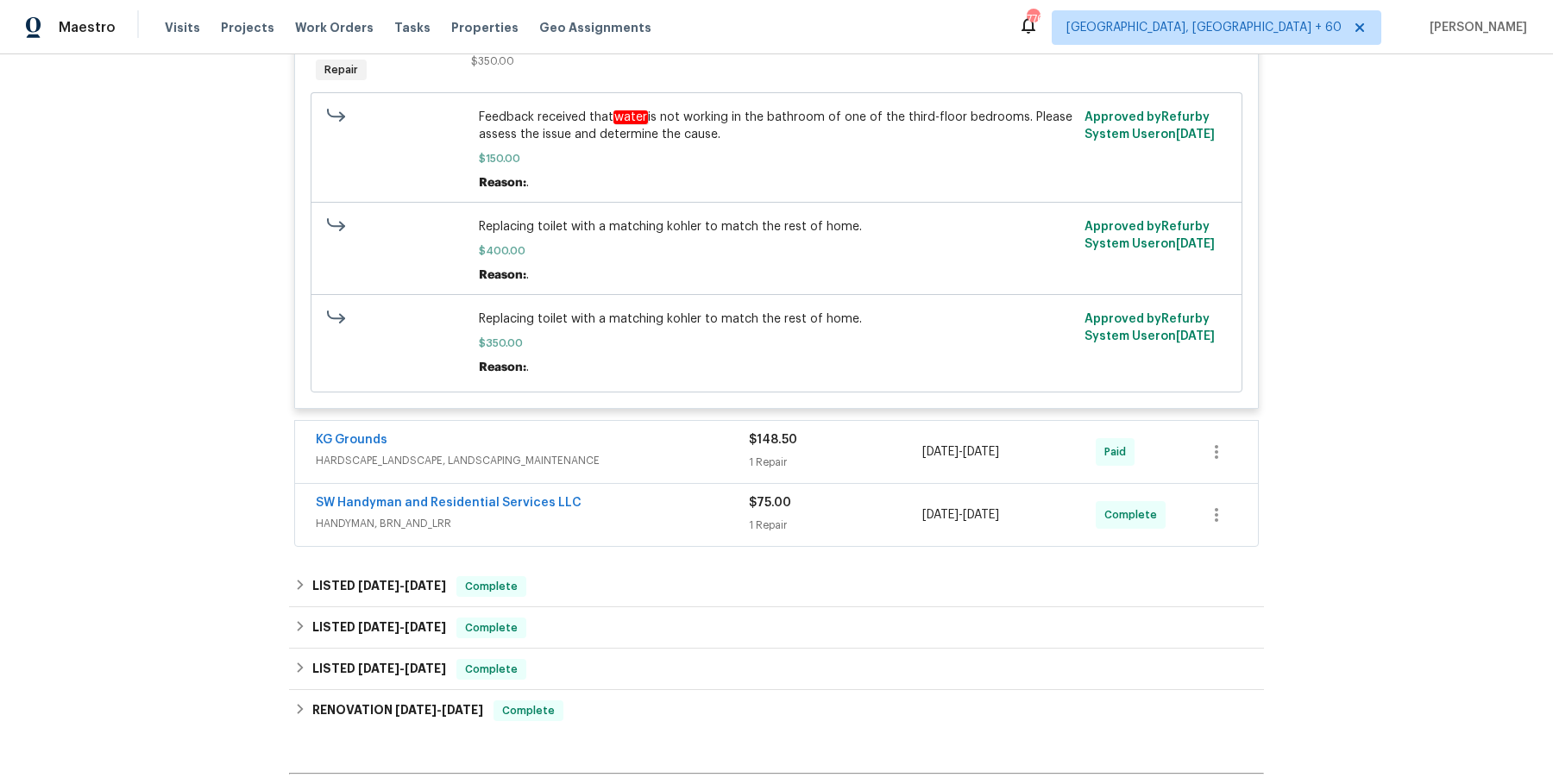
scroll to position [1113, 0]
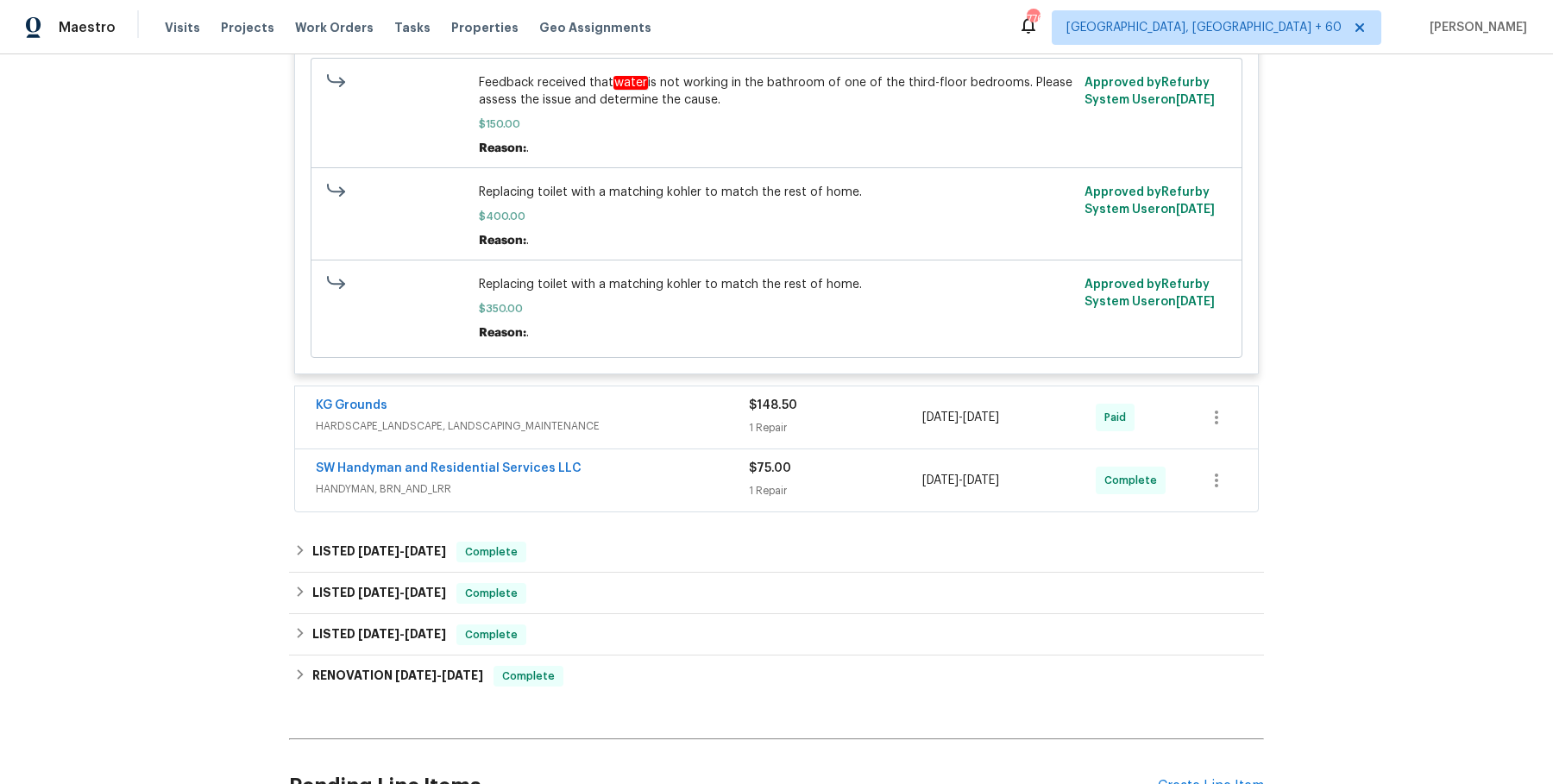
click at [732, 449] on div "SW Handyman and Residential Services LLC HANDYMAN, BRN_AND_LRR $75.00 1 Repair …" at bounding box center [776, 480] width 963 height 62
click at [724, 431] on span "HARDSCAPE_LANDSCAPE, LANDSCAPING_MAINTENANCE" at bounding box center [532, 426] width 433 height 17
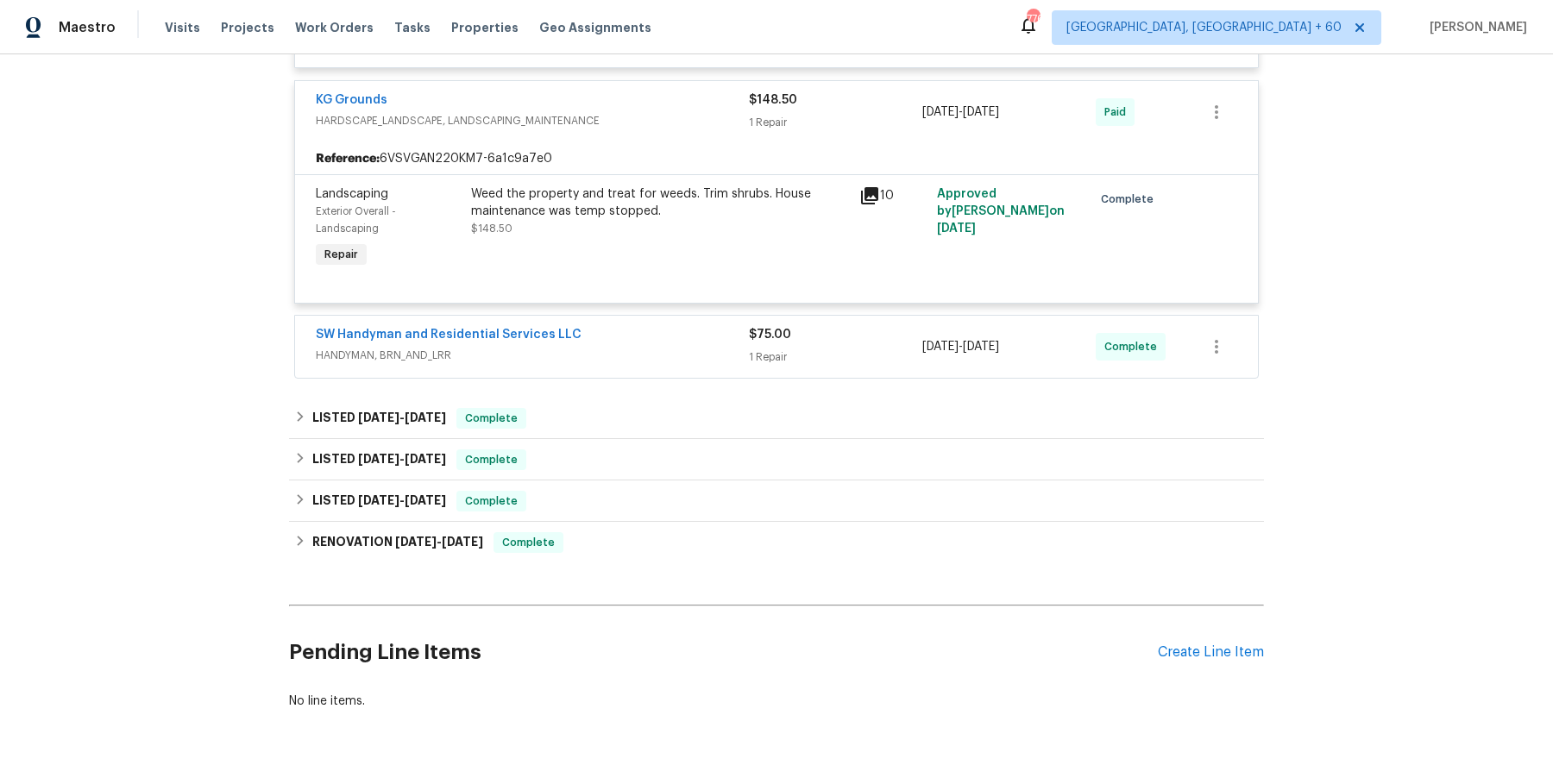
scroll to position [1430, 0]
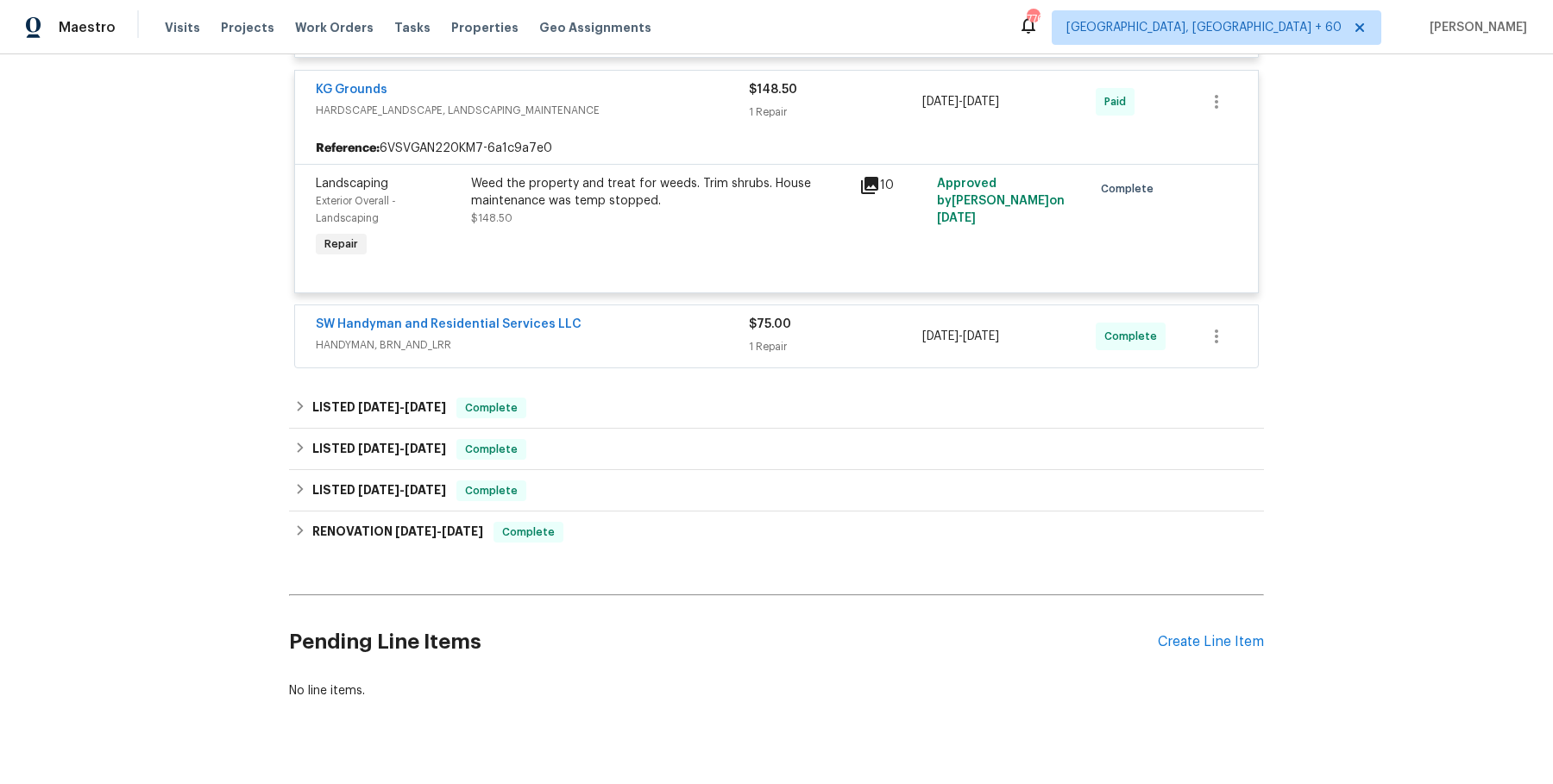
click at [712, 348] on span "HANDYMAN, BRN_AND_LRR" at bounding box center [532, 345] width 433 height 17
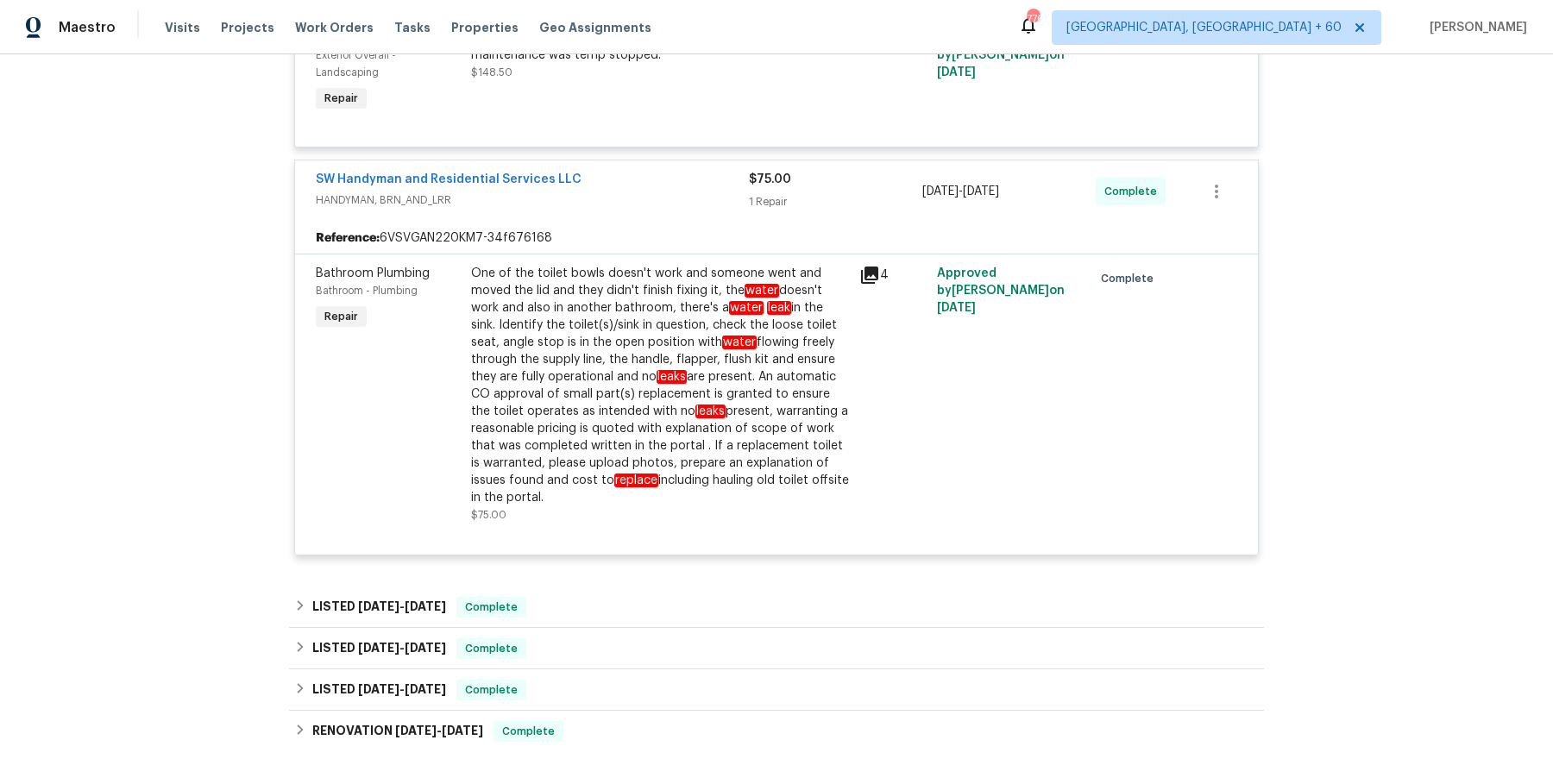
scroll to position [1582, 0]
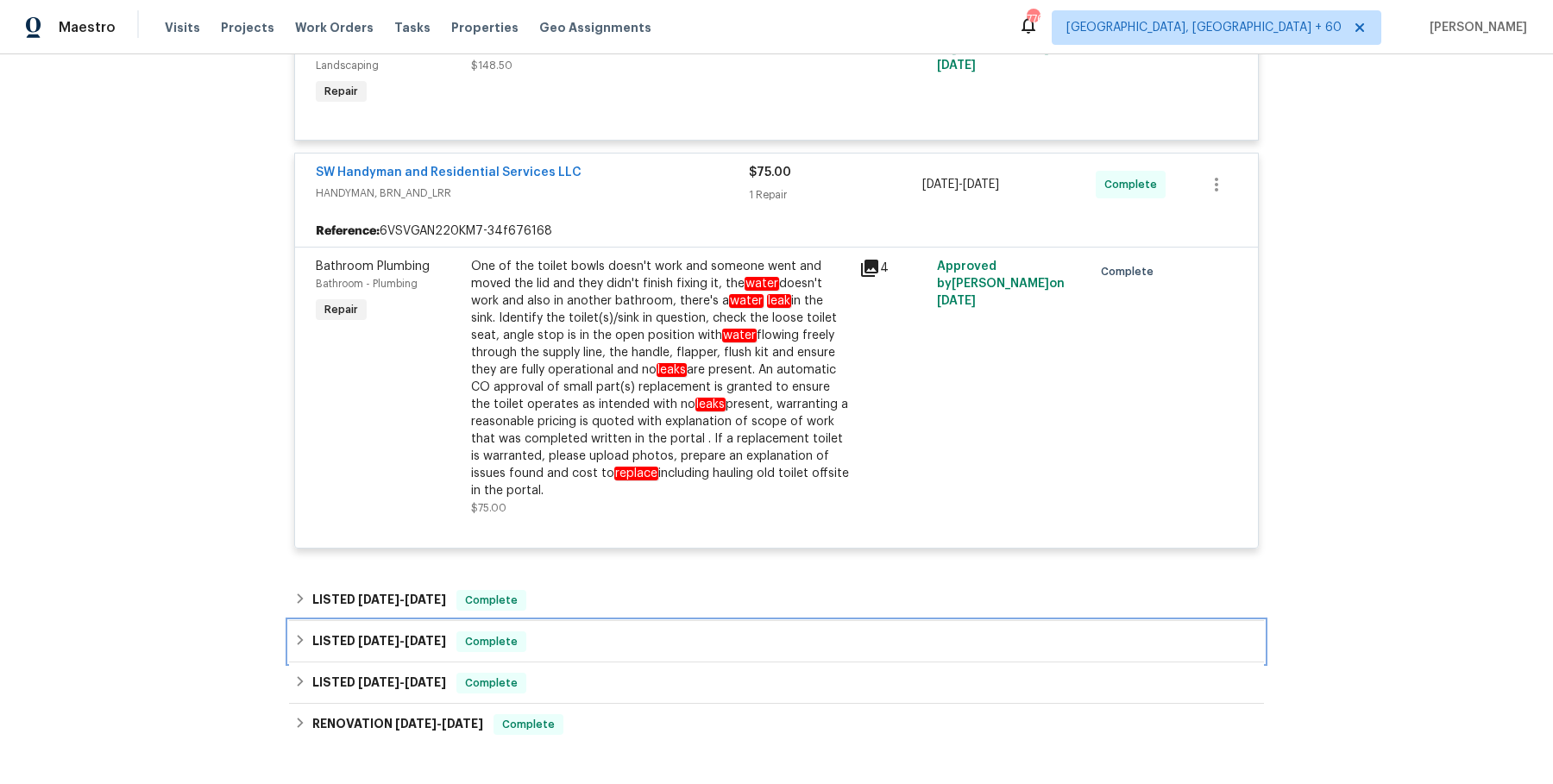
click at [616, 625] on div "LISTED [DATE] - [DATE] Complete" at bounding box center [776, 642] width 974 height 42
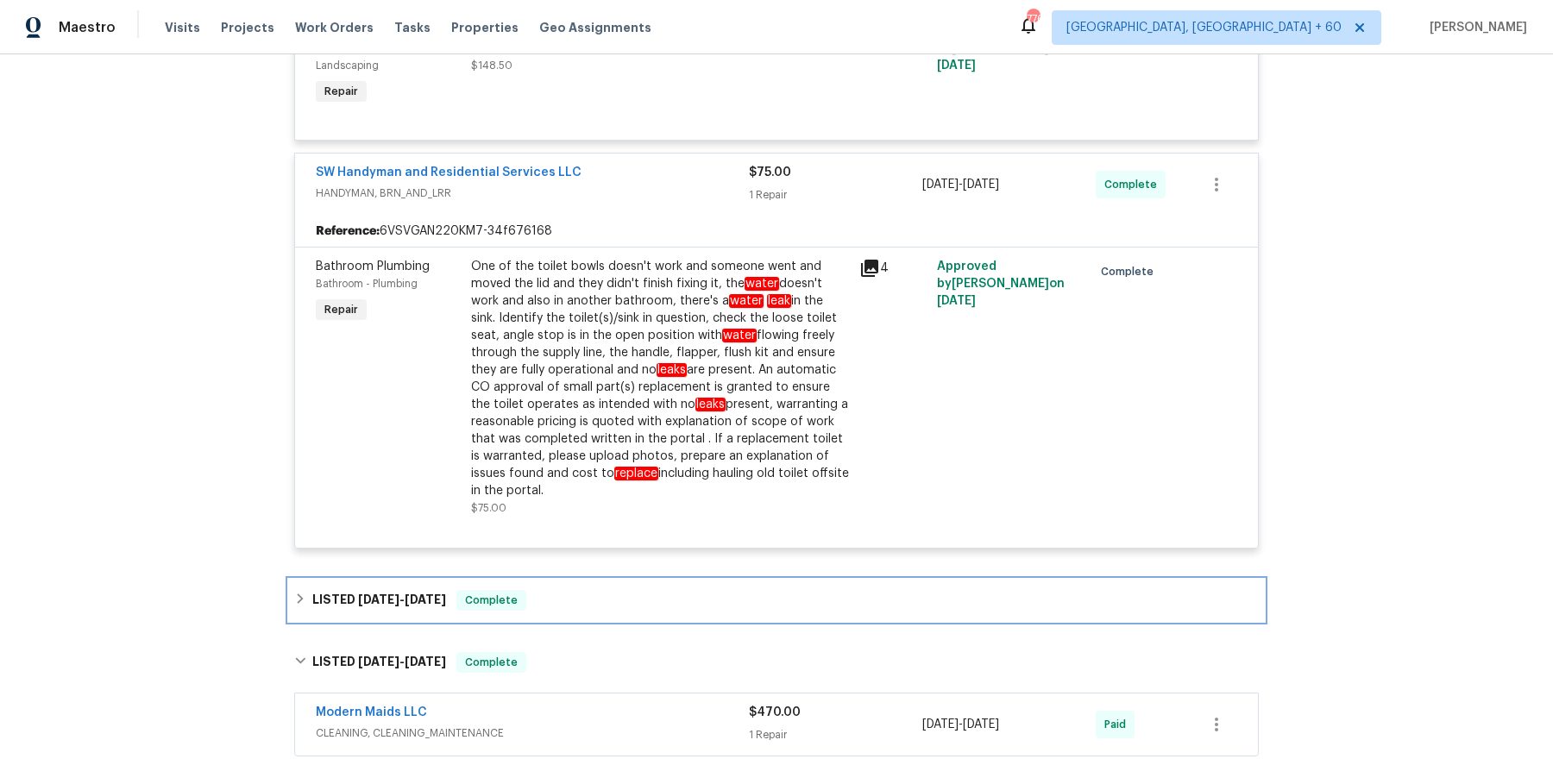
click at [621, 602] on div "LISTED [DATE] - [DATE] Complete" at bounding box center [776, 600] width 964 height 21
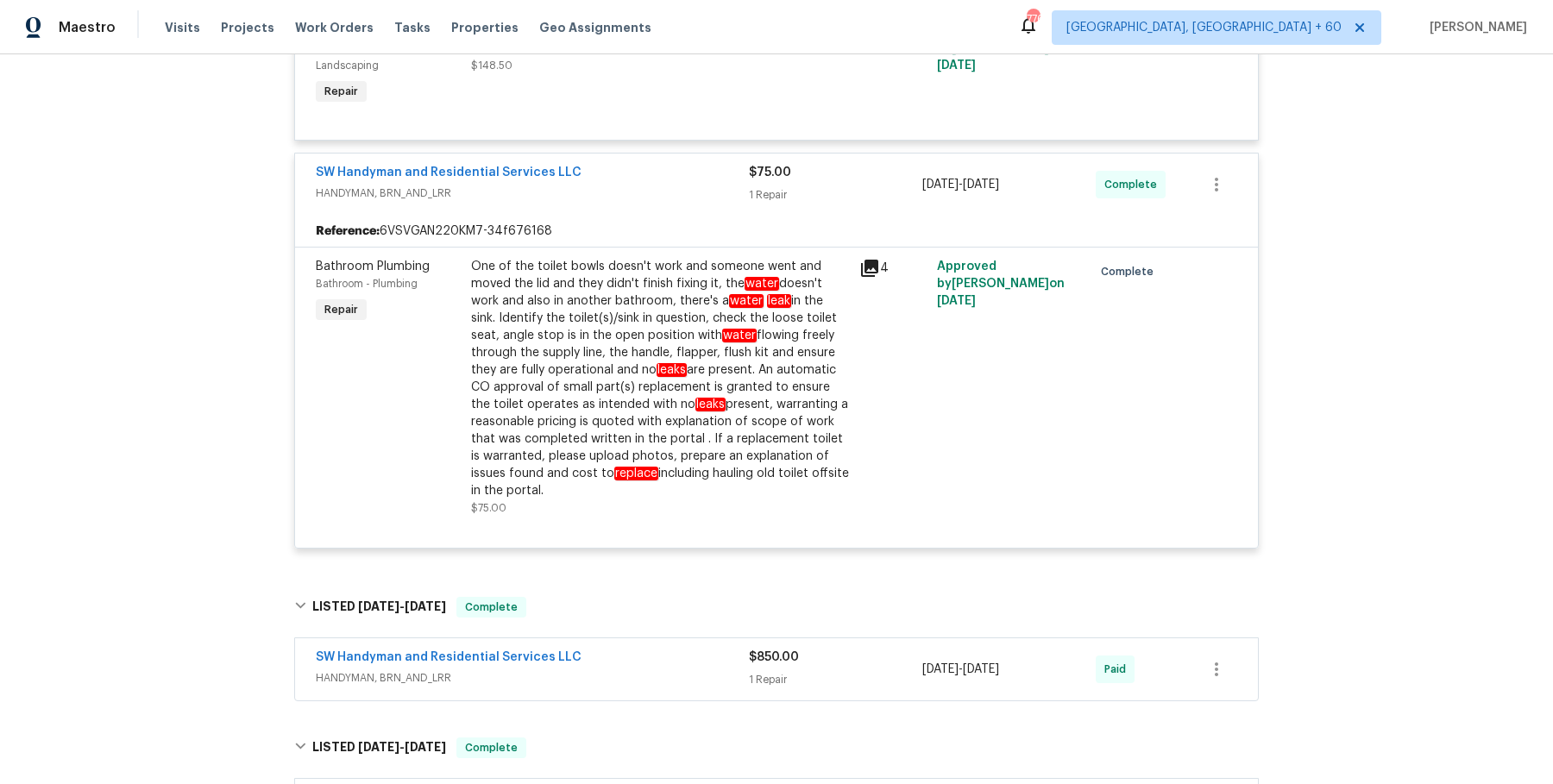
click at [603, 663] on div "SW Handyman and Residential Services LLC" at bounding box center [532, 659] width 433 height 21
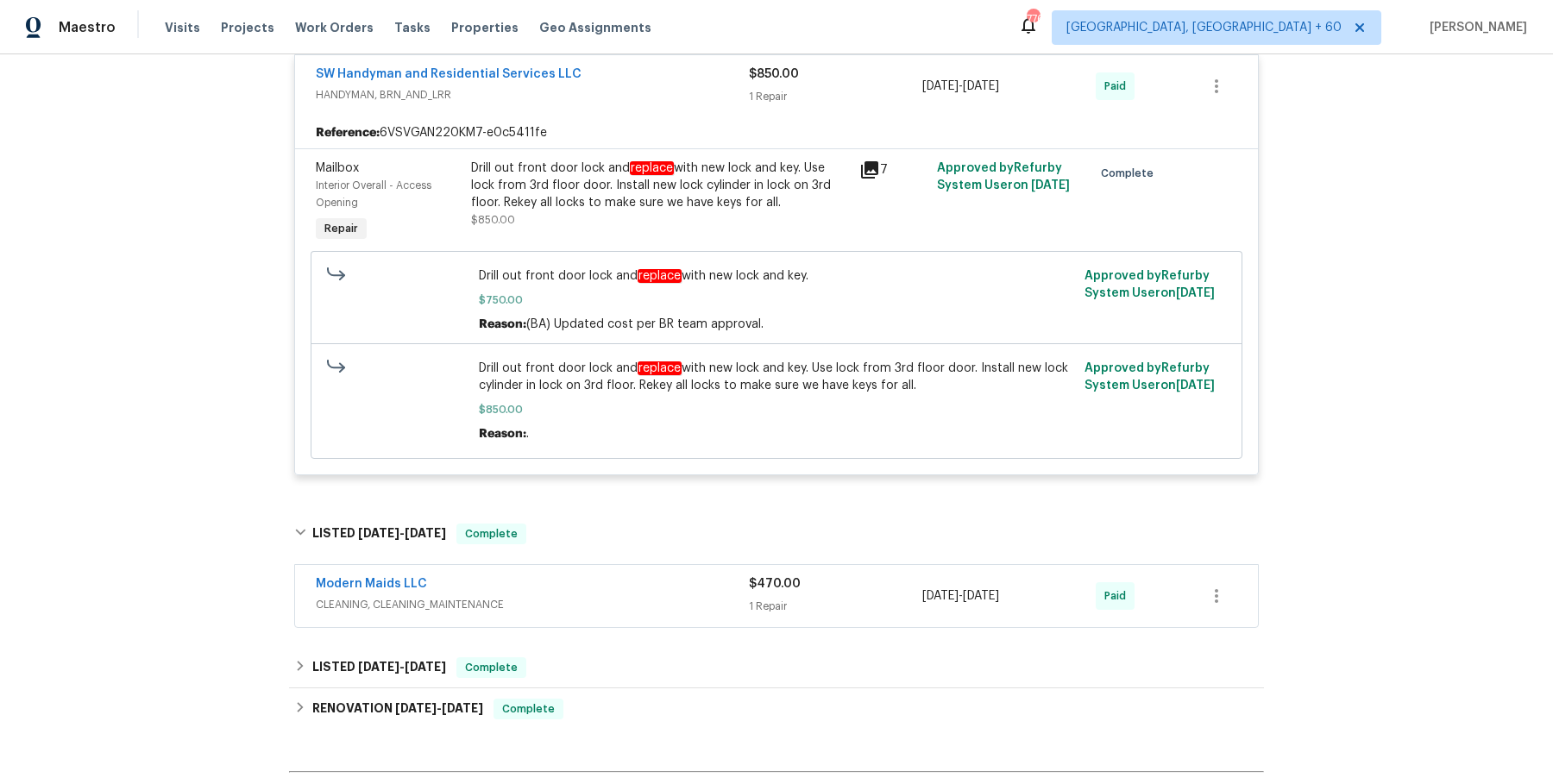
click at [614, 583] on div "Modern Maids LLC" at bounding box center [532, 586] width 433 height 21
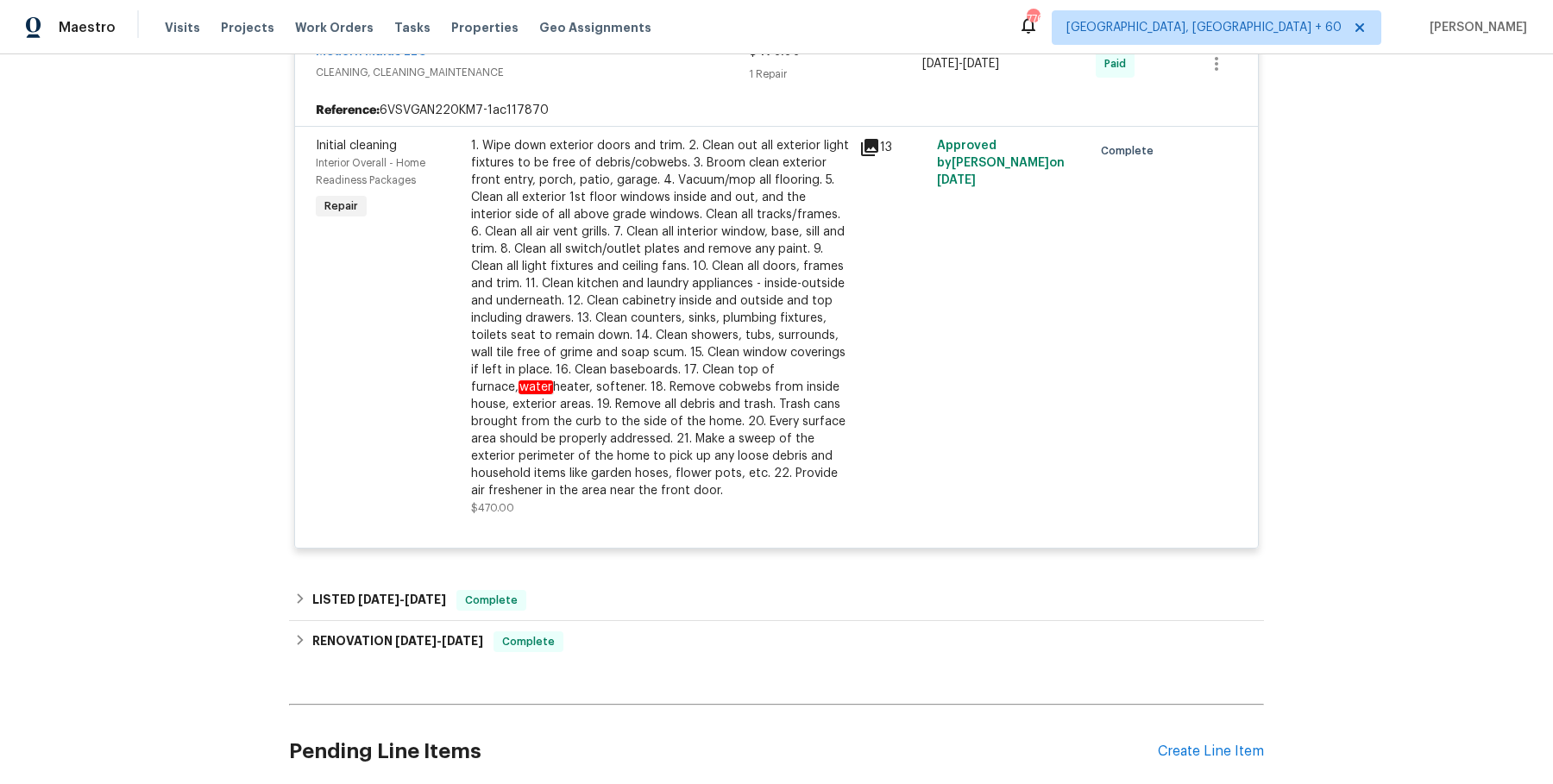
scroll to position [2743, 0]
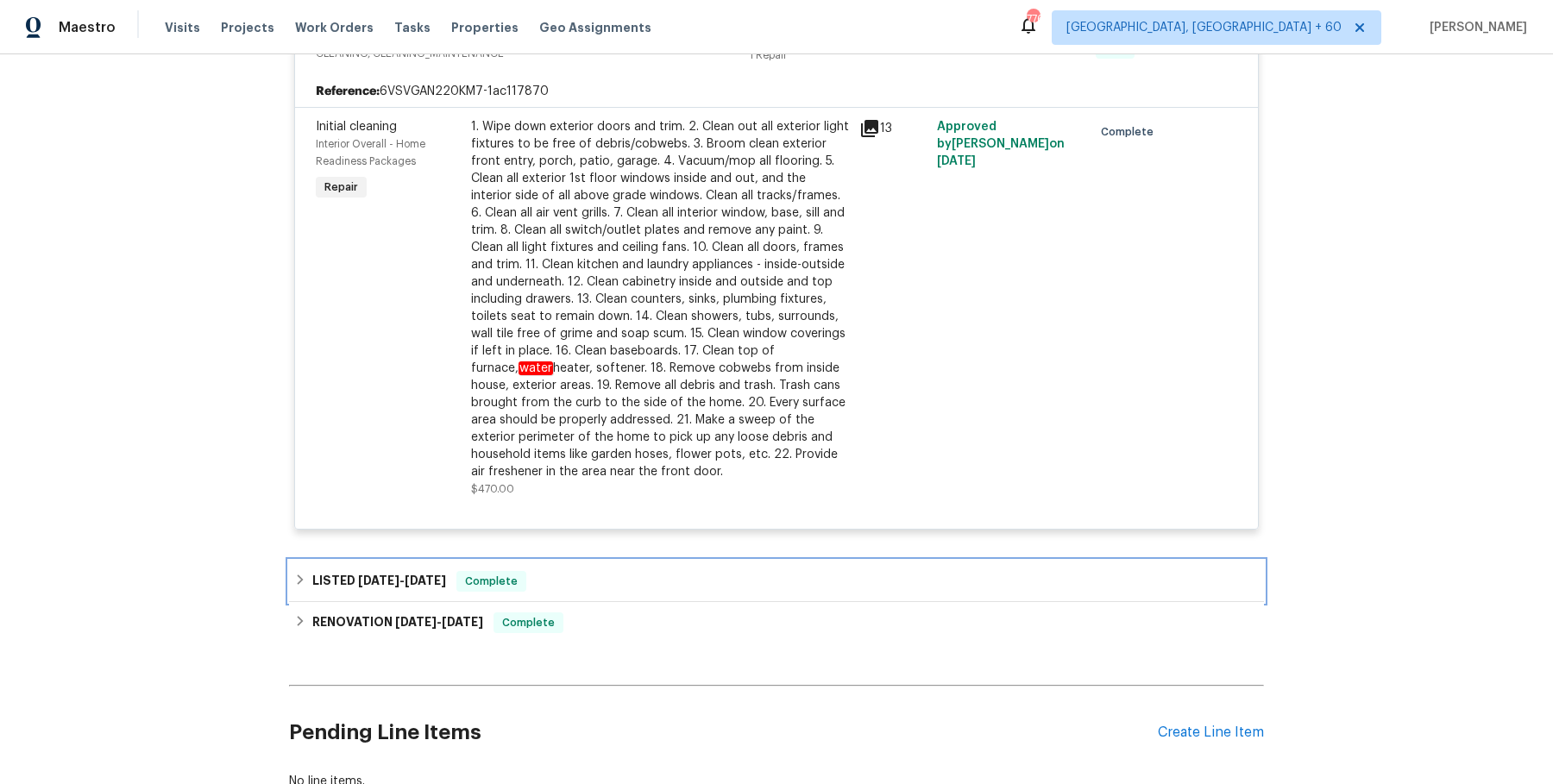
click at [571, 560] on div "LISTED [DATE] - [DATE] Complete" at bounding box center [776, 581] width 974 height 42
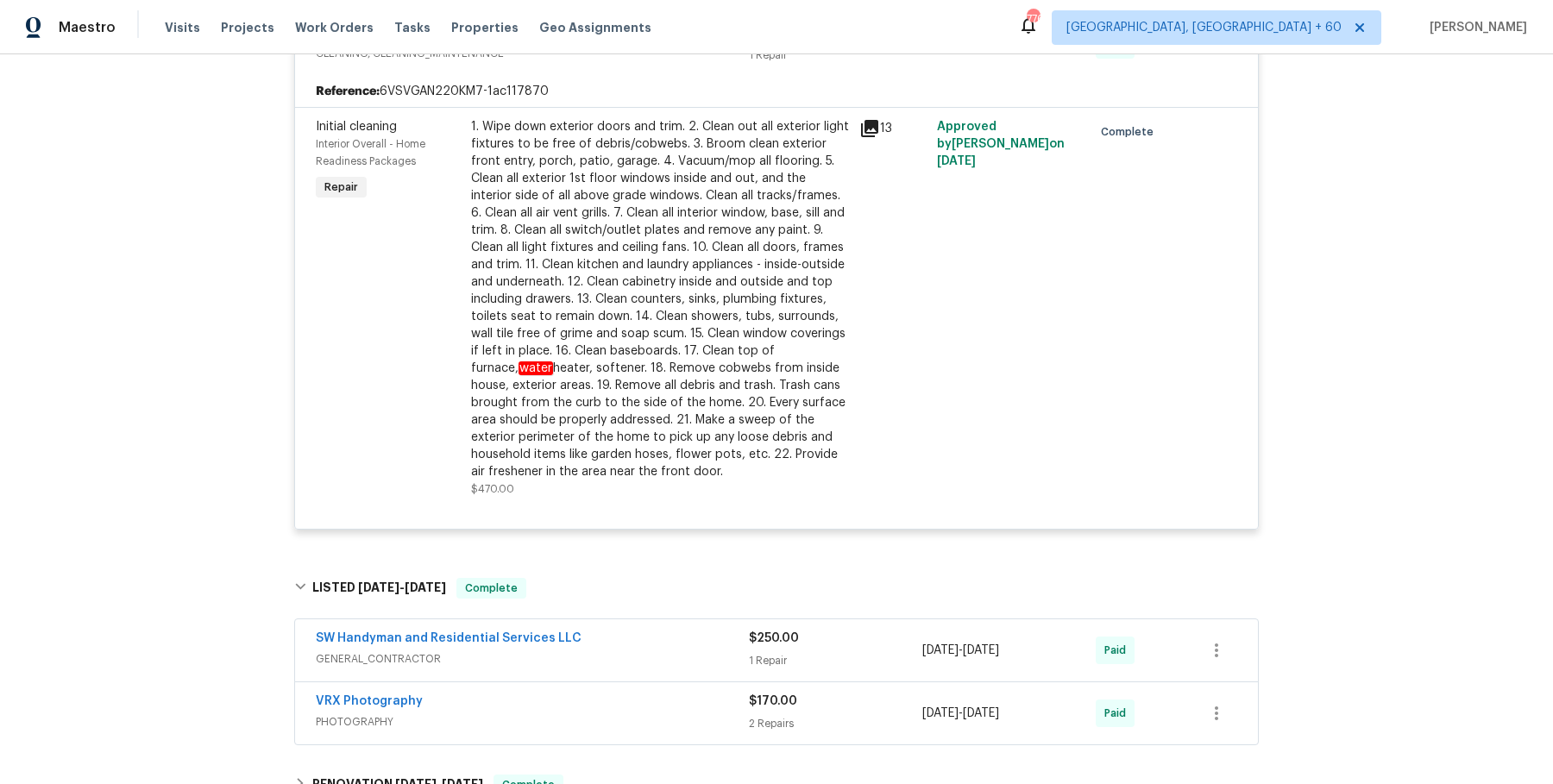
click at [694, 666] on div "SW Handyman and Residential Services LLC GENERAL_CONTRACTOR" at bounding box center [532, 651] width 433 height 42
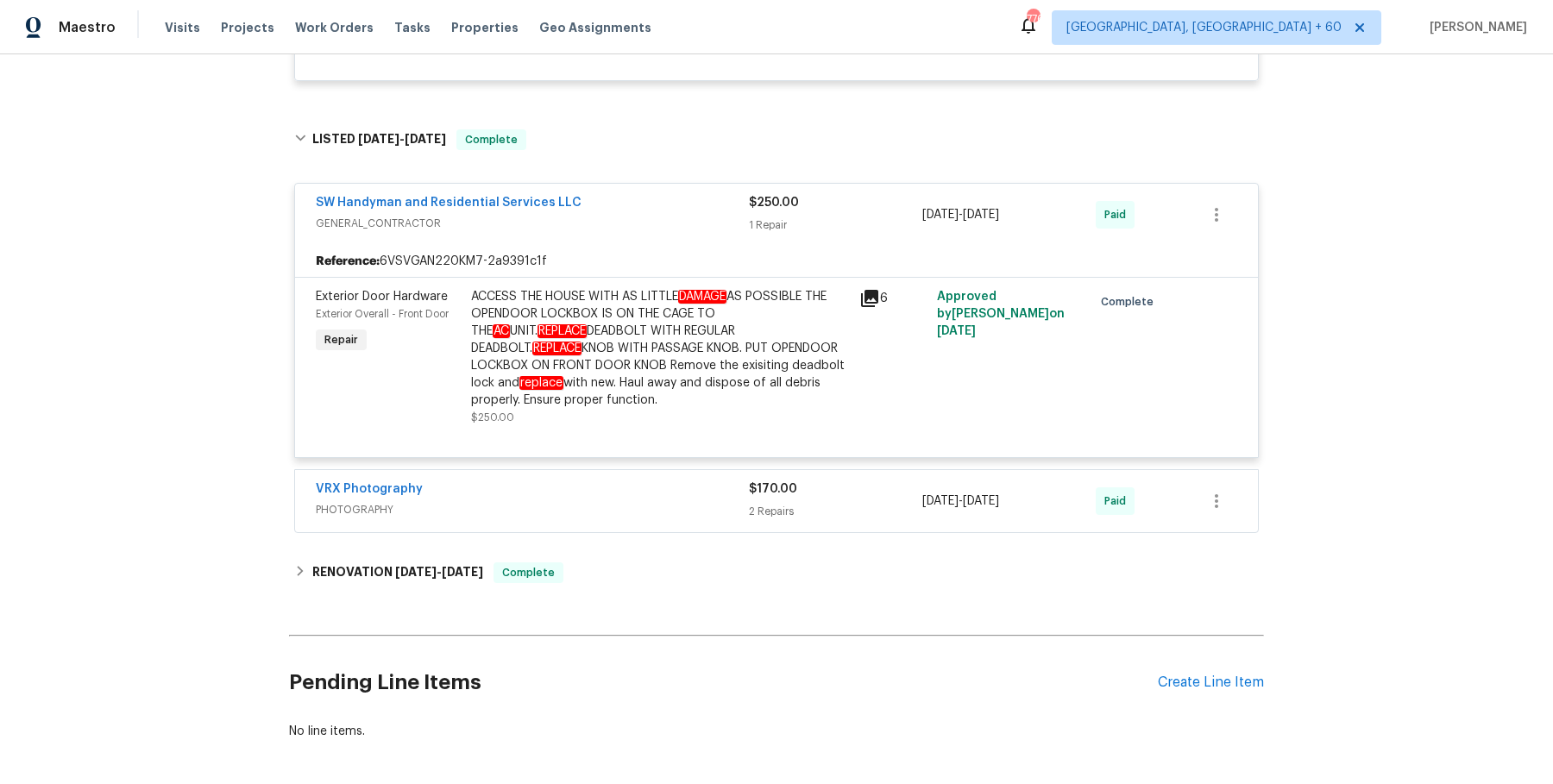
scroll to position [3226, 0]
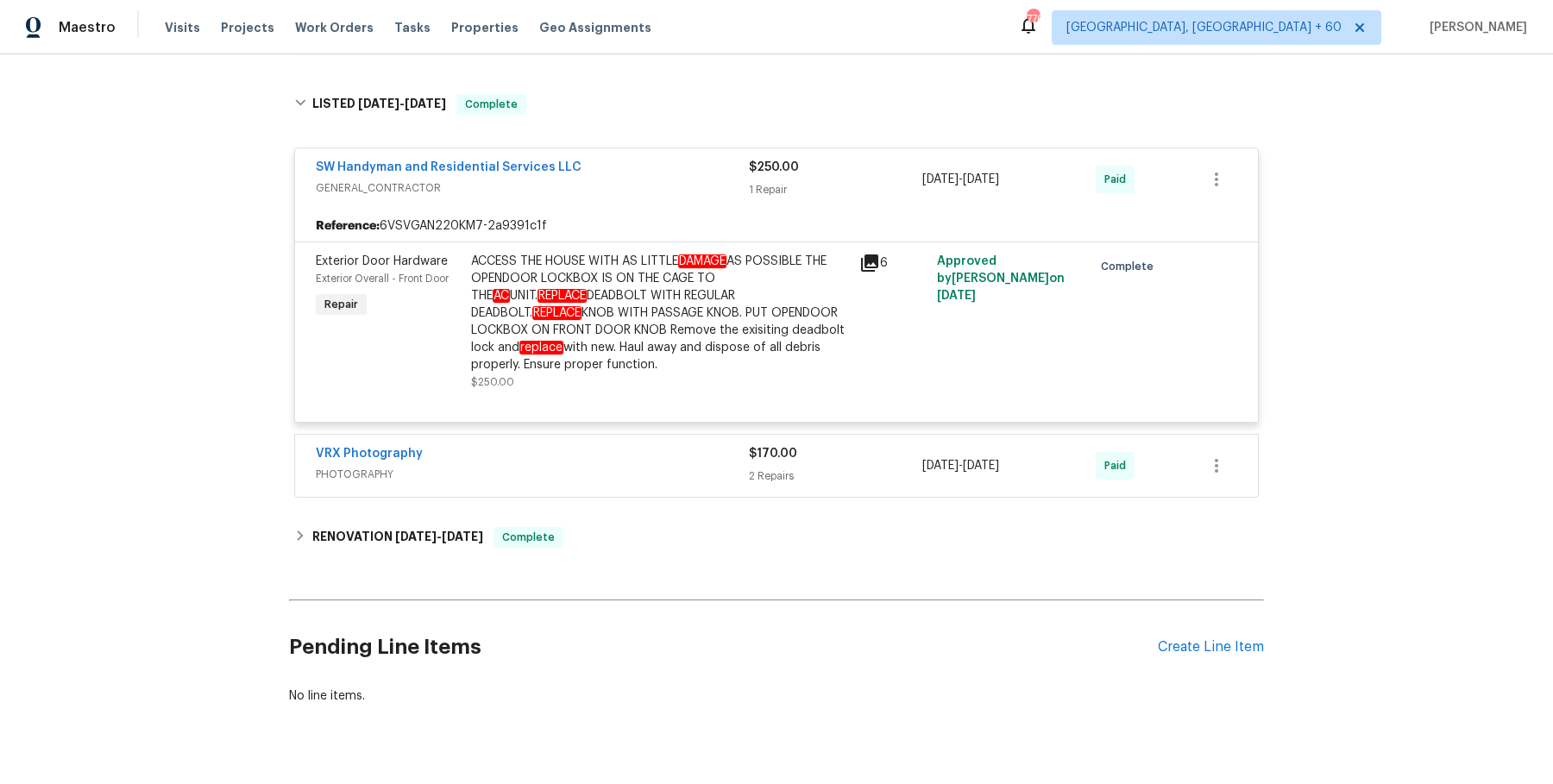
click at [697, 492] on div "VRX Photography PHOTOGRAPHY $170.00 2 Repairs [DATE] - [DATE] Paid" at bounding box center [776, 465] width 963 height 62
click at [697, 461] on div "VRX Photography" at bounding box center [532, 456] width 433 height 21
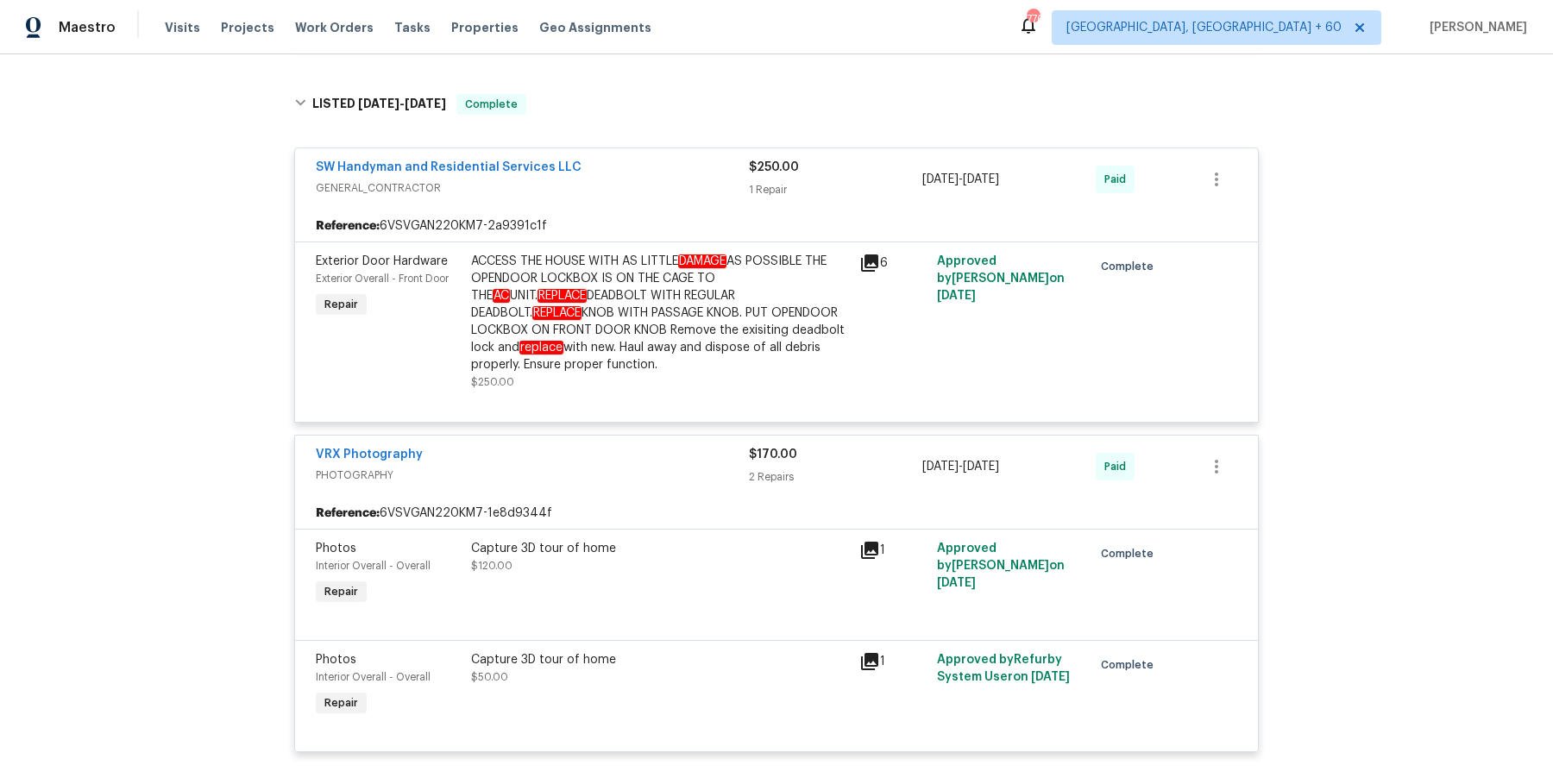
scroll to position [3527, 0]
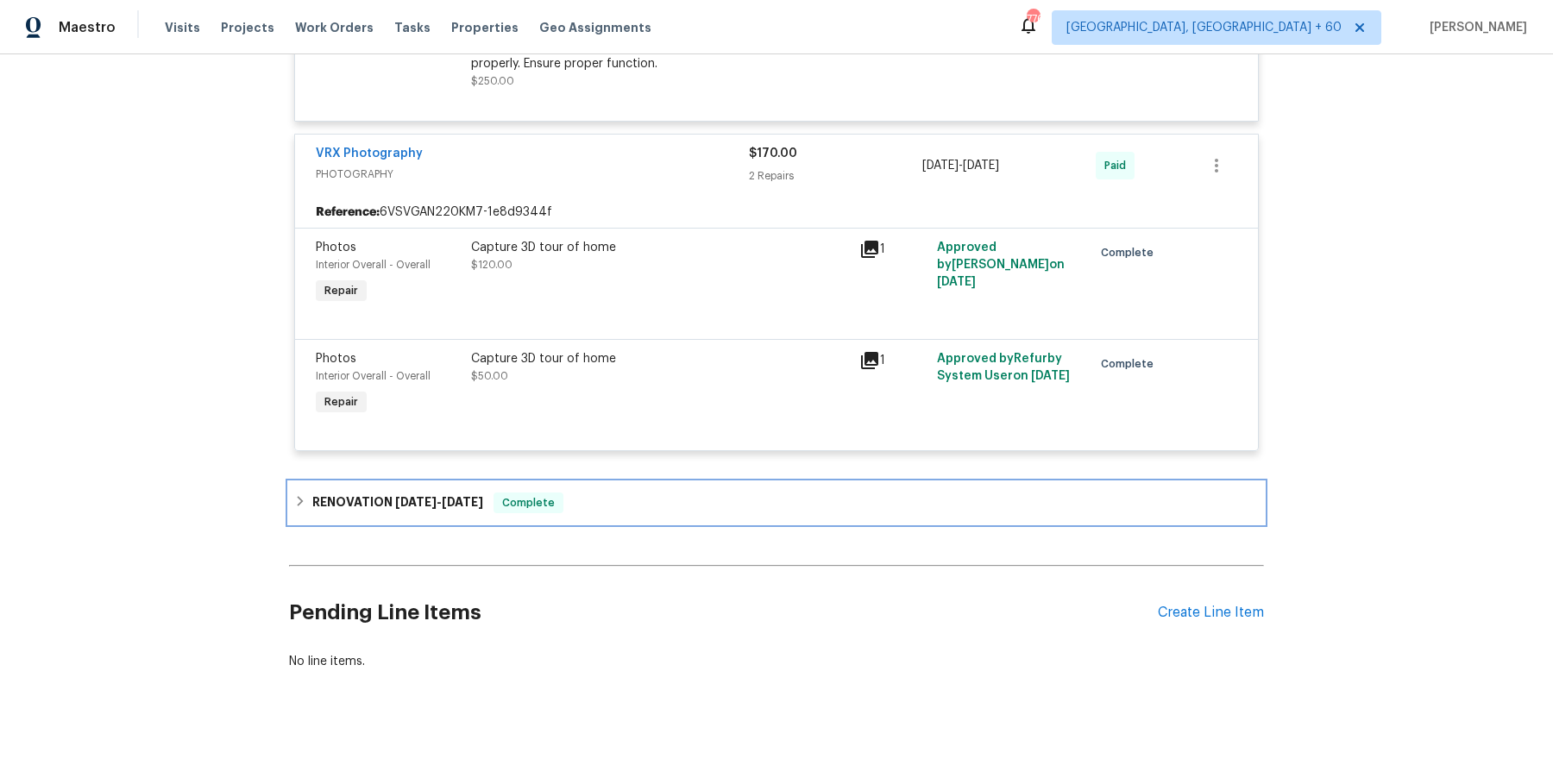
click at [640, 508] on div "RENOVATION [DATE] - [DATE] Complete" at bounding box center [776, 503] width 964 height 21
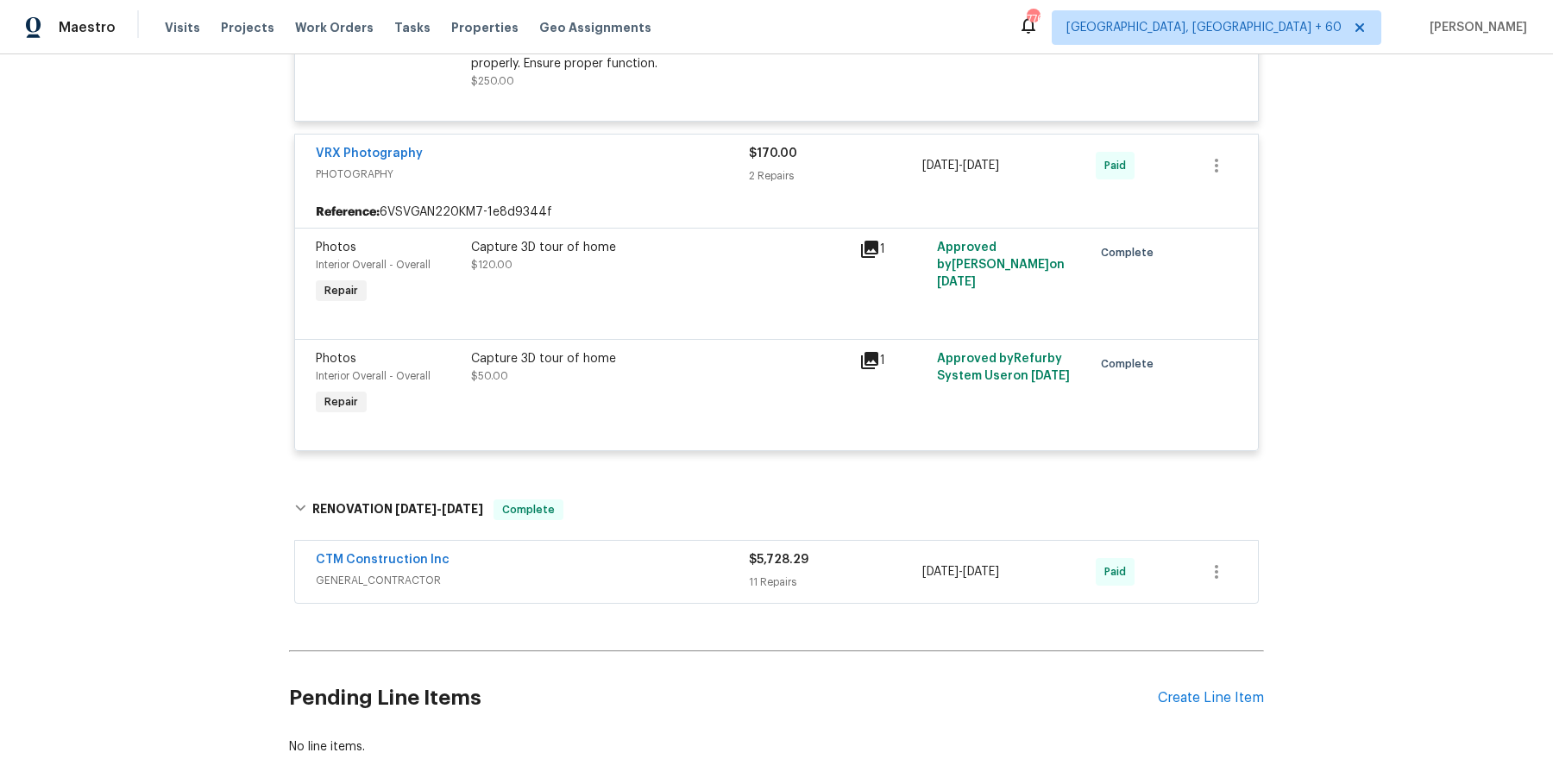
click at [632, 578] on span "GENERAL_CONTRACTOR" at bounding box center [532, 580] width 433 height 17
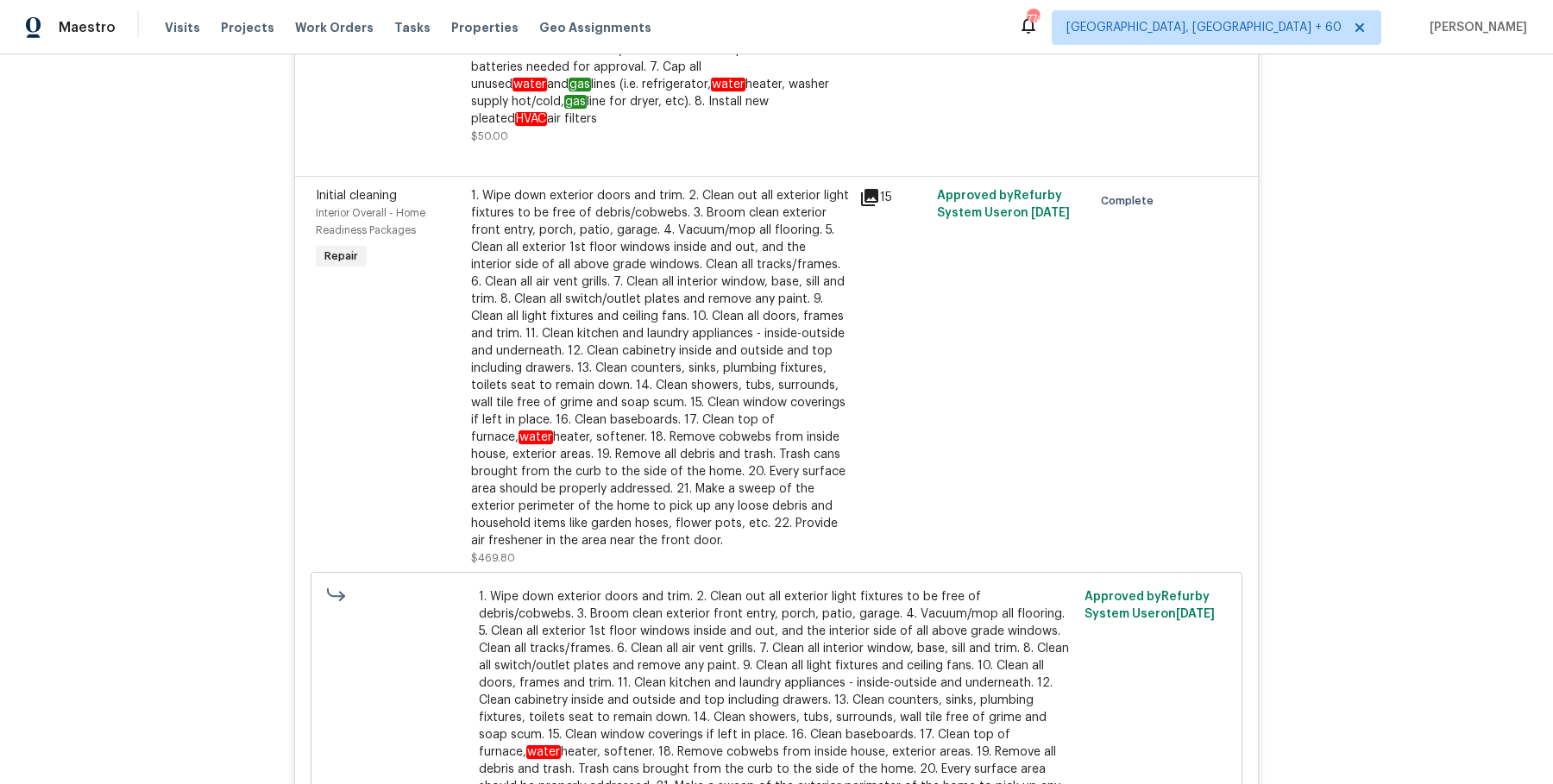
scroll to position [4520, 0]
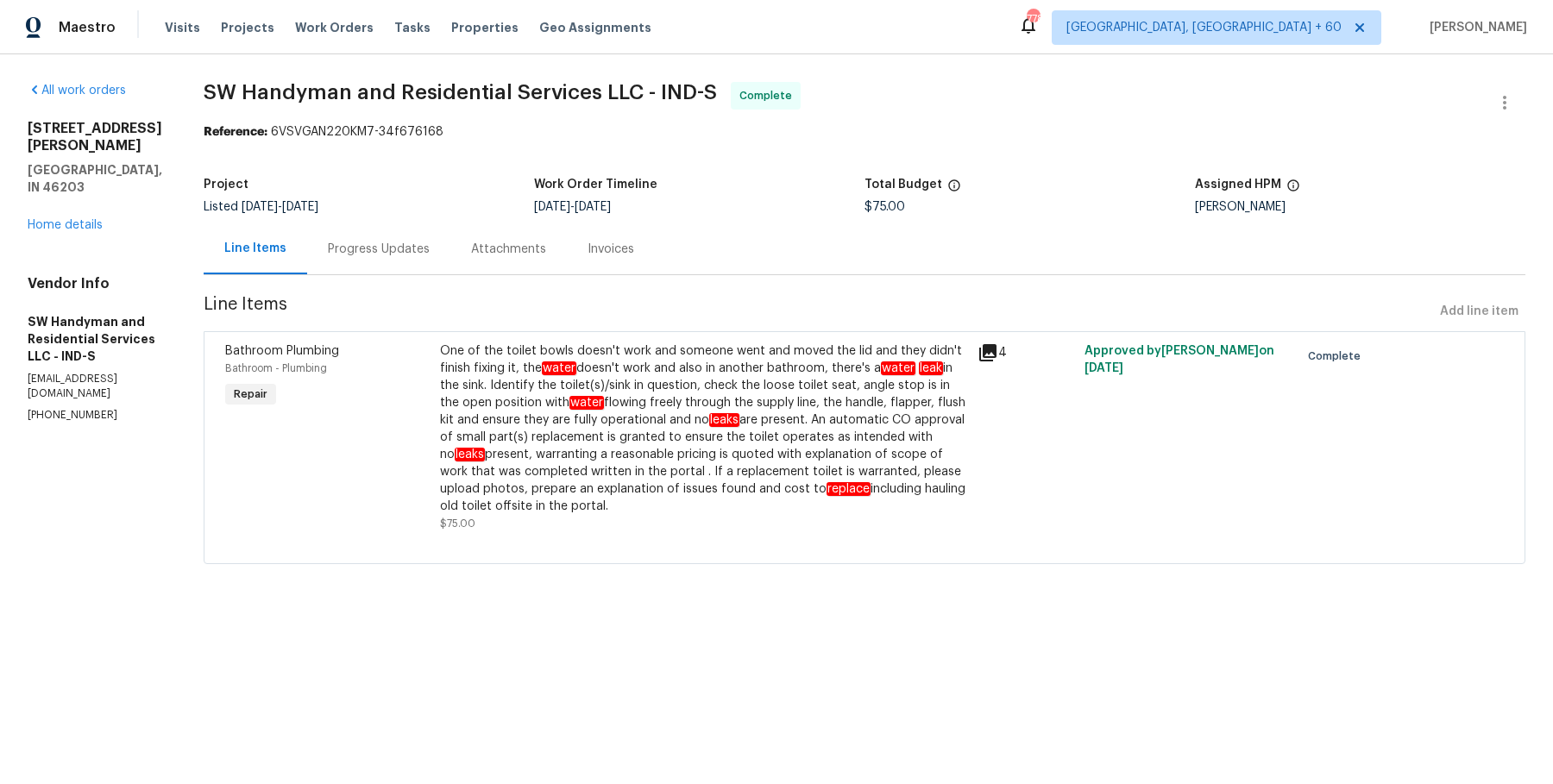
click at [403, 265] on div "Progress Updates" at bounding box center [379, 248] width 143 height 50
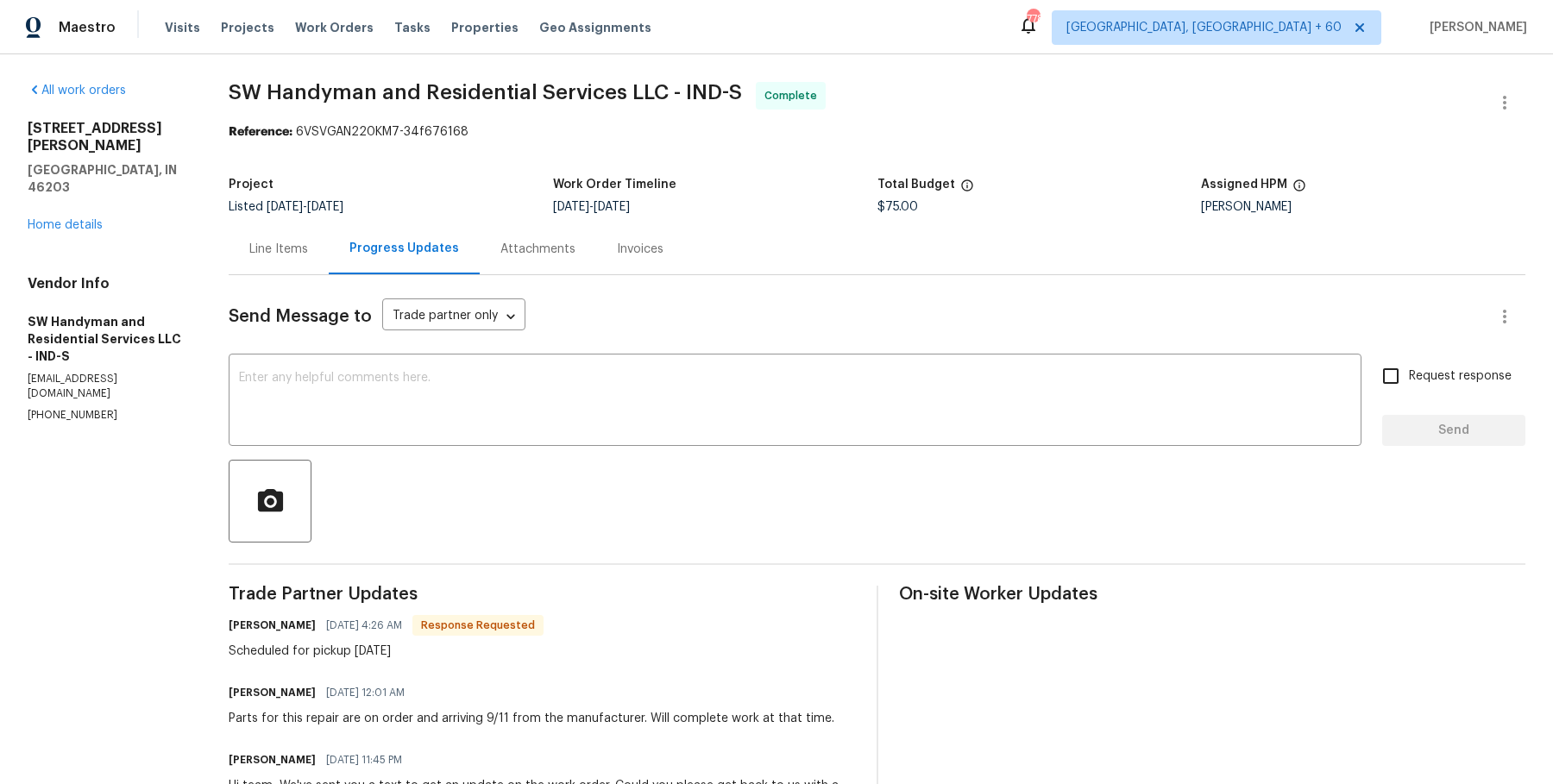
click at [288, 256] on div "Line Items" at bounding box center [279, 249] width 59 height 17
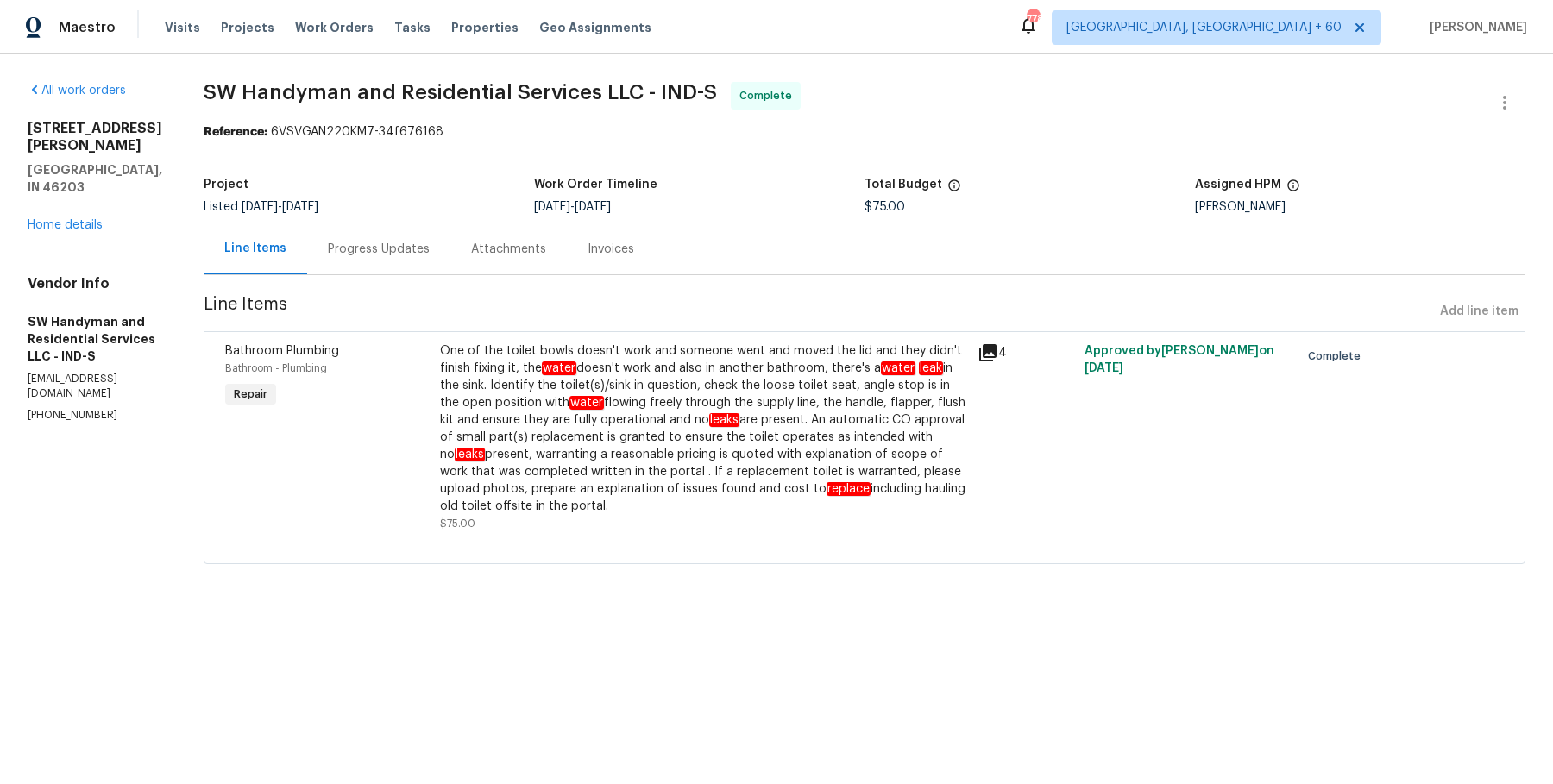
drag, startPoint x: 443, startPoint y: 349, endPoint x: 597, endPoint y: 511, distance: 223.5
click at [597, 511] on div "One of the toilet bowls doesn't work and someone went and moved the lid and the…" at bounding box center [703, 428] width 527 height 172
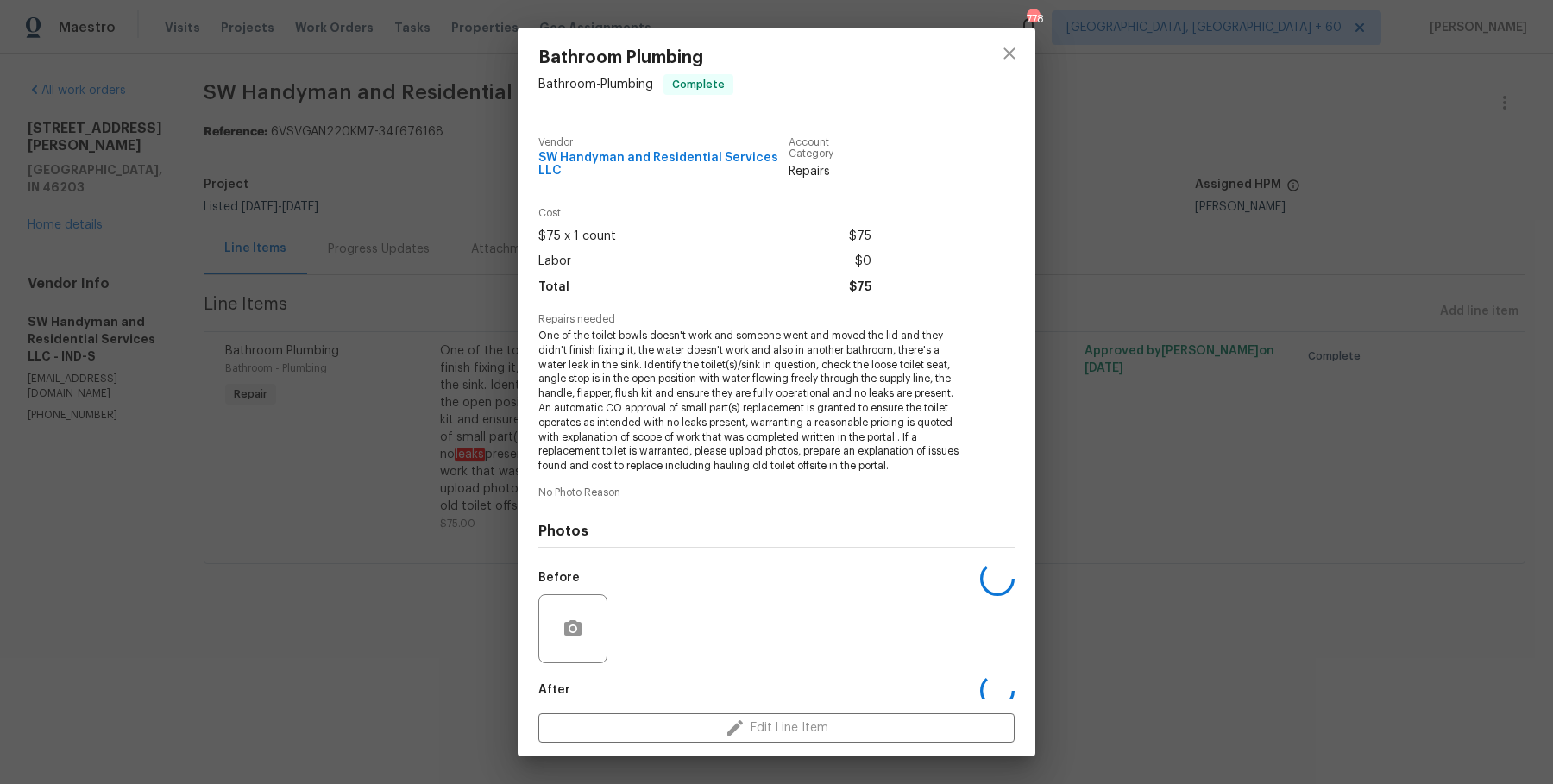
copy div "One of the toilet bowls doesn't work and someone went and moved the lid and the…"
drag, startPoint x: 540, startPoint y: 336, endPoint x: 957, endPoint y: 467, distance: 437.1
click at [957, 467] on span "One of the toilet bowls doesn't work and someone went and moved the lid and the…" at bounding box center [753, 401] width 429 height 145
copy span "One of the toilet bowls doesn't work and someone went and moved the lid and the…"
click at [1018, 55] on icon "close" at bounding box center [1010, 53] width 21 height 21
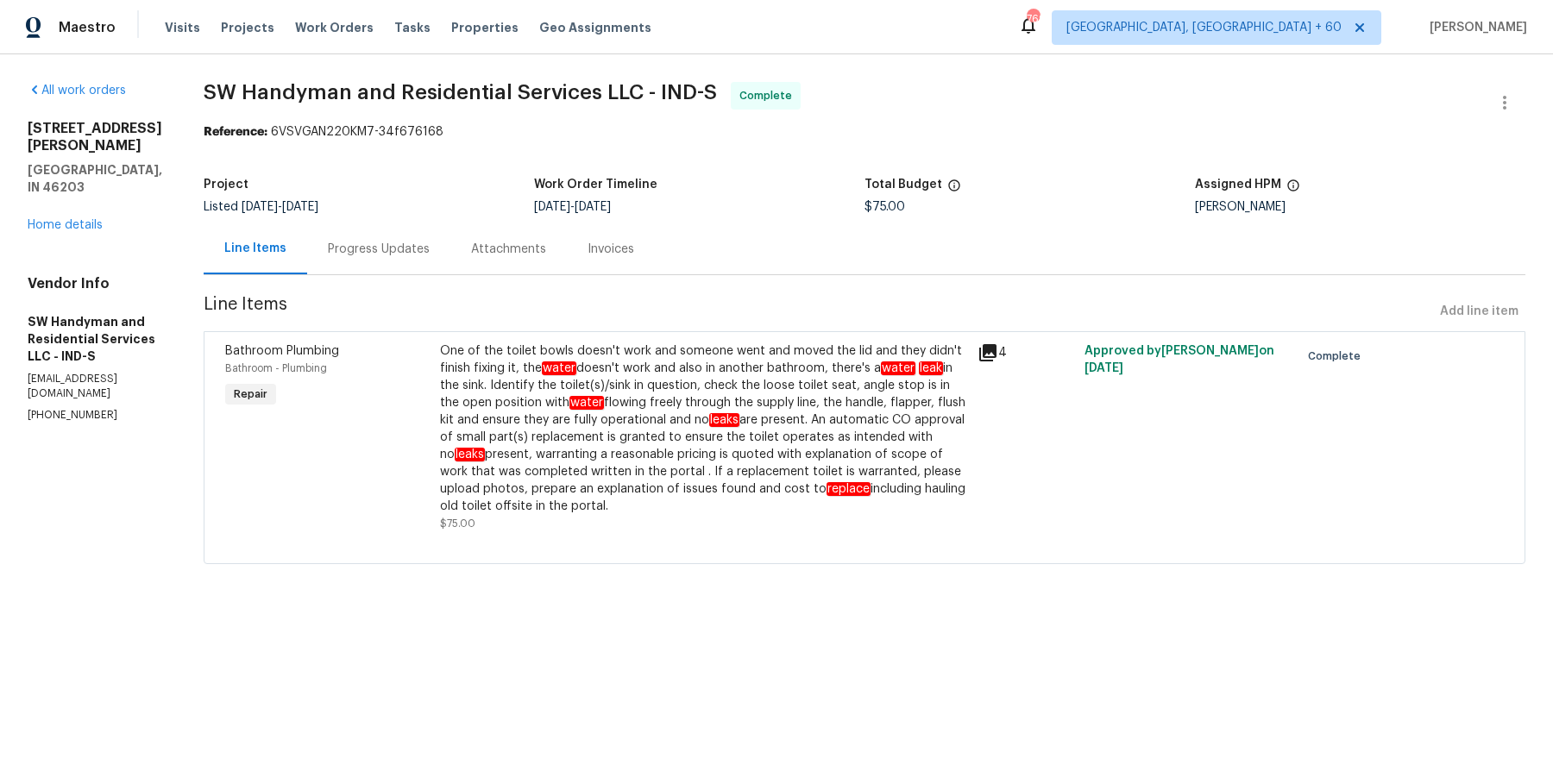
click at [317, 37] on div "Visits Projects Work Orders Tasks Properties Geo Assignments" at bounding box center [418, 28] width 507 height 34
click at [318, 25] on span "Work Orders" at bounding box center [334, 28] width 78 height 17
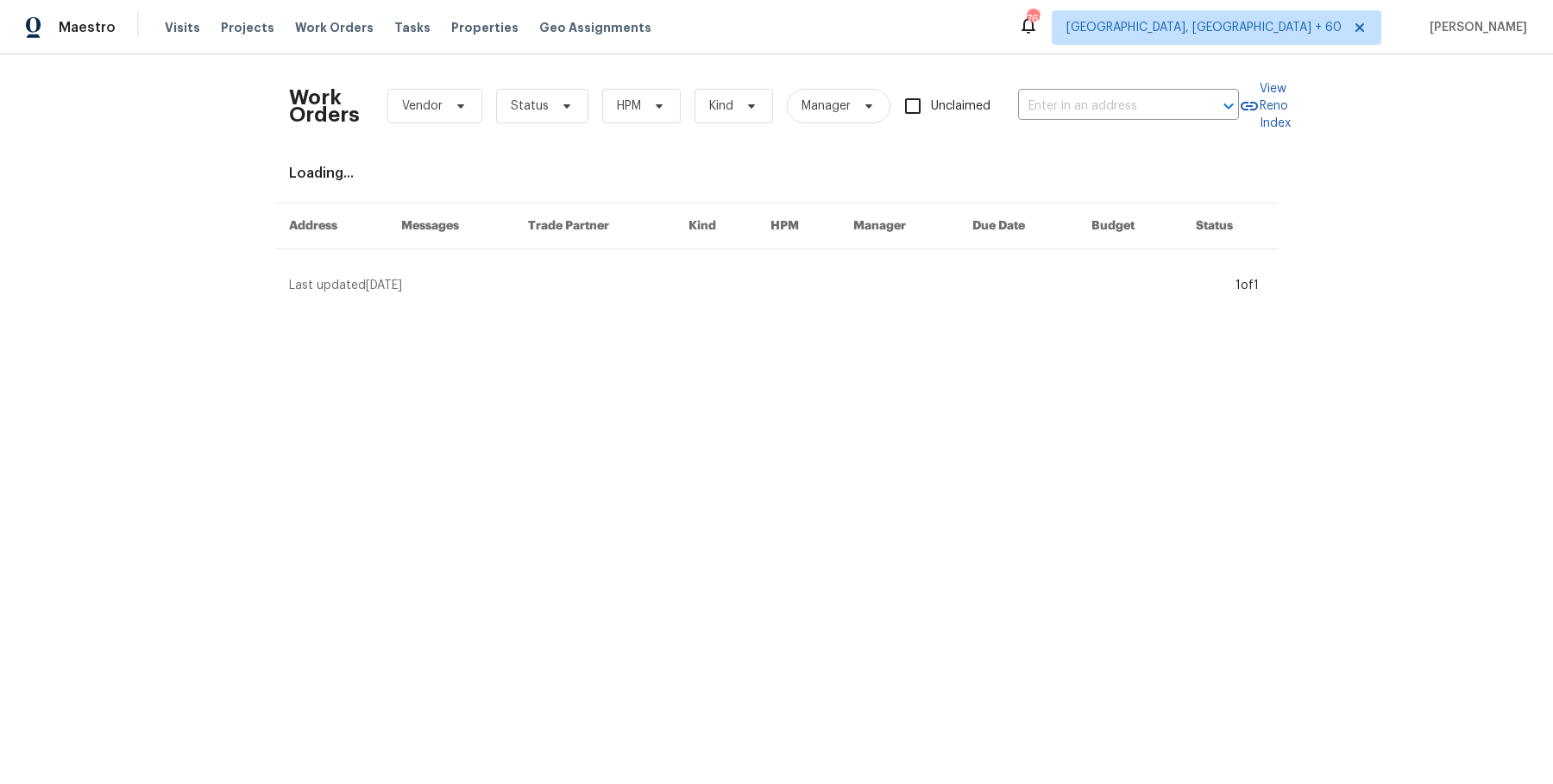
click at [1186, 119] on div "Work Orders Vendor Status HPM Kind Manager Unclaimed ​" at bounding box center [764, 107] width 950 height 76
click at [1186, 108] on input "text" at bounding box center [1104, 107] width 172 height 27
paste input "721 Saddle Horn Way Royse City, TX 75189"
type input "721 Saddle Horn Way Royse City, TX 75189"
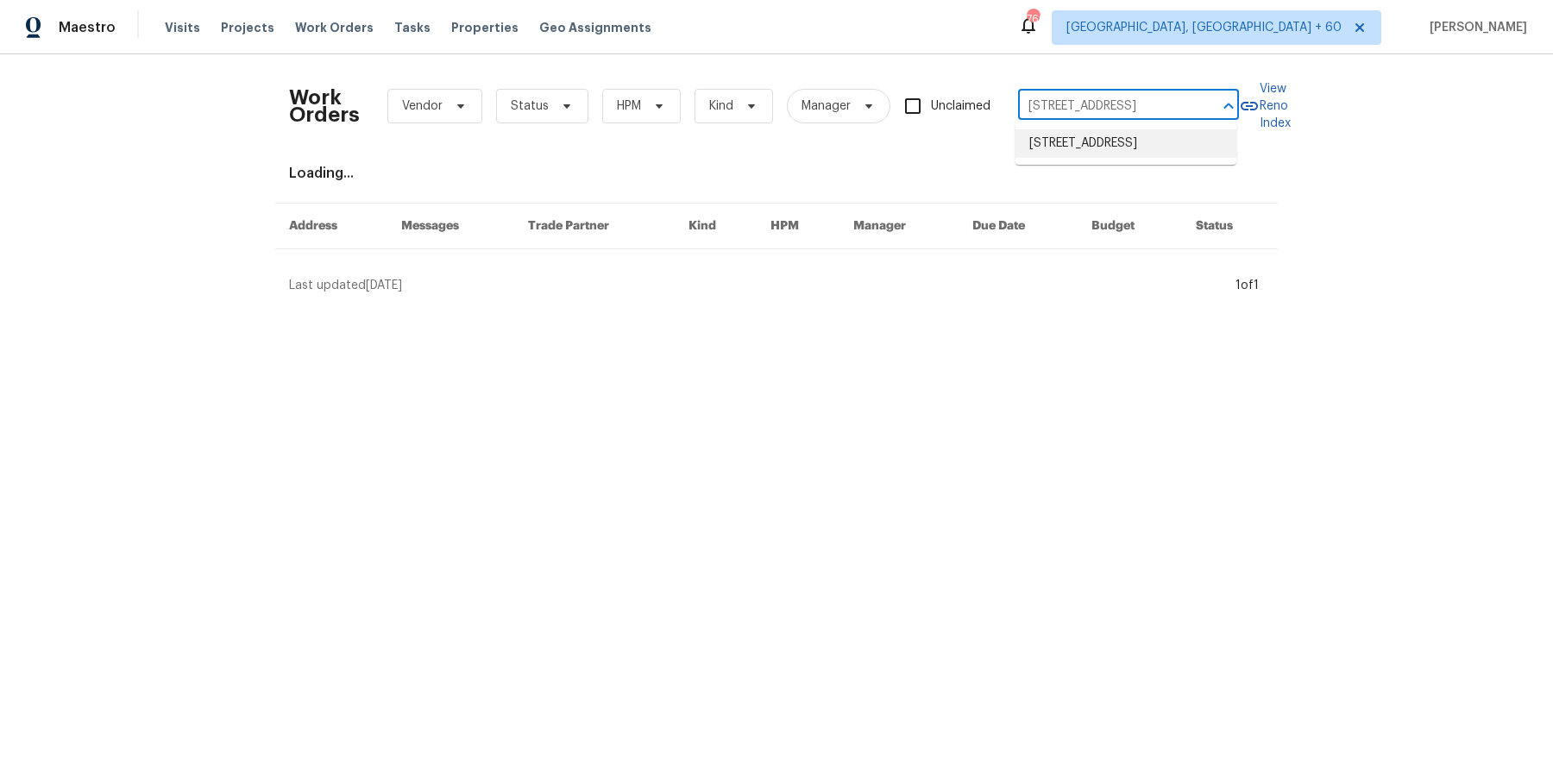
click at [1166, 149] on li "721 Saddle Horn Way, Royse City, TX 75189" at bounding box center [1126, 144] width 221 height 29
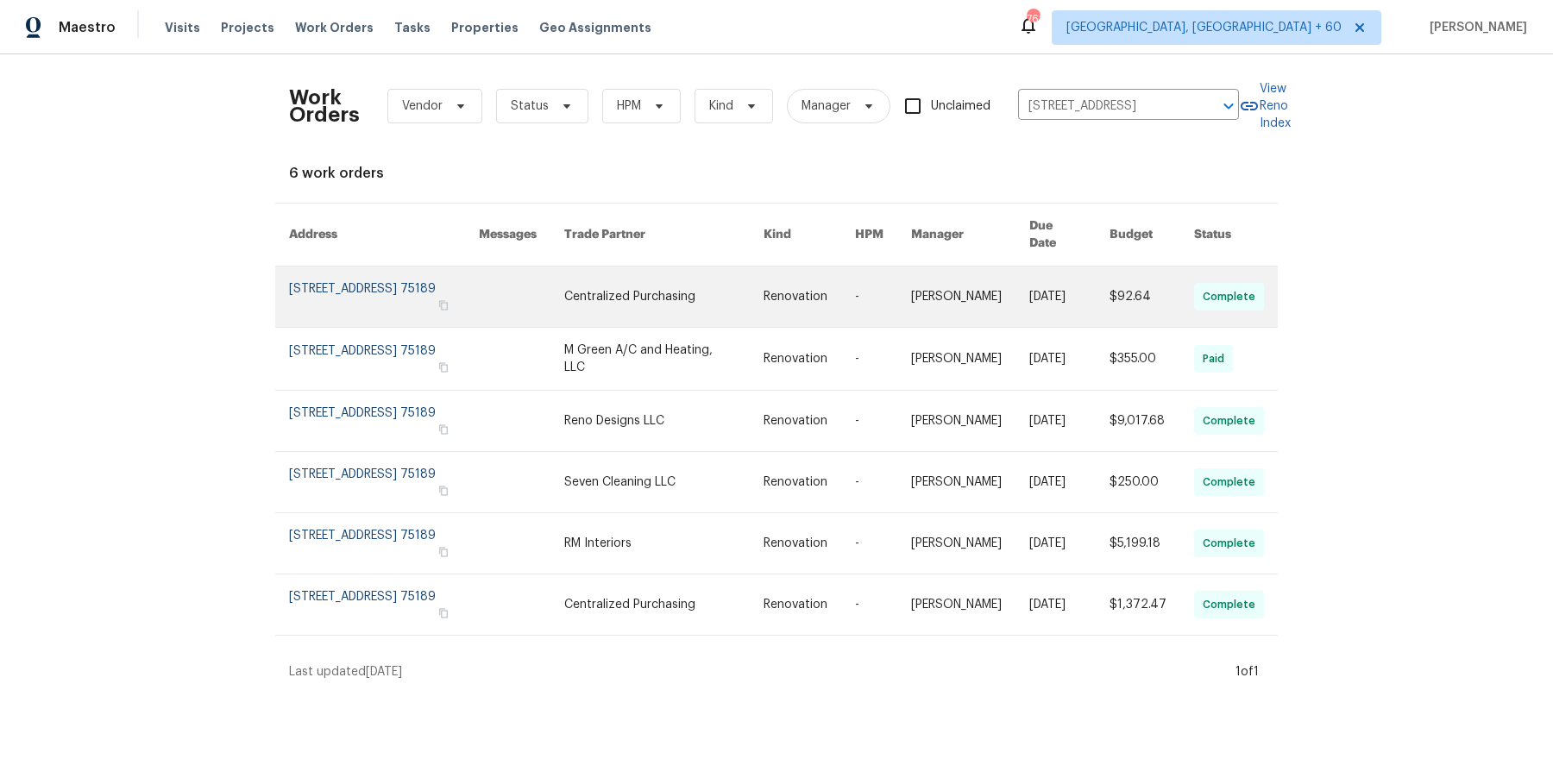
click at [953, 277] on link at bounding box center [970, 296] width 118 height 60
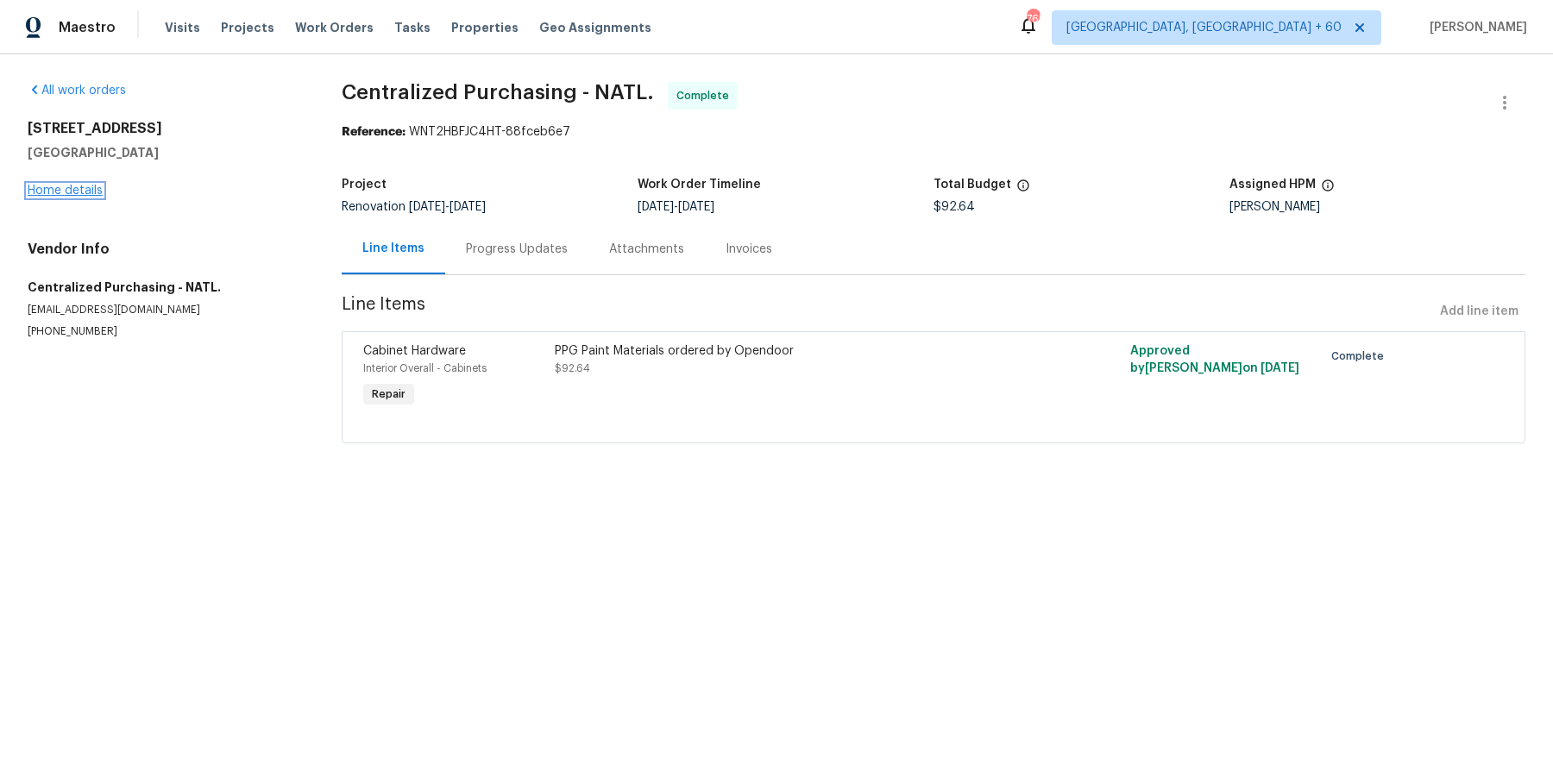
click at [82, 189] on link "Home details" at bounding box center [65, 190] width 75 height 12
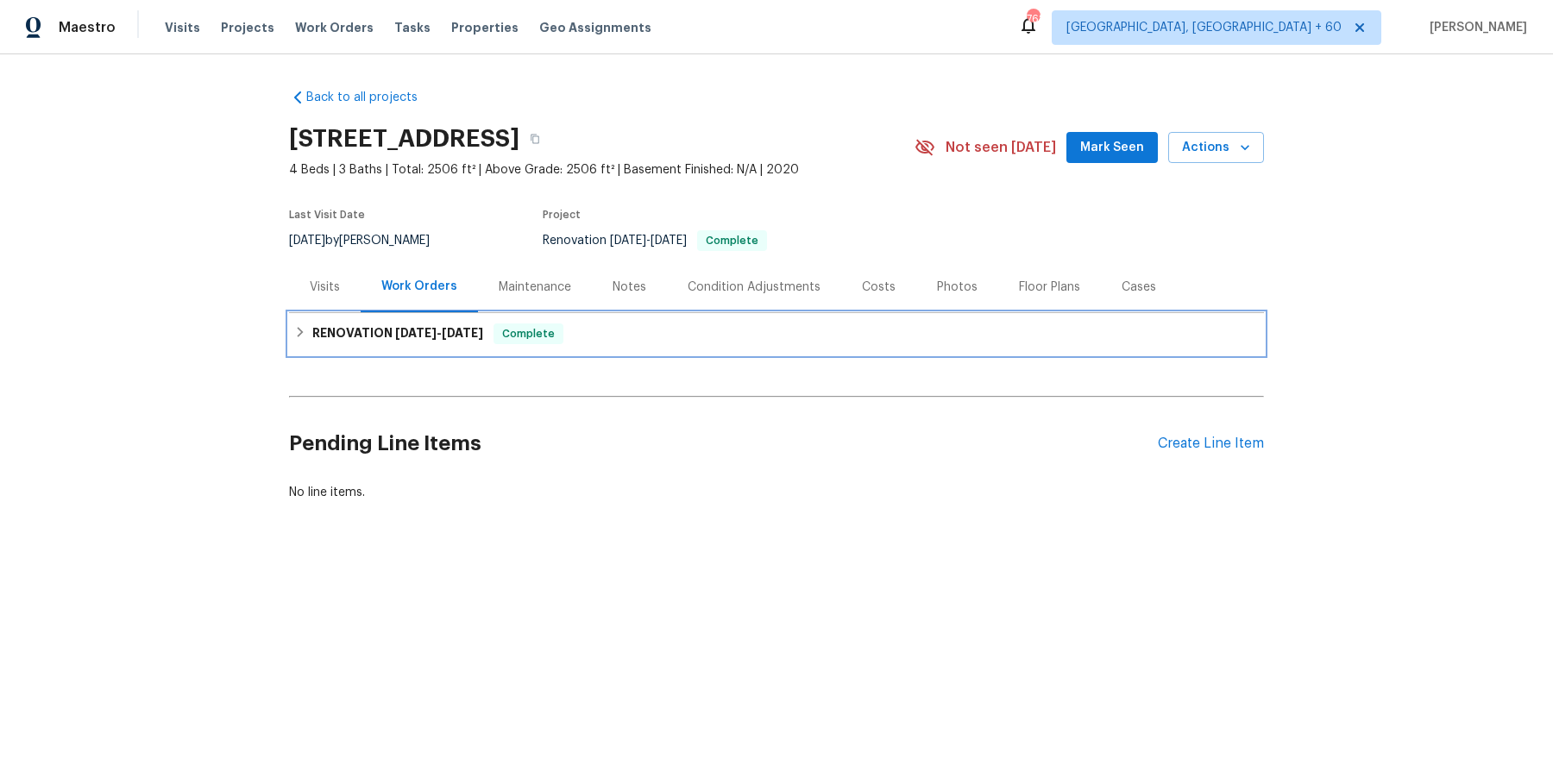
click at [472, 350] on div "RENOVATION 8/19/25 - 9/5/25 Complete" at bounding box center [776, 334] width 974 height 42
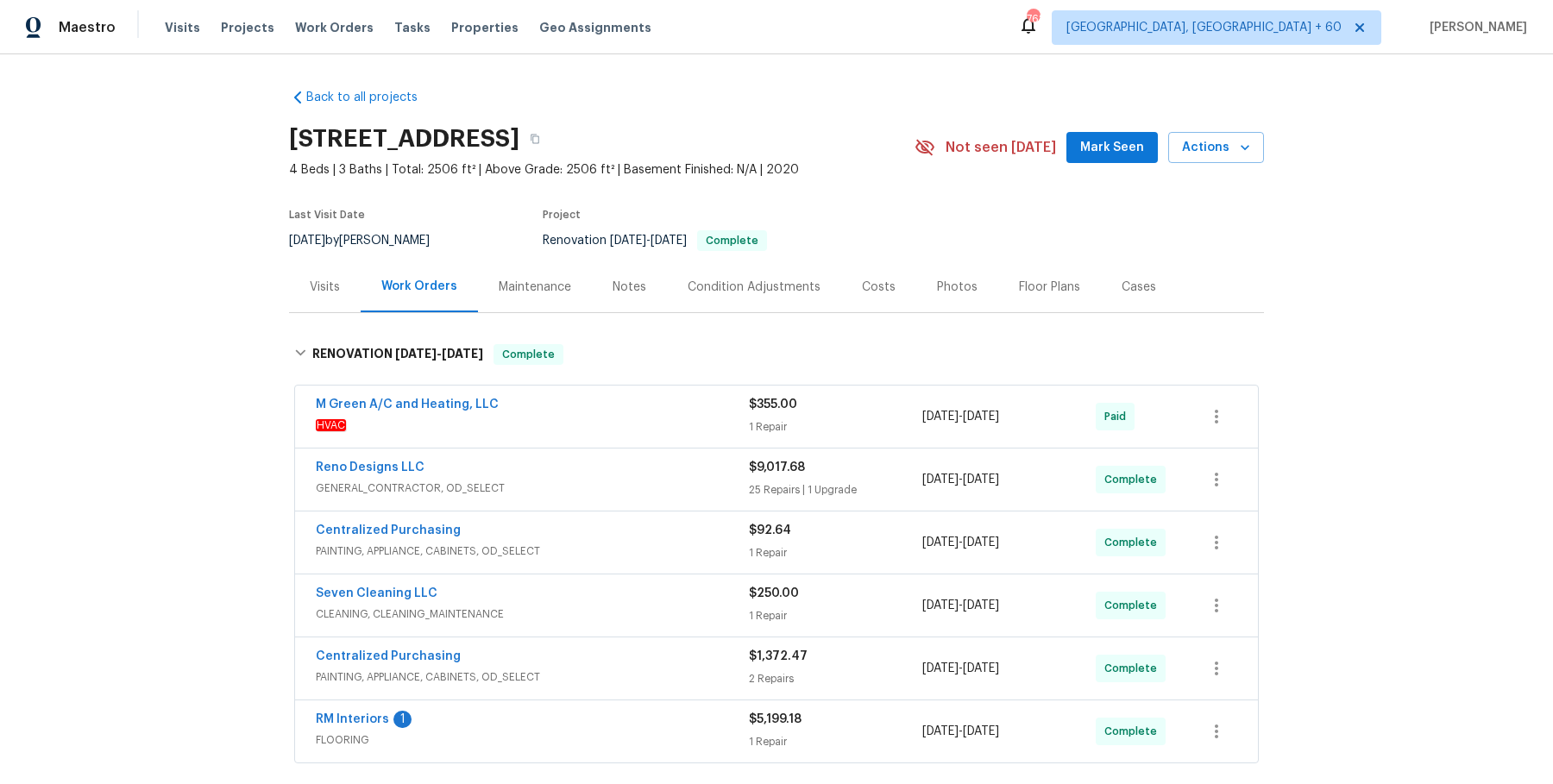
click at [504, 421] on span "HVAC" at bounding box center [532, 425] width 433 height 17
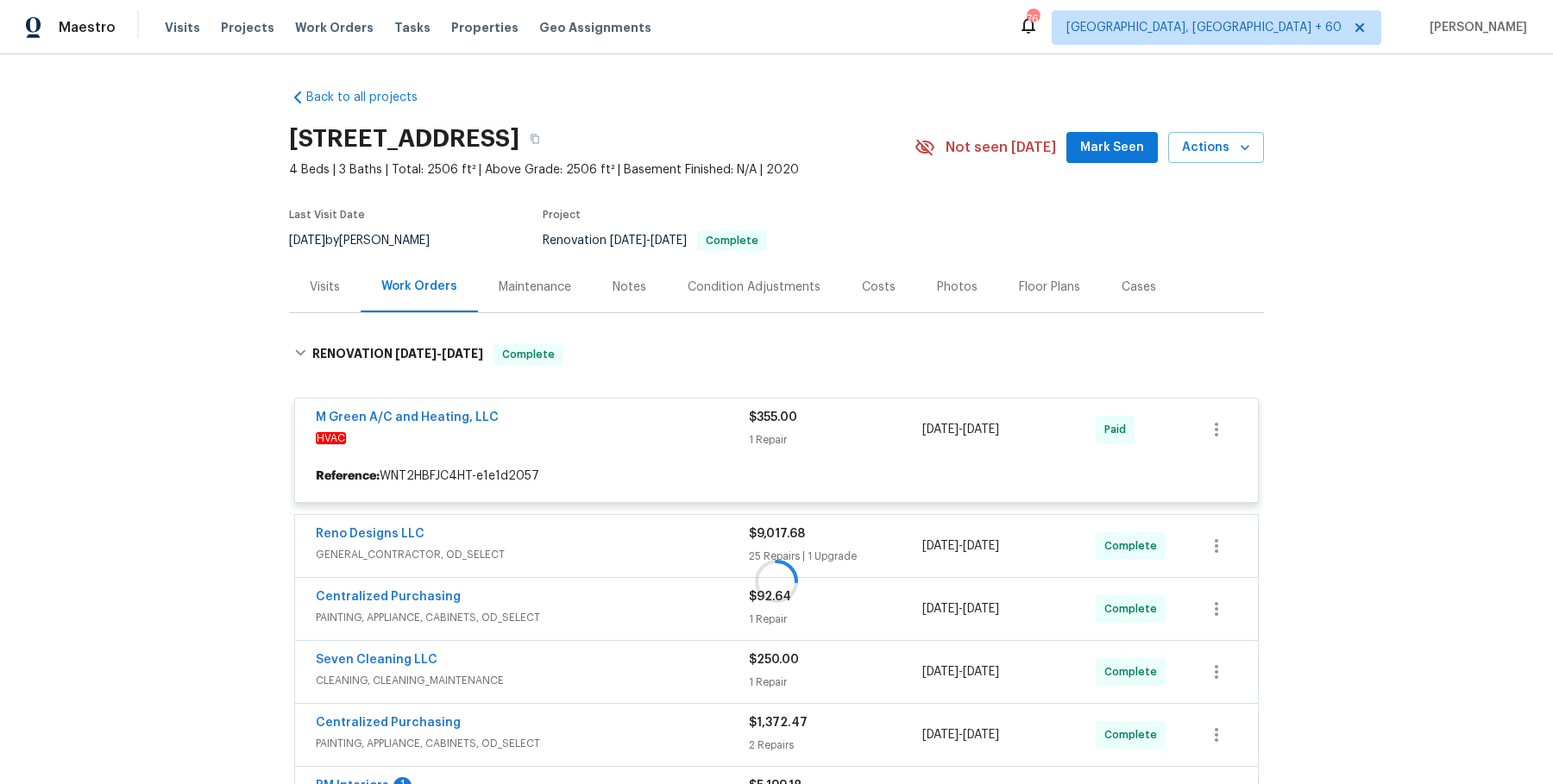
scroll to position [229, 0]
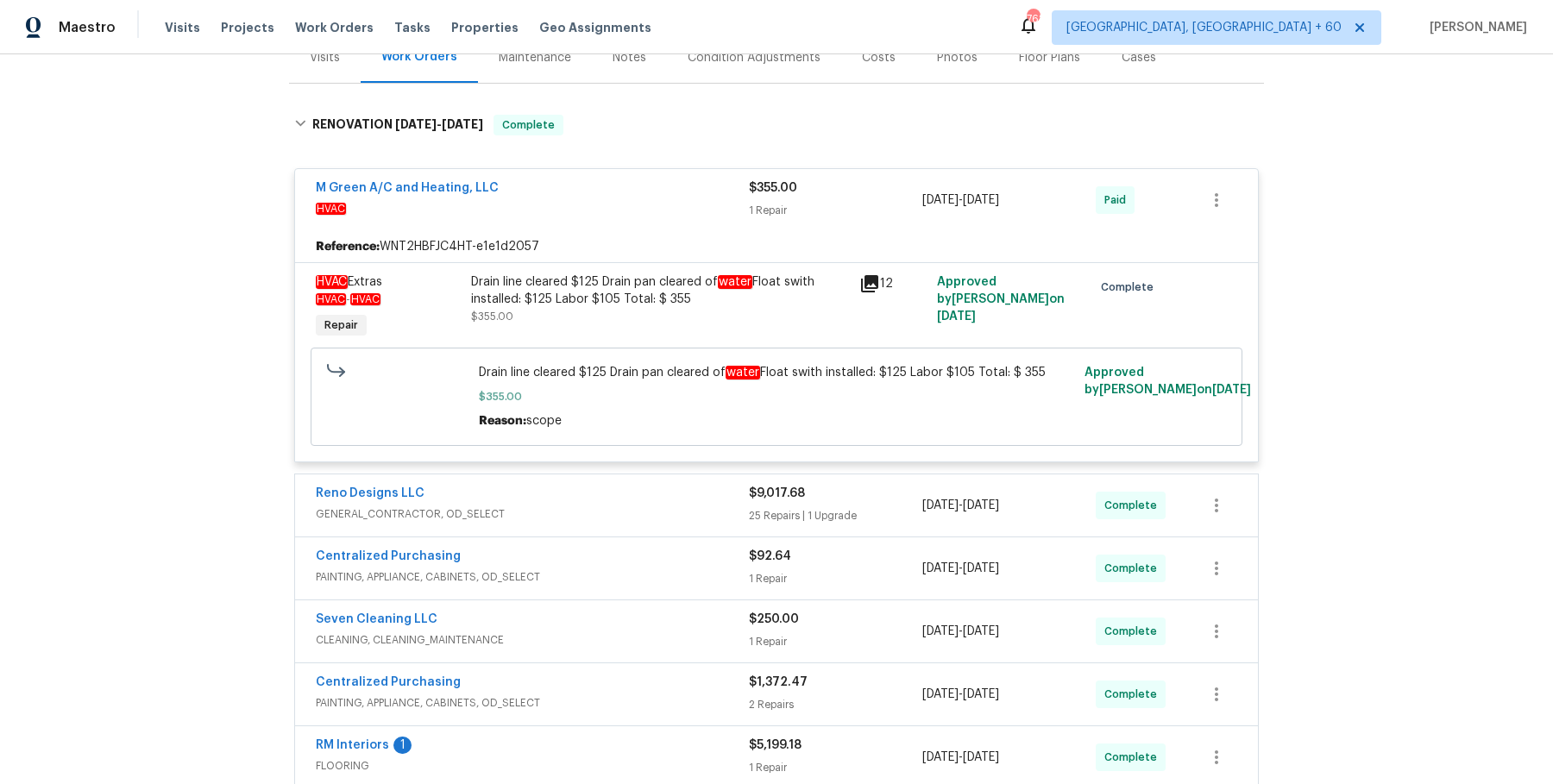
click at [652, 502] on div "Reno Designs LLC" at bounding box center [532, 495] width 433 height 21
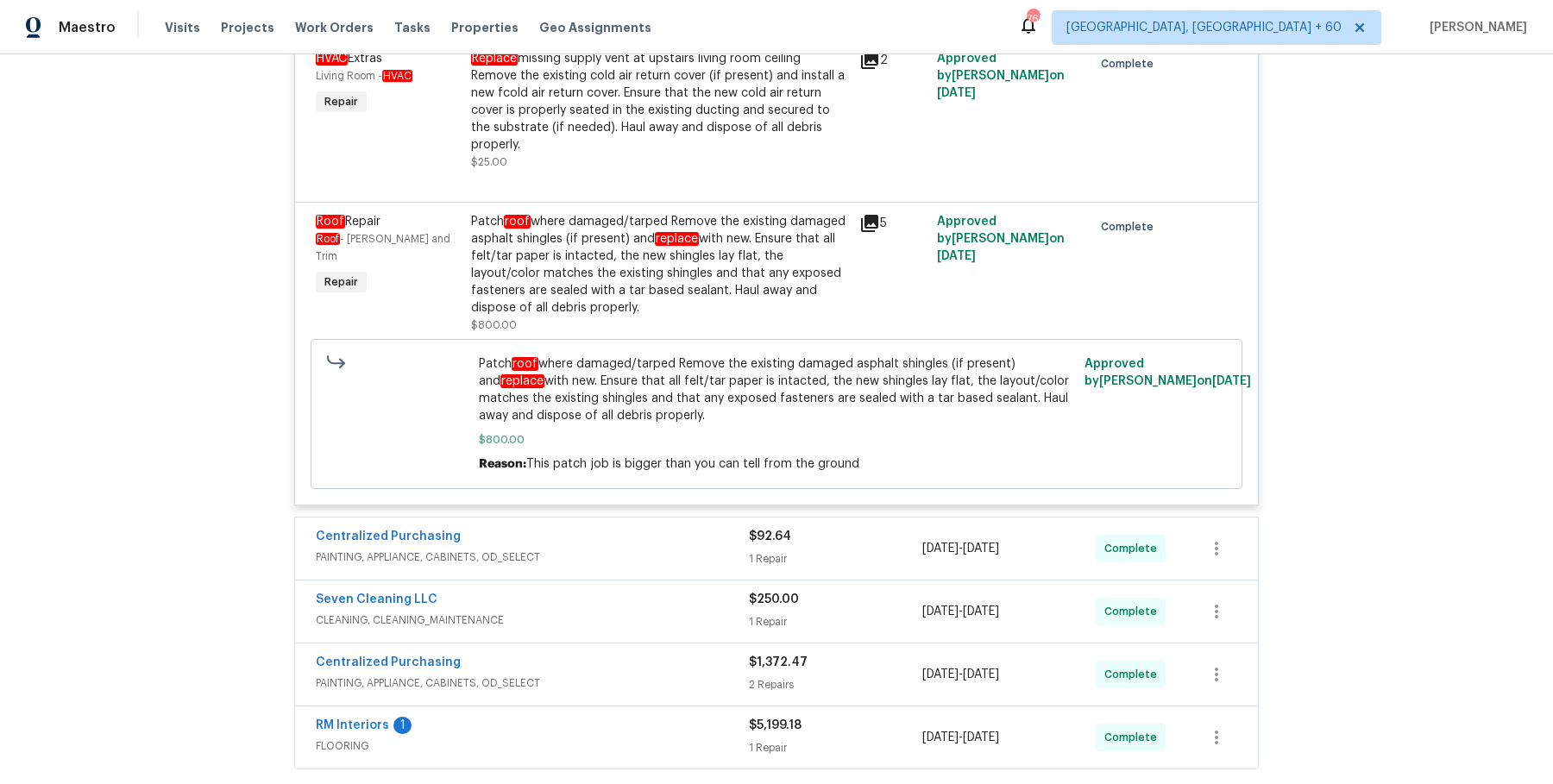
scroll to position [4444, 0]
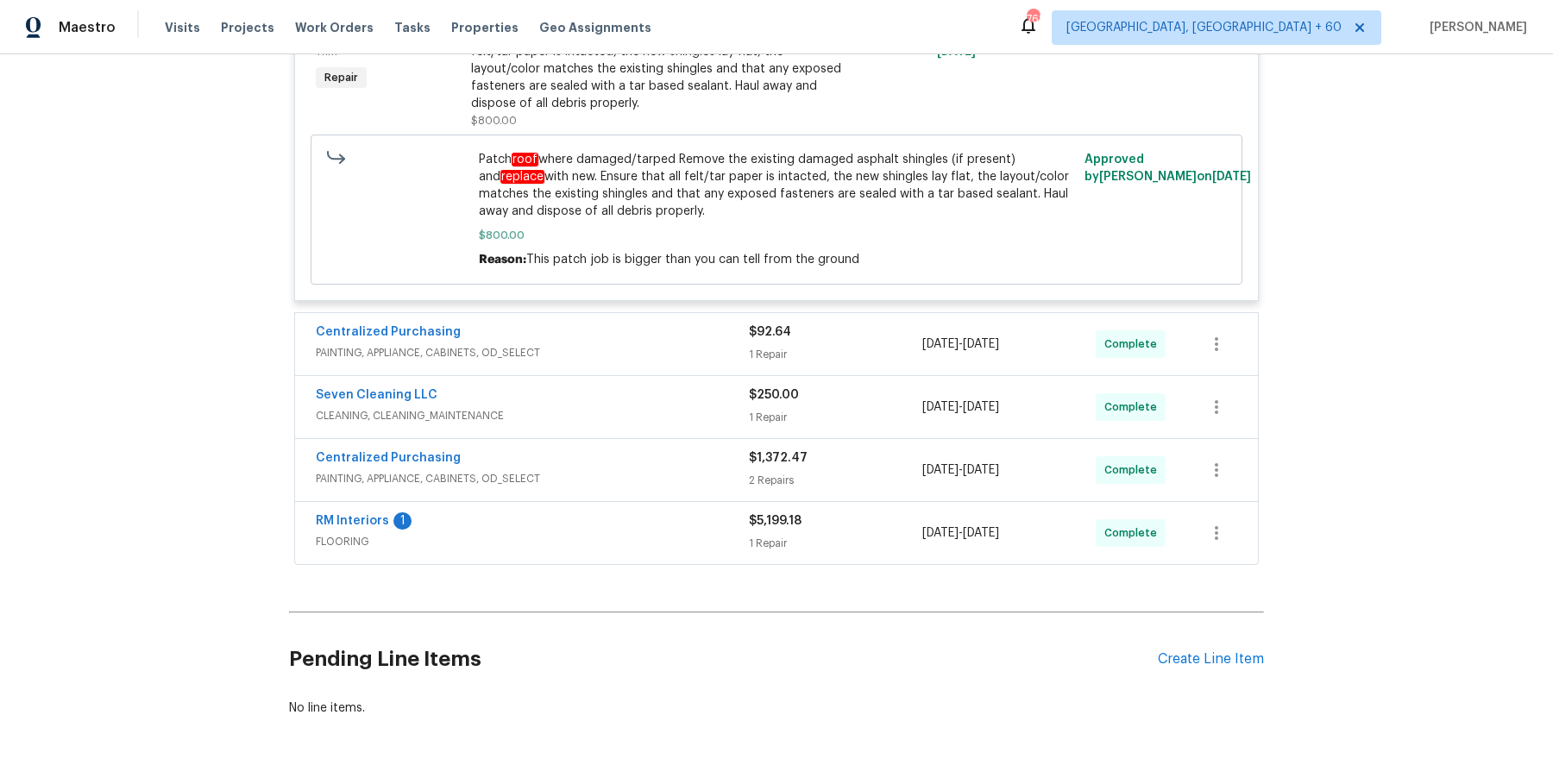
click at [697, 376] on div "Seven Cleaning LLC CLEANING, CLEANING_MAINTENANCE $250.00 1 Repair 8/19/2025 - …" at bounding box center [776, 406] width 963 height 62
click at [697, 344] on span "PAINTING, APPLIANCE, CABINETS, OD_SELECT" at bounding box center [532, 353] width 433 height 17
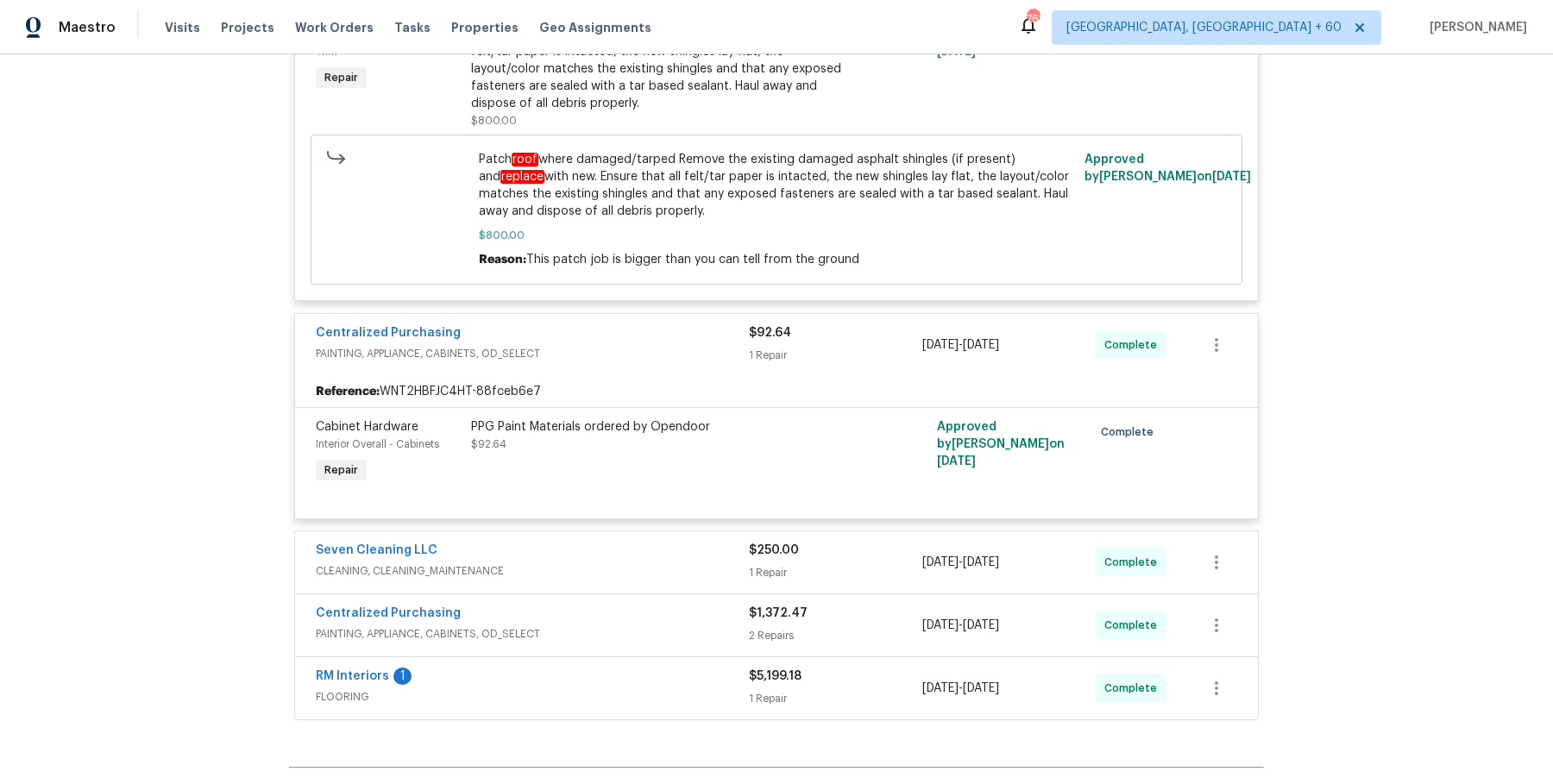
click at [723, 541] on div "Seven Cleaning LLC CLEANING, CLEANING_MAINTENANCE" at bounding box center [532, 562] width 433 height 42
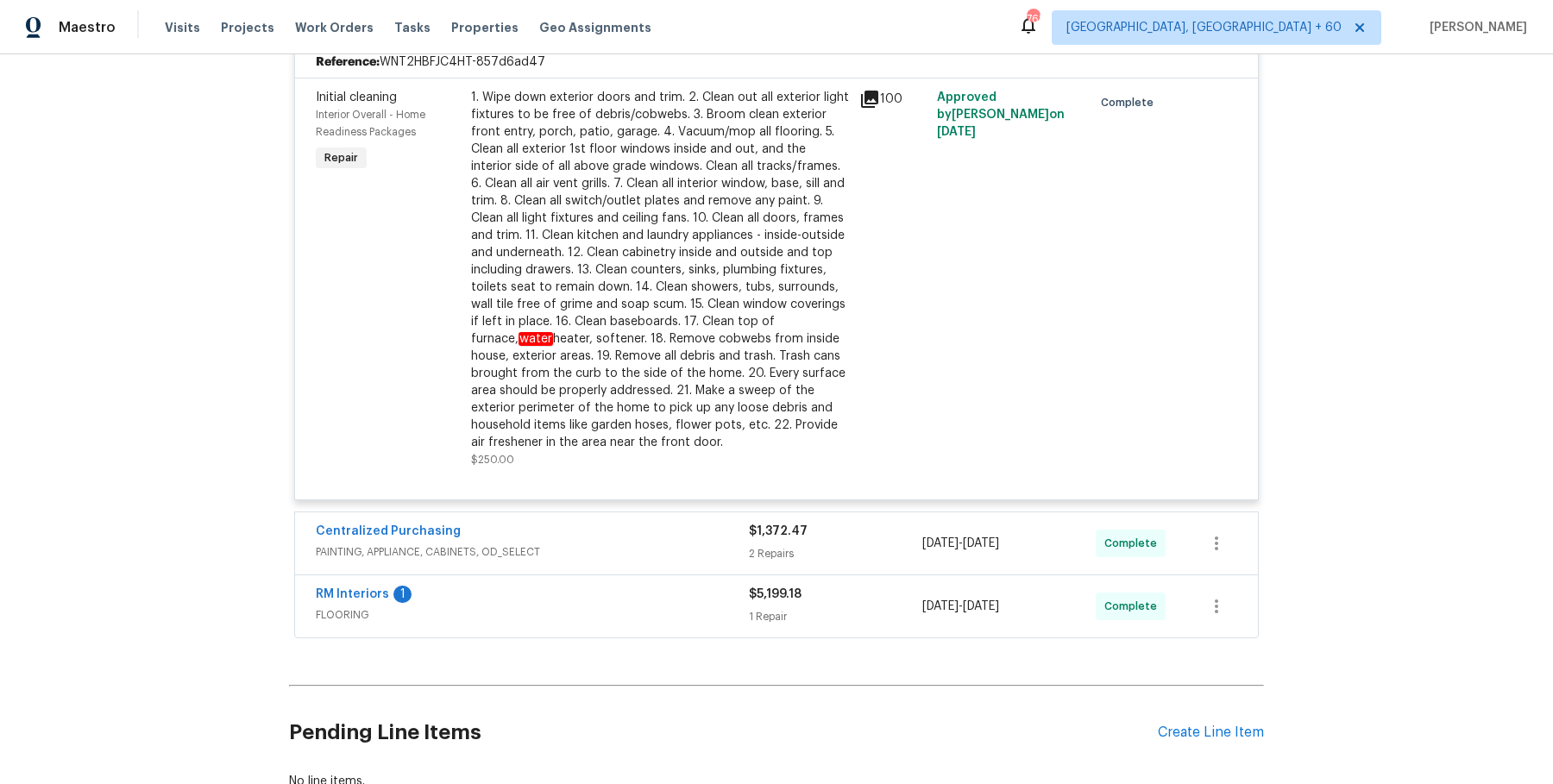
scroll to position [5066, 0]
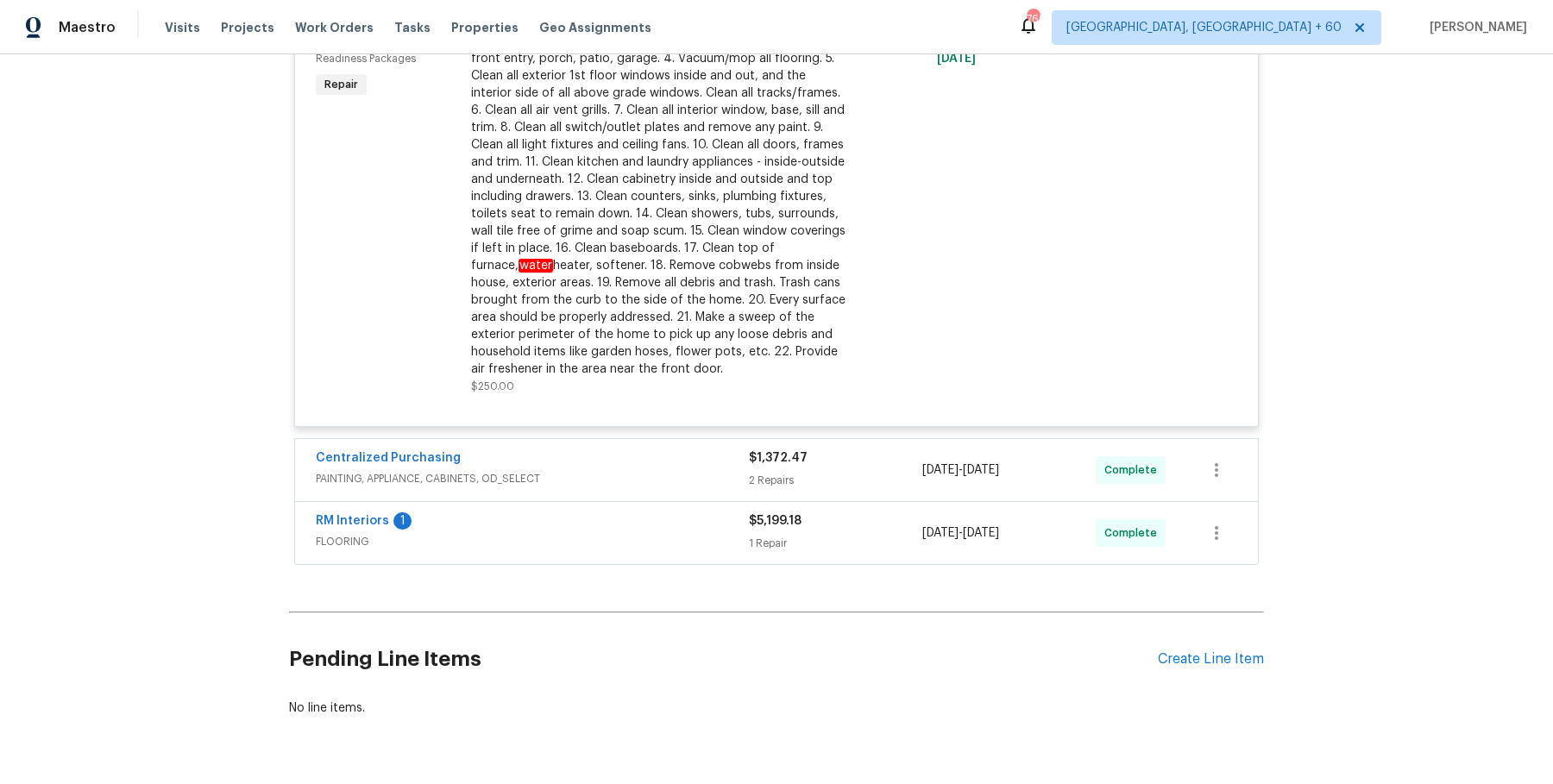
click at [718, 449] on div "Centralized Purchasing" at bounding box center [532, 460] width 433 height 21
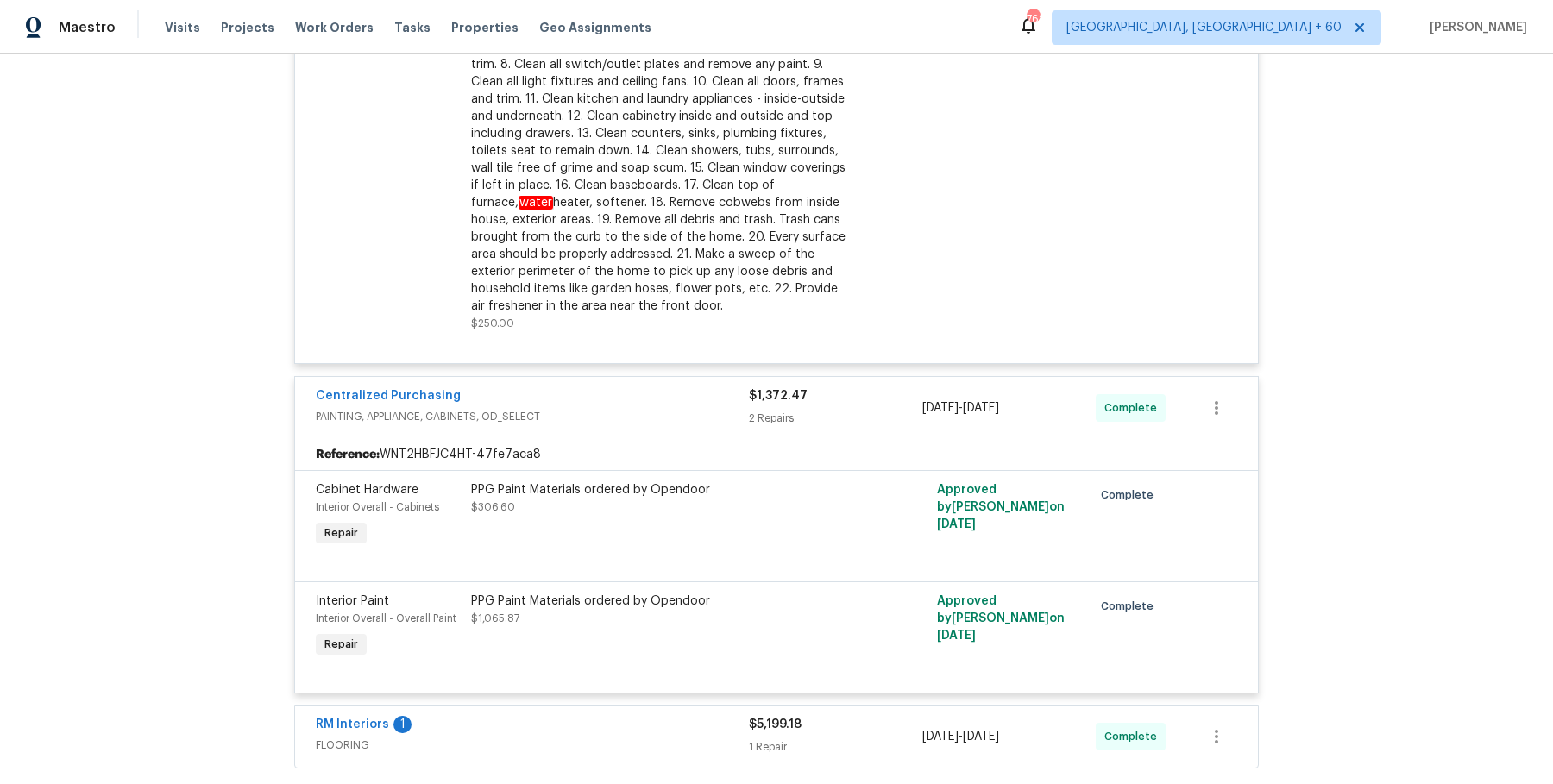
scroll to position [5233, 0]
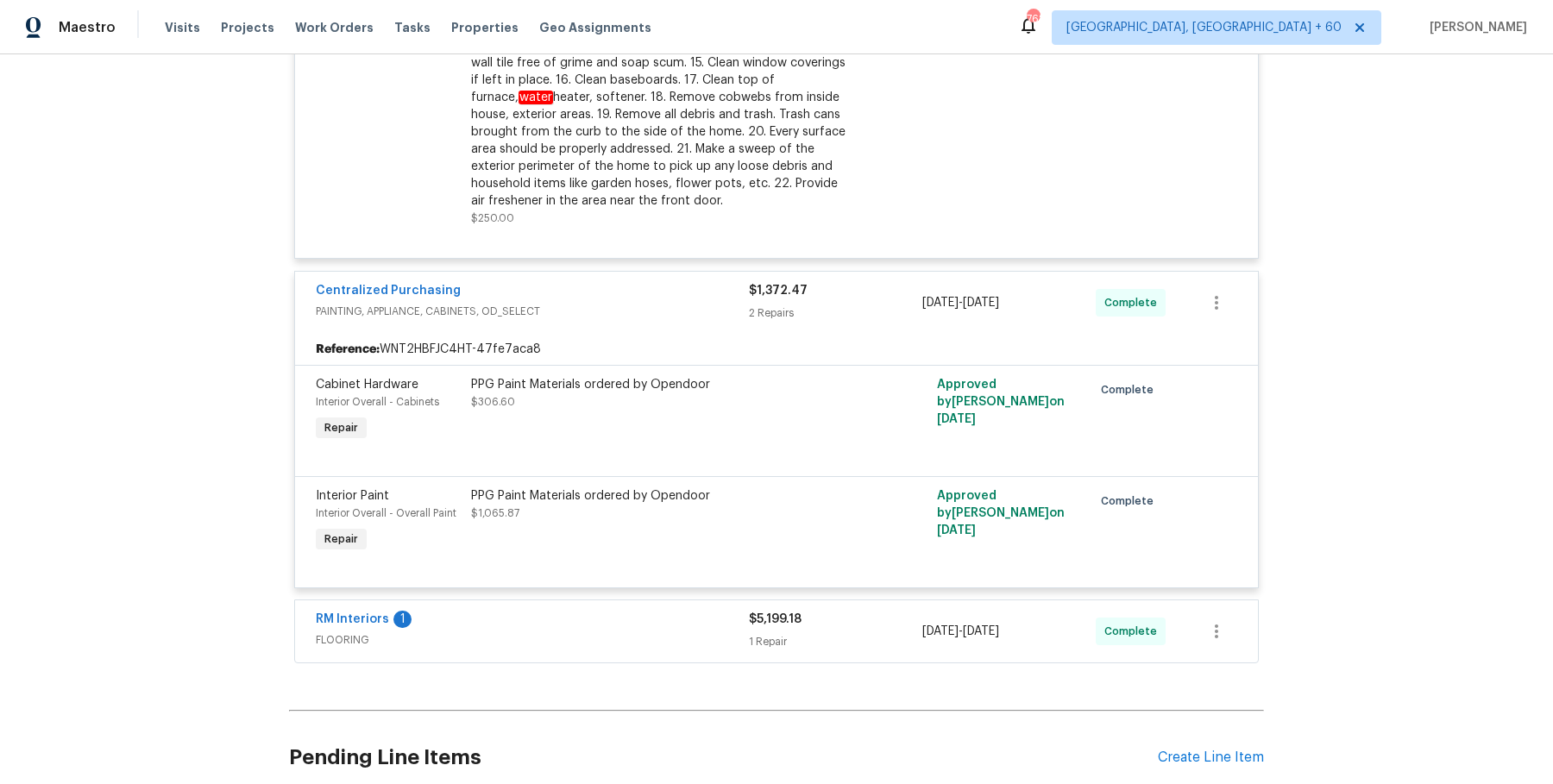
click at [721, 611] on div "RM Interiors 1 FLOORING" at bounding box center [532, 632] width 433 height 42
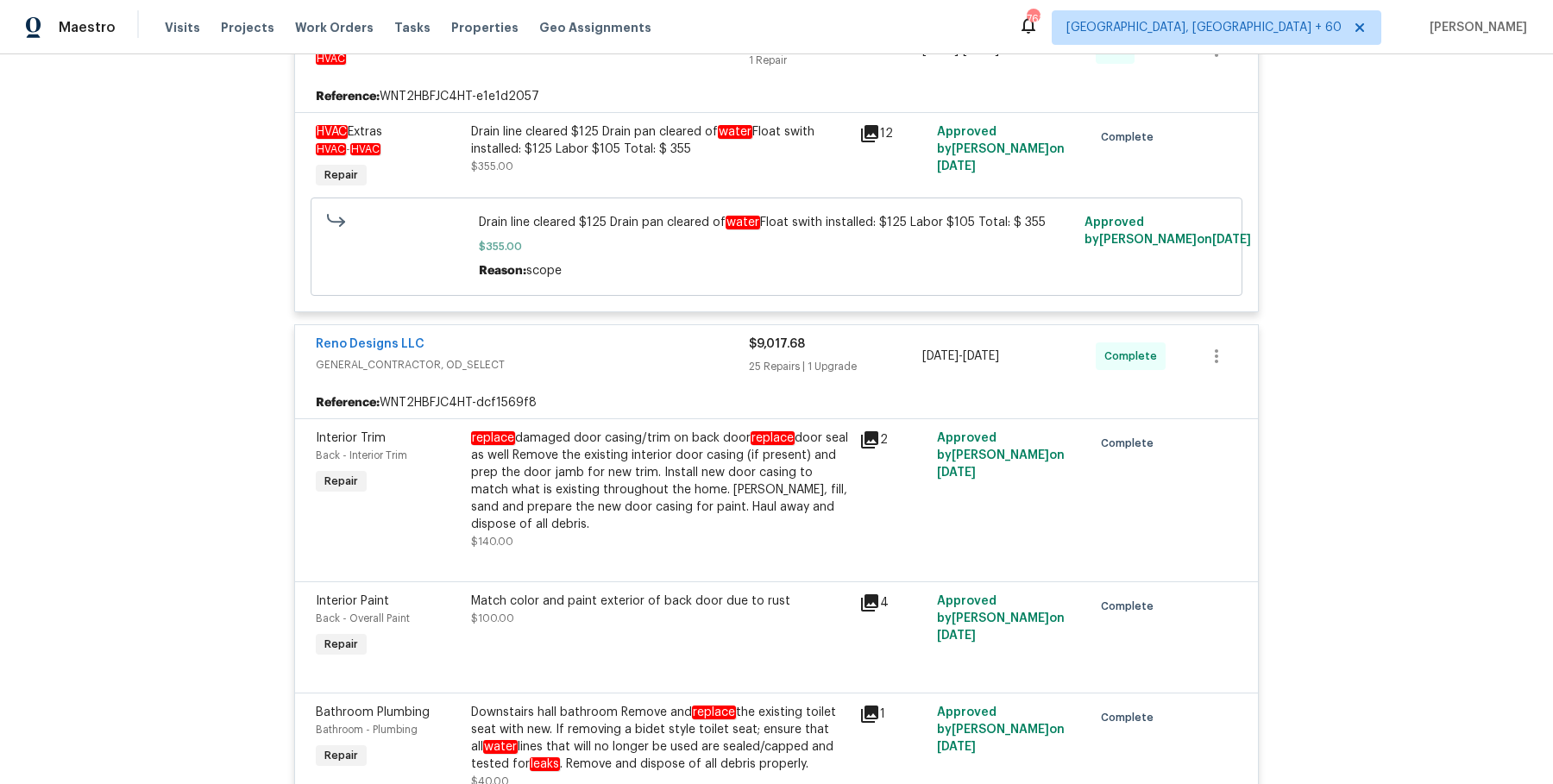
scroll to position [0, 0]
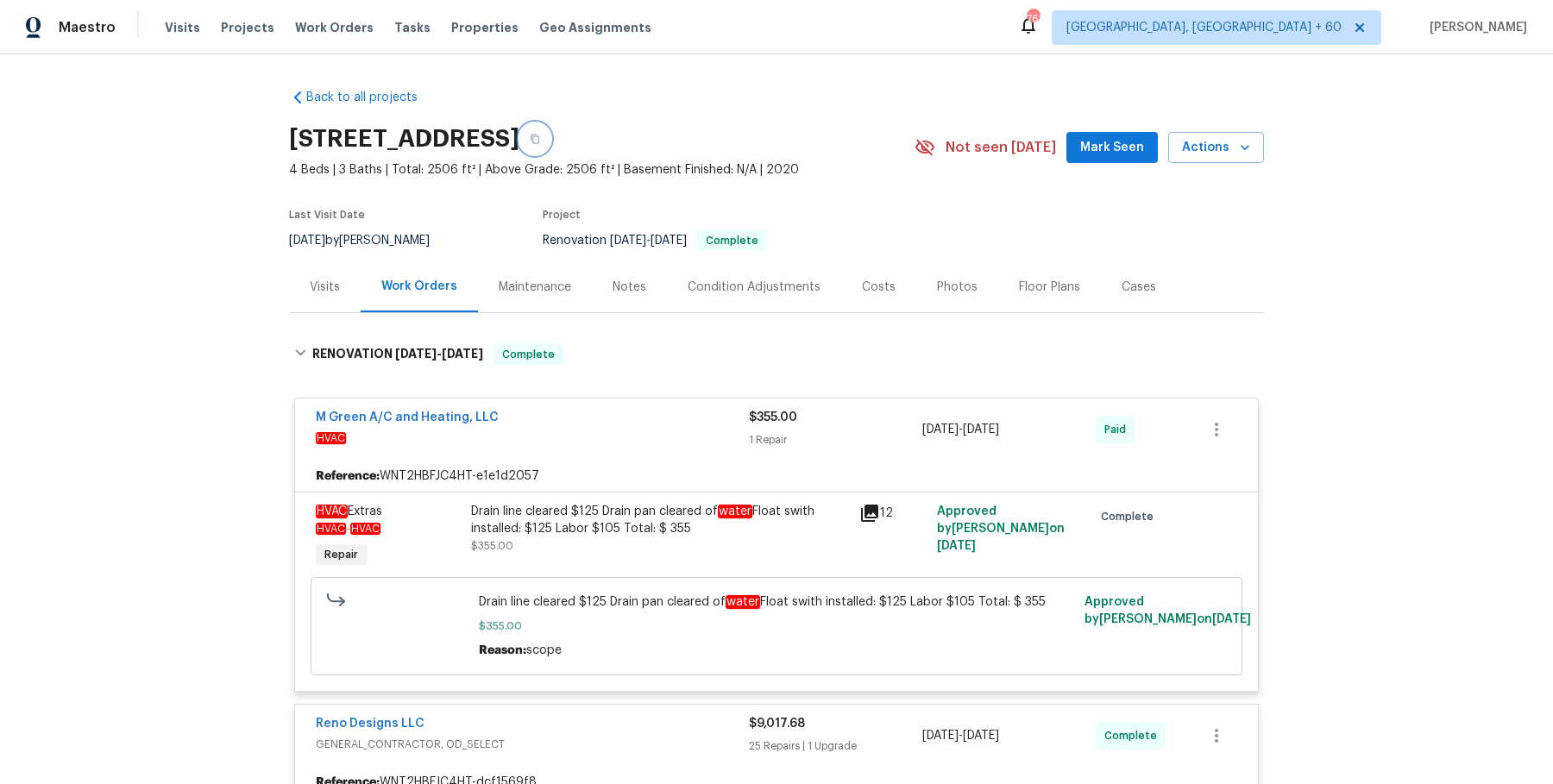
click at [550, 130] on button "button" at bounding box center [535, 139] width 31 height 31
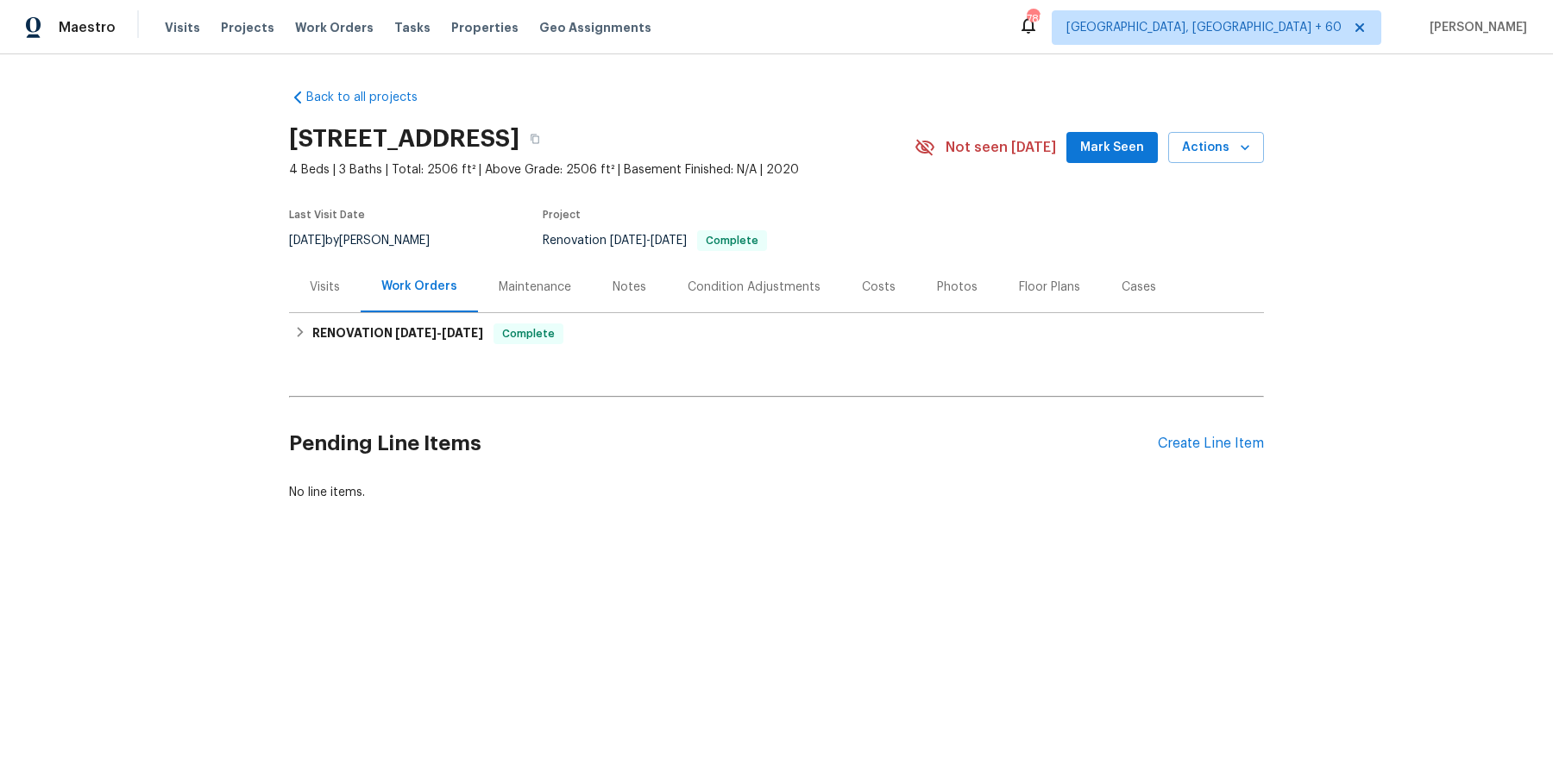
click at [335, 300] on div "Visits" at bounding box center [324, 286] width 71 height 50
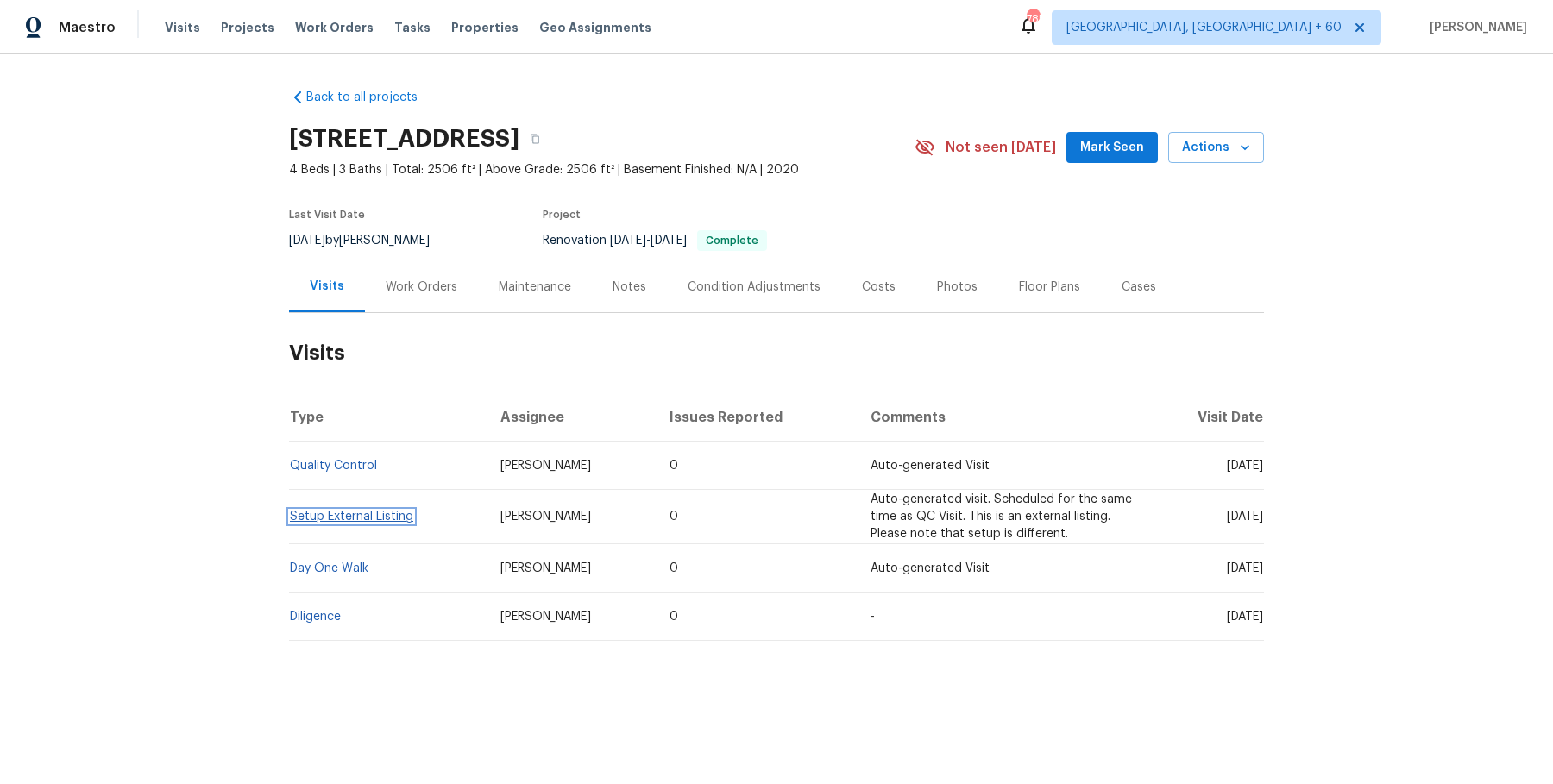
click at [326, 514] on link "Setup External Listing" at bounding box center [352, 517] width 124 height 12
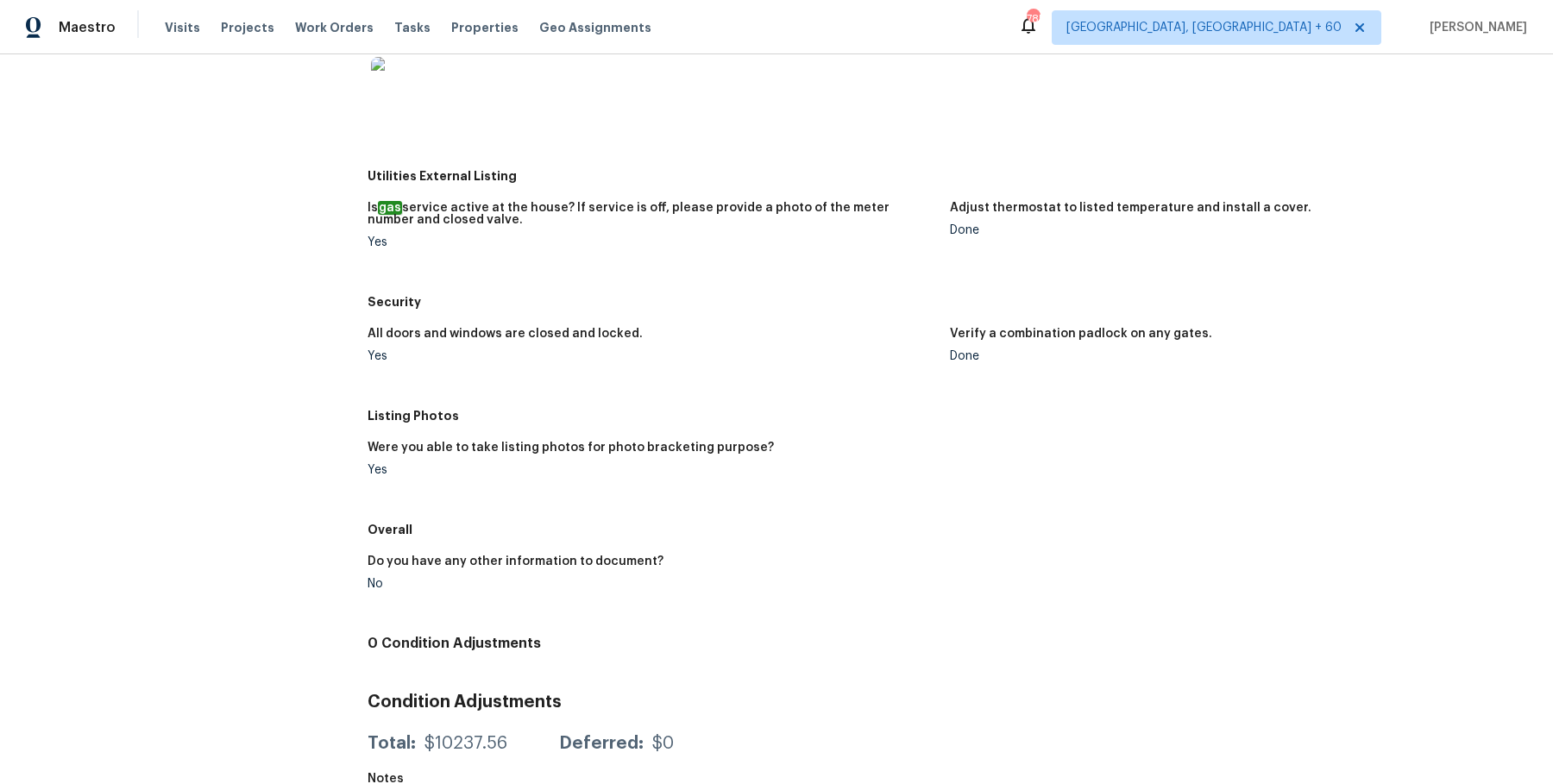
scroll to position [421, 0]
